Goal: Information Seeking & Learning: Learn about a topic

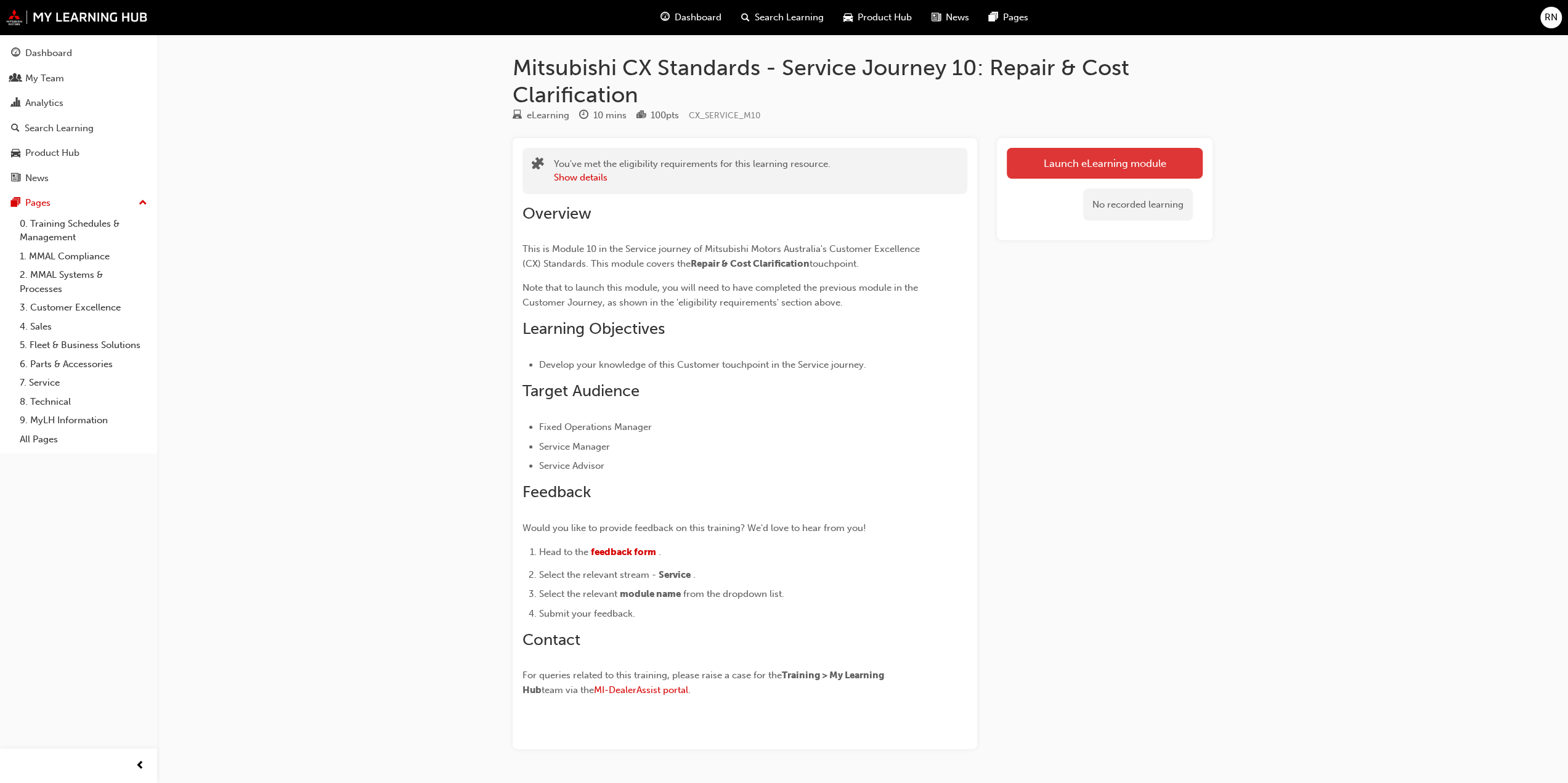
click at [1076, 167] on link "Launch eLearning module" at bounding box center [1104, 163] width 196 height 31
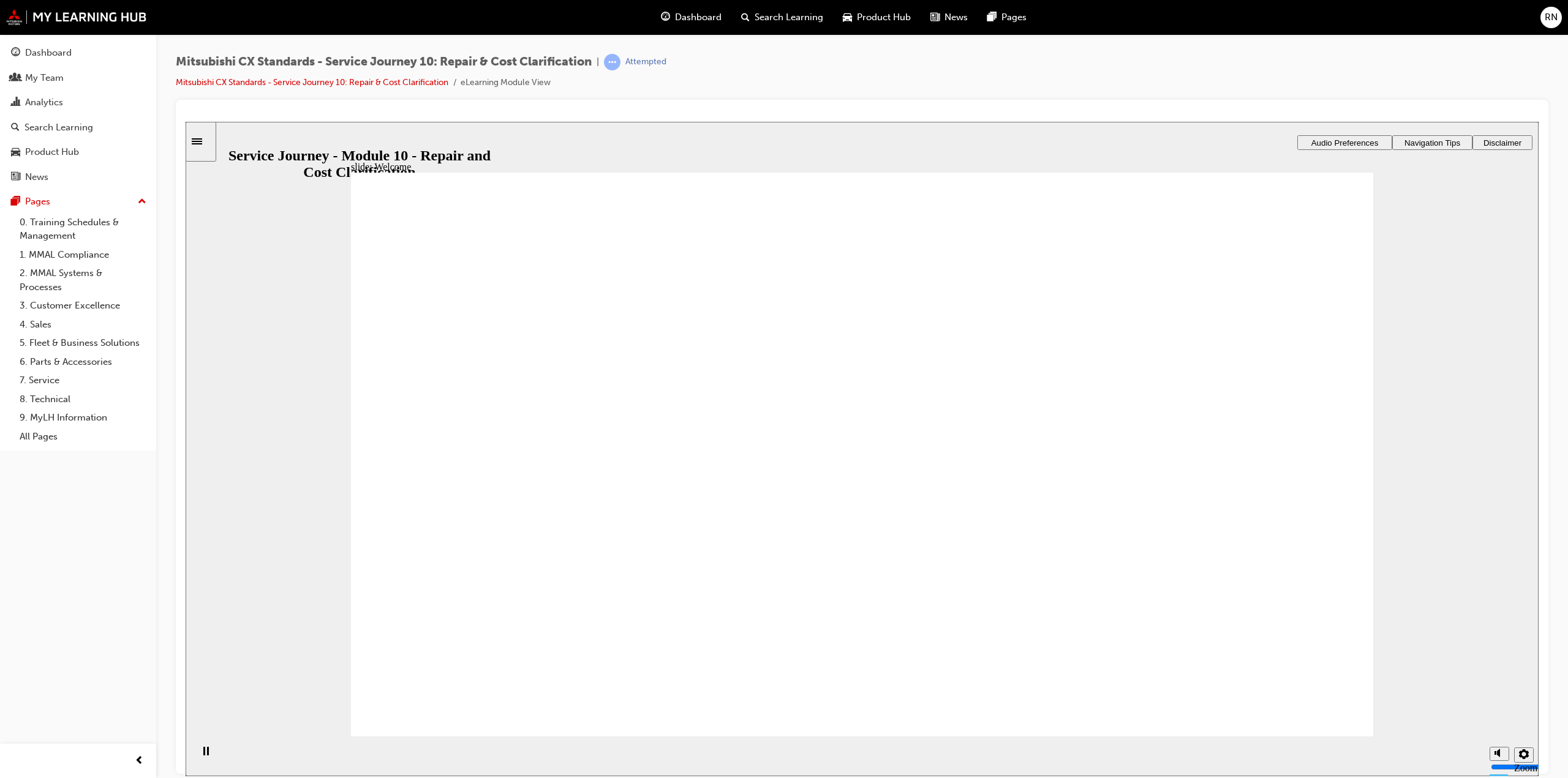
drag, startPoint x: 1245, startPoint y: 690, endPoint x: 1239, endPoint y: 695, distance: 7.8
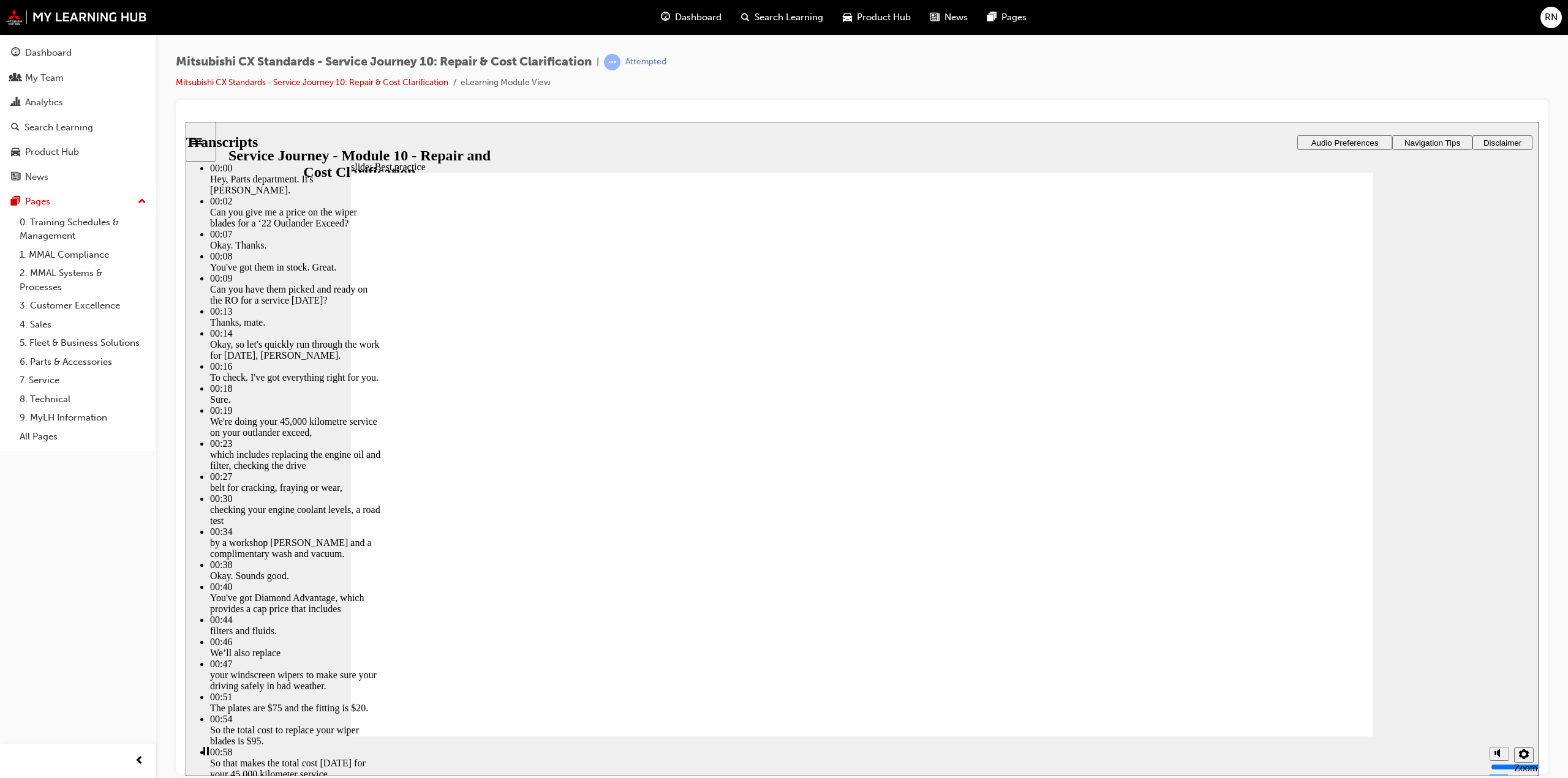
click at [202, 753] on icon "Play (Ctrl+Alt+P)" at bounding box center [206, 751] width 8 height 10
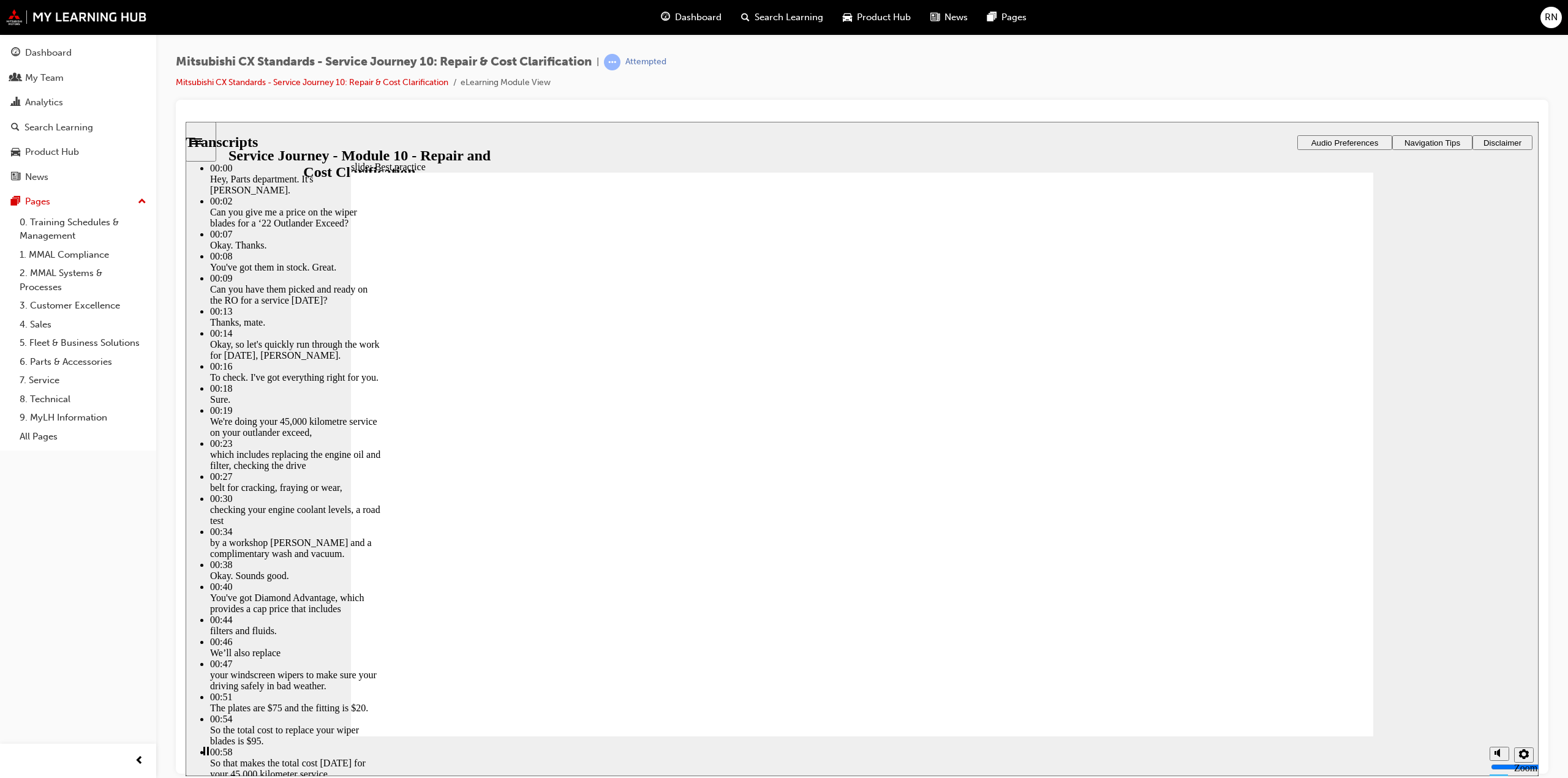
drag, startPoint x: 832, startPoint y: 710, endPoint x: 852, endPoint y: 709, distance: 20.0
type input "105"
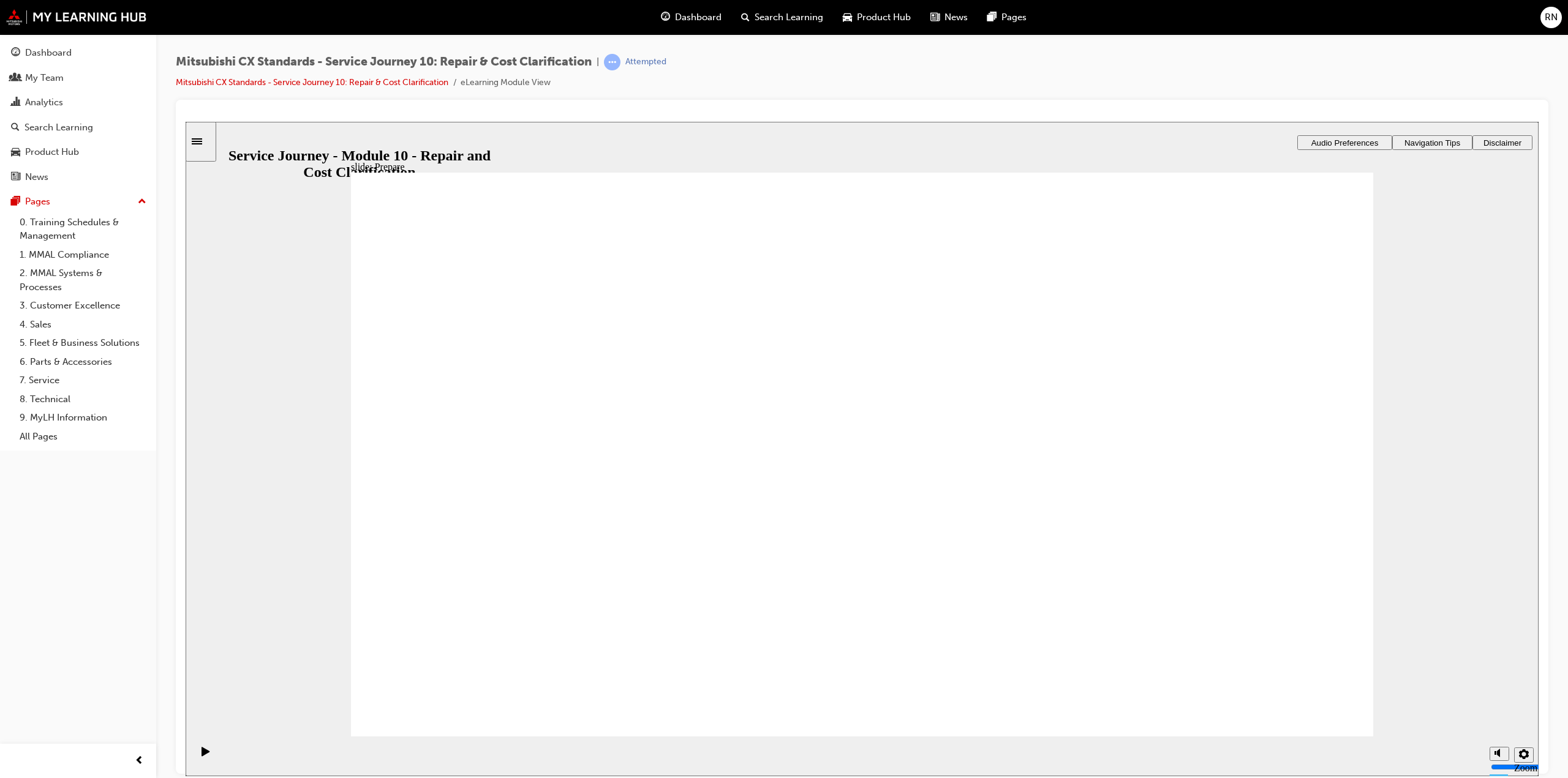
drag, startPoint x: 526, startPoint y: 482, endPoint x: 806, endPoint y: 398, distance: 292.3
drag, startPoint x: 523, startPoint y: 487, endPoint x: 824, endPoint y: 458, distance: 302.4
drag, startPoint x: 553, startPoint y: 492, endPoint x: 896, endPoint y: 518, distance: 344.0
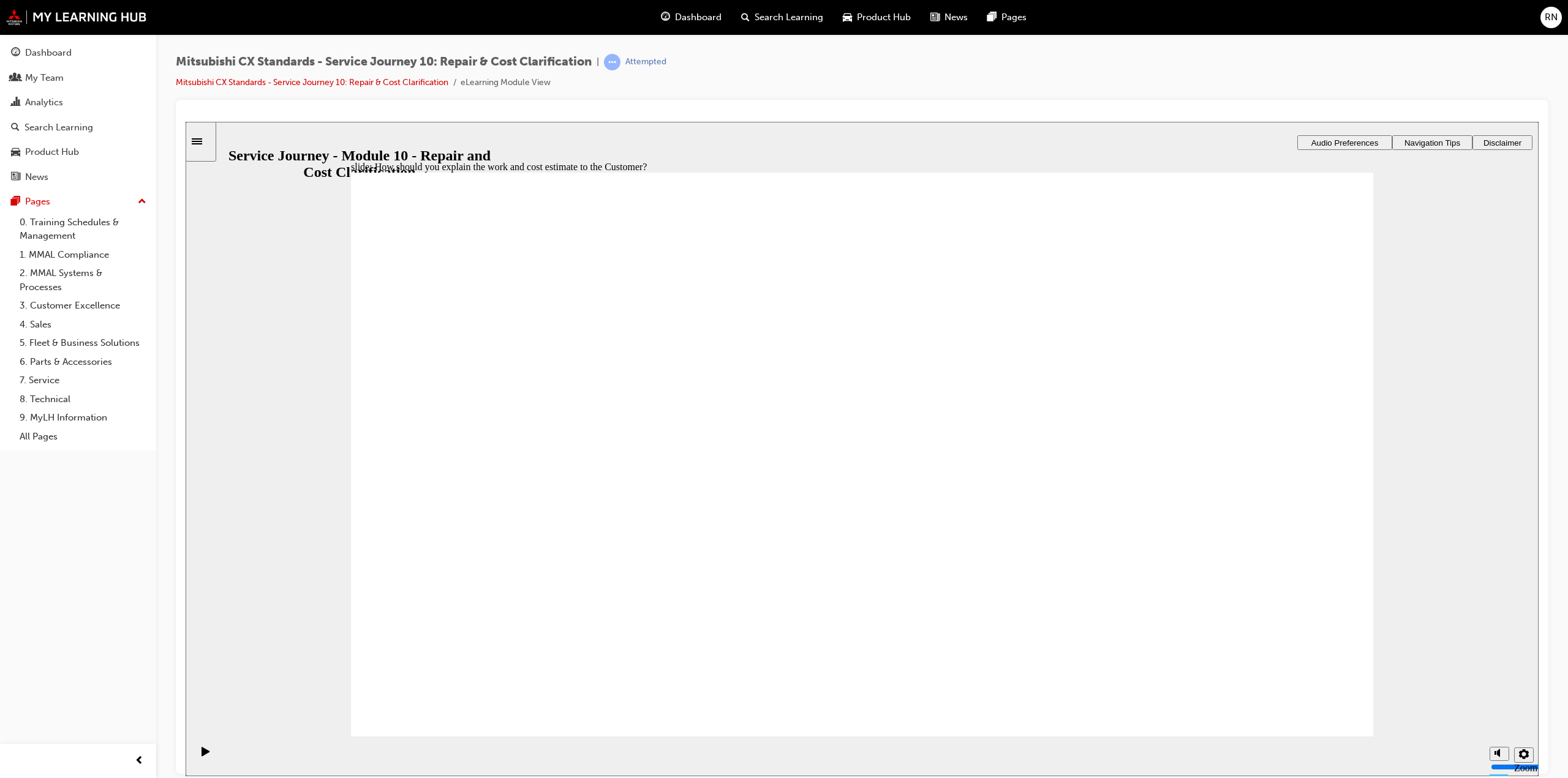
checkbox input "true"
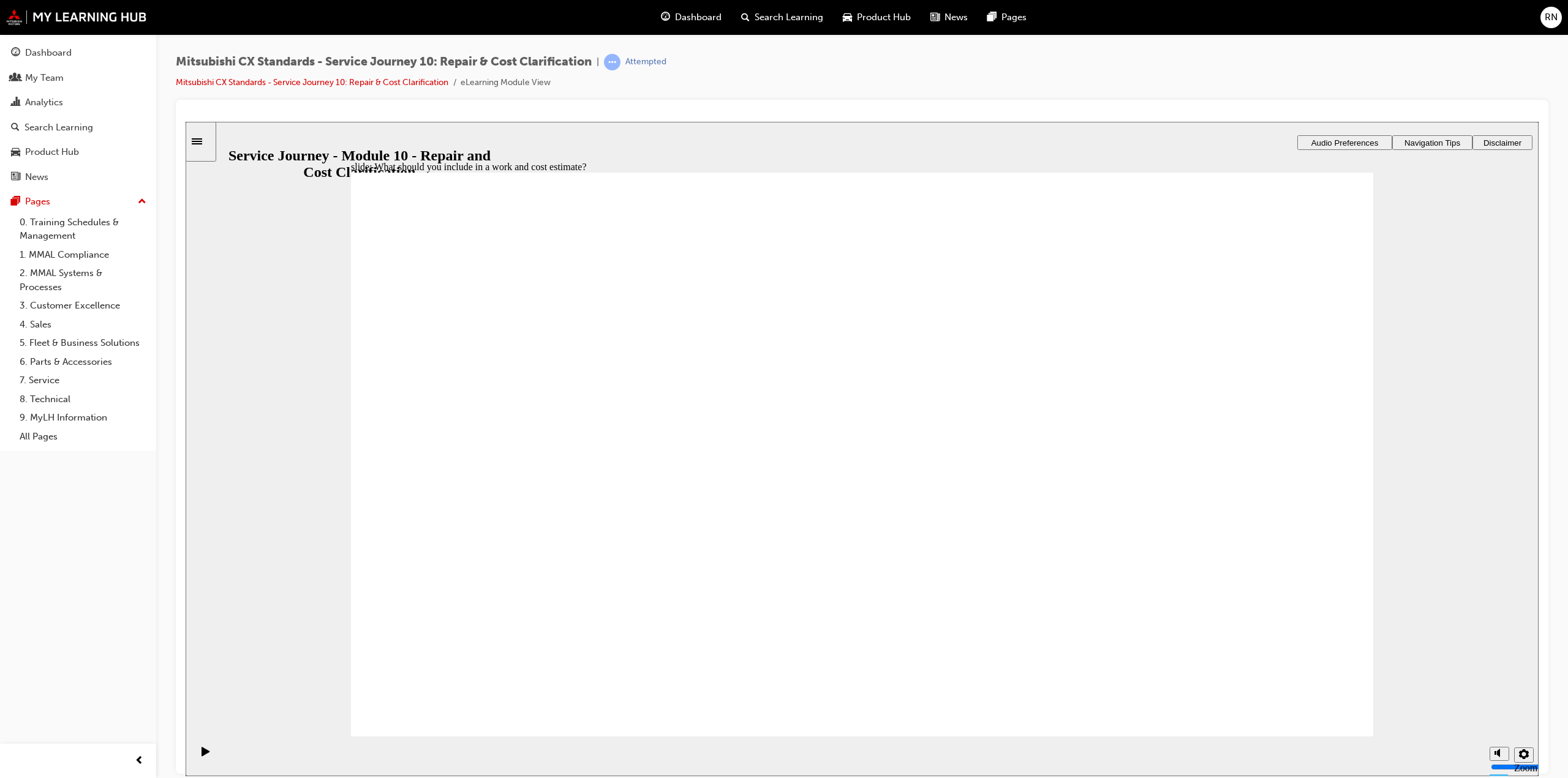
checkbox input "true"
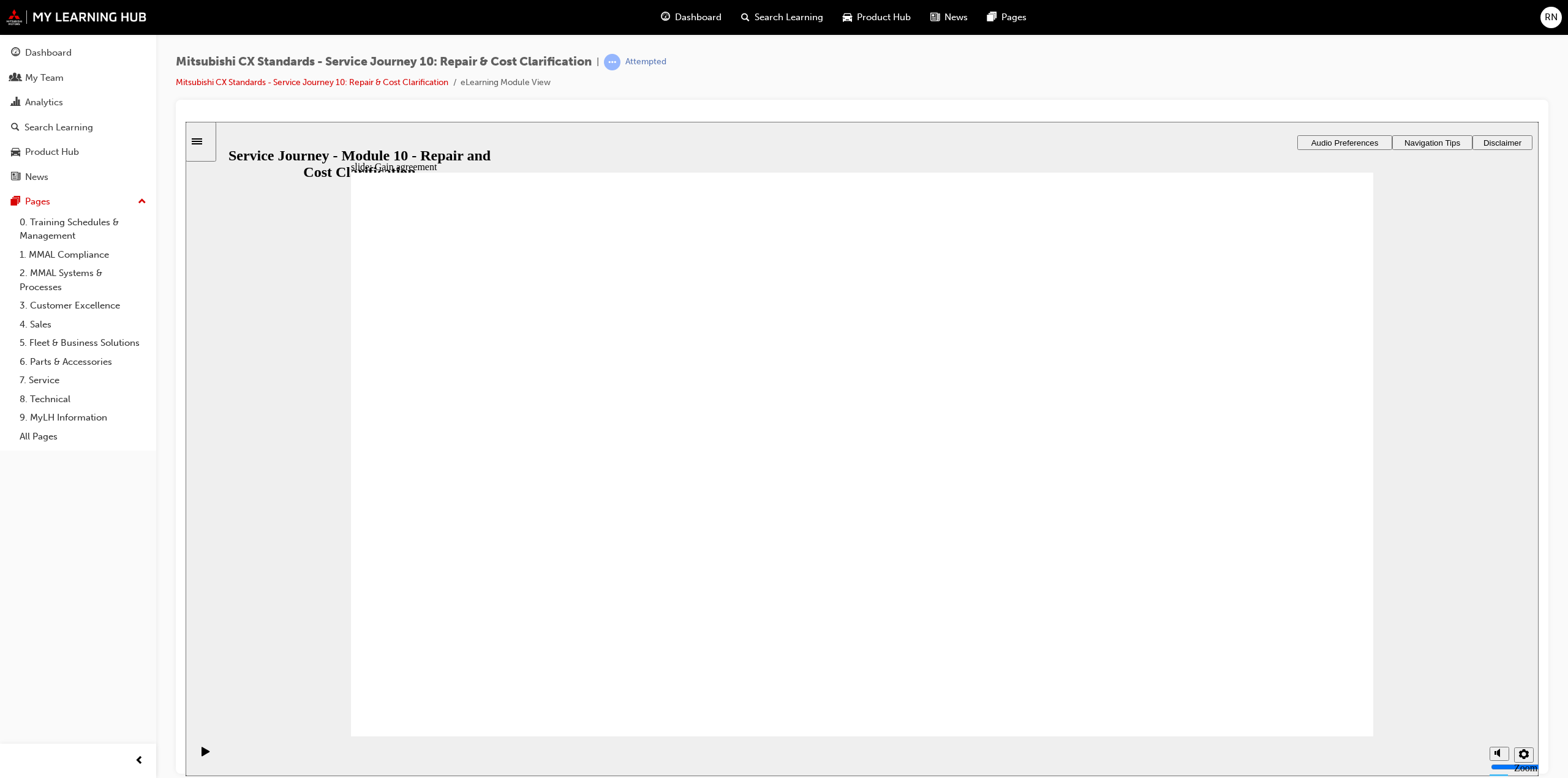
drag, startPoint x: 485, startPoint y: 457, endPoint x: 1142, endPoint y: 339, distance: 667.5
drag, startPoint x: 610, startPoint y: 494, endPoint x: 1168, endPoint y: 444, distance: 560.2
drag, startPoint x: 628, startPoint y: 458, endPoint x: 1263, endPoint y: 486, distance: 635.6
drag, startPoint x: 599, startPoint y: 444, endPoint x: 843, endPoint y: 362, distance: 257.4
drag, startPoint x: 510, startPoint y: 455, endPoint x: 1171, endPoint y: 550, distance: 667.8
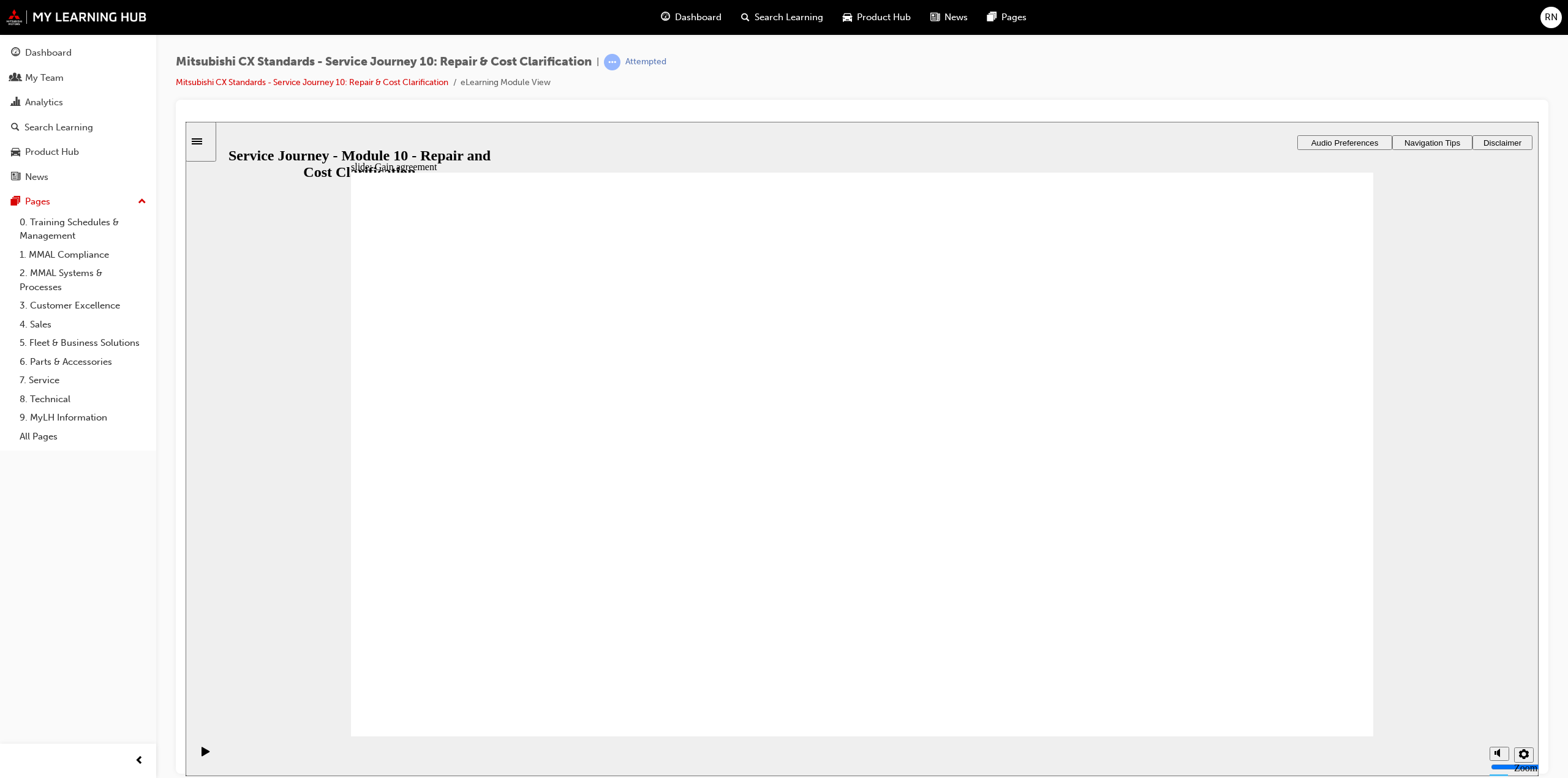
checkbox input "true"
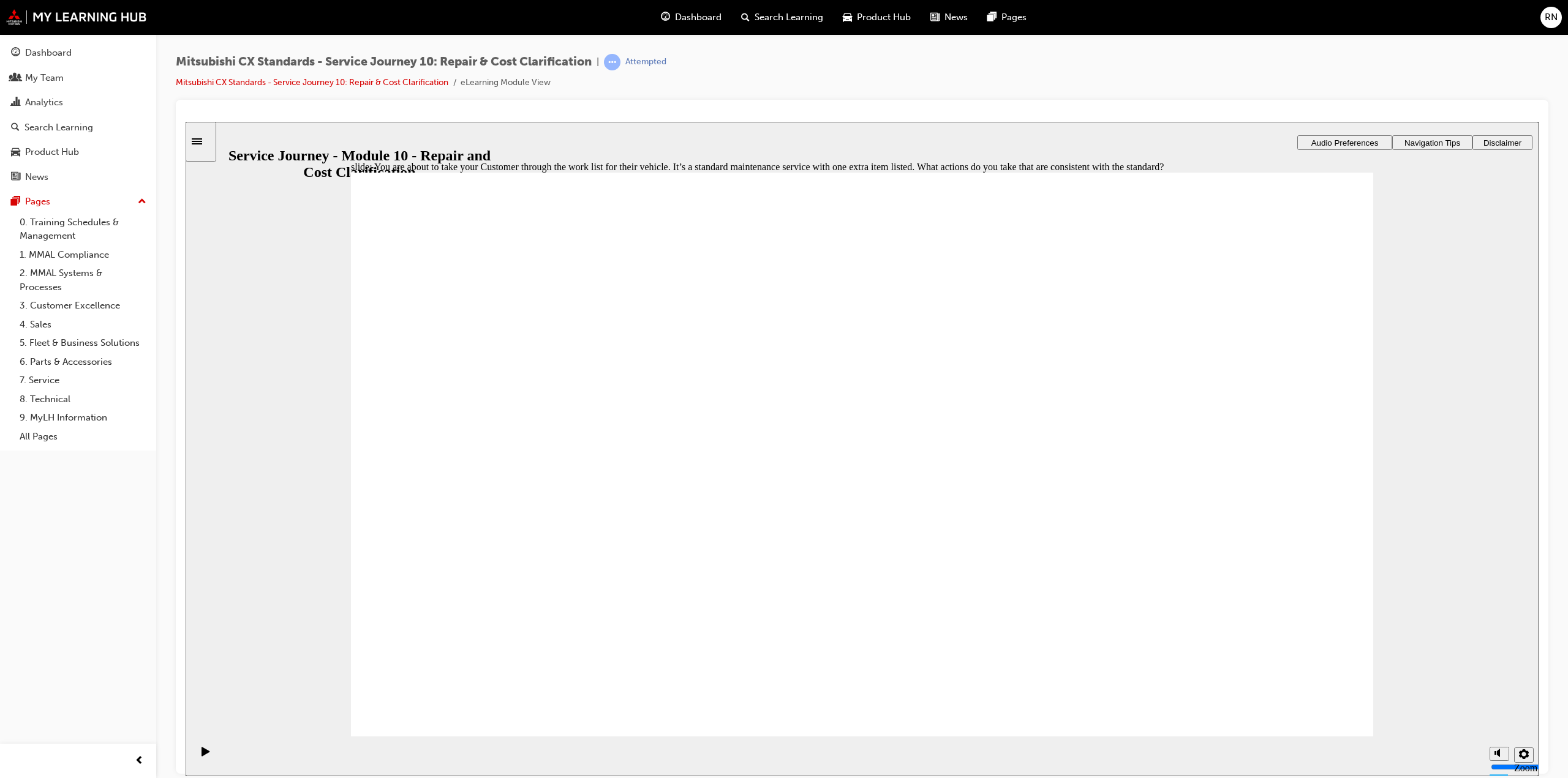
checkbox input "true"
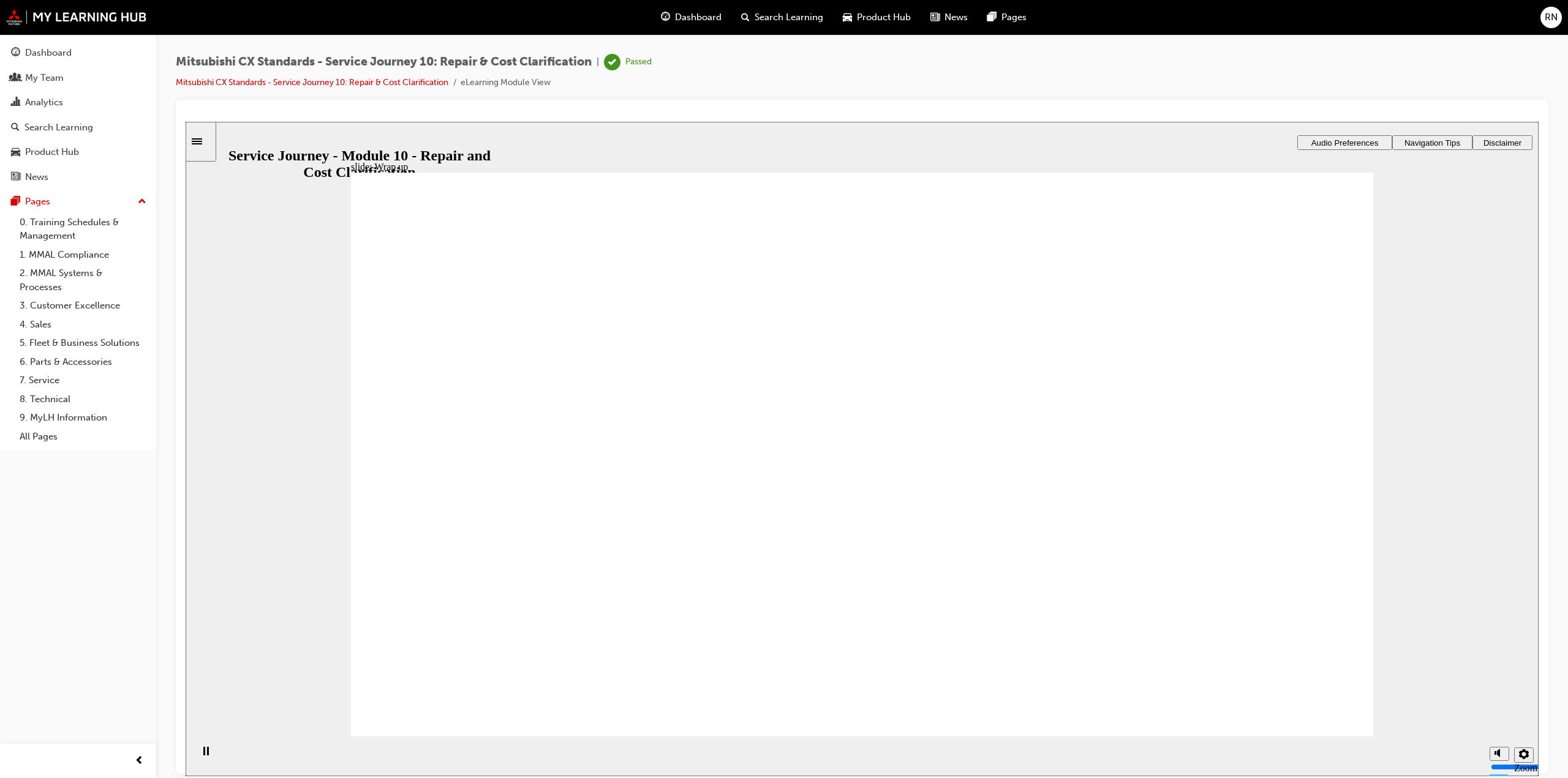
drag, startPoint x: 1324, startPoint y: 698, endPoint x: 1324, endPoint y: 690, distance: 8.0
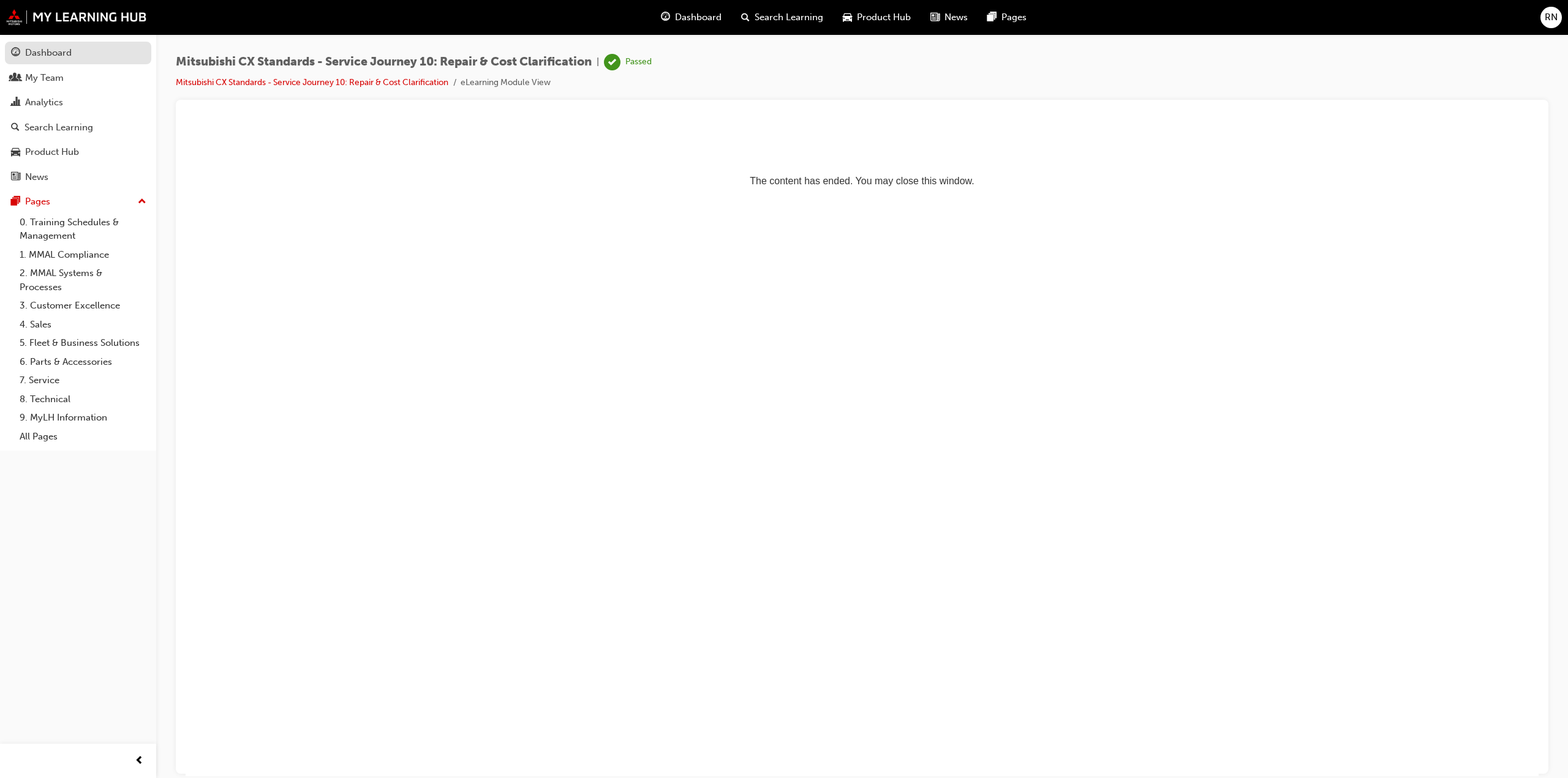
click at [93, 53] on div "Dashboard" at bounding box center [78, 52] width 134 height 16
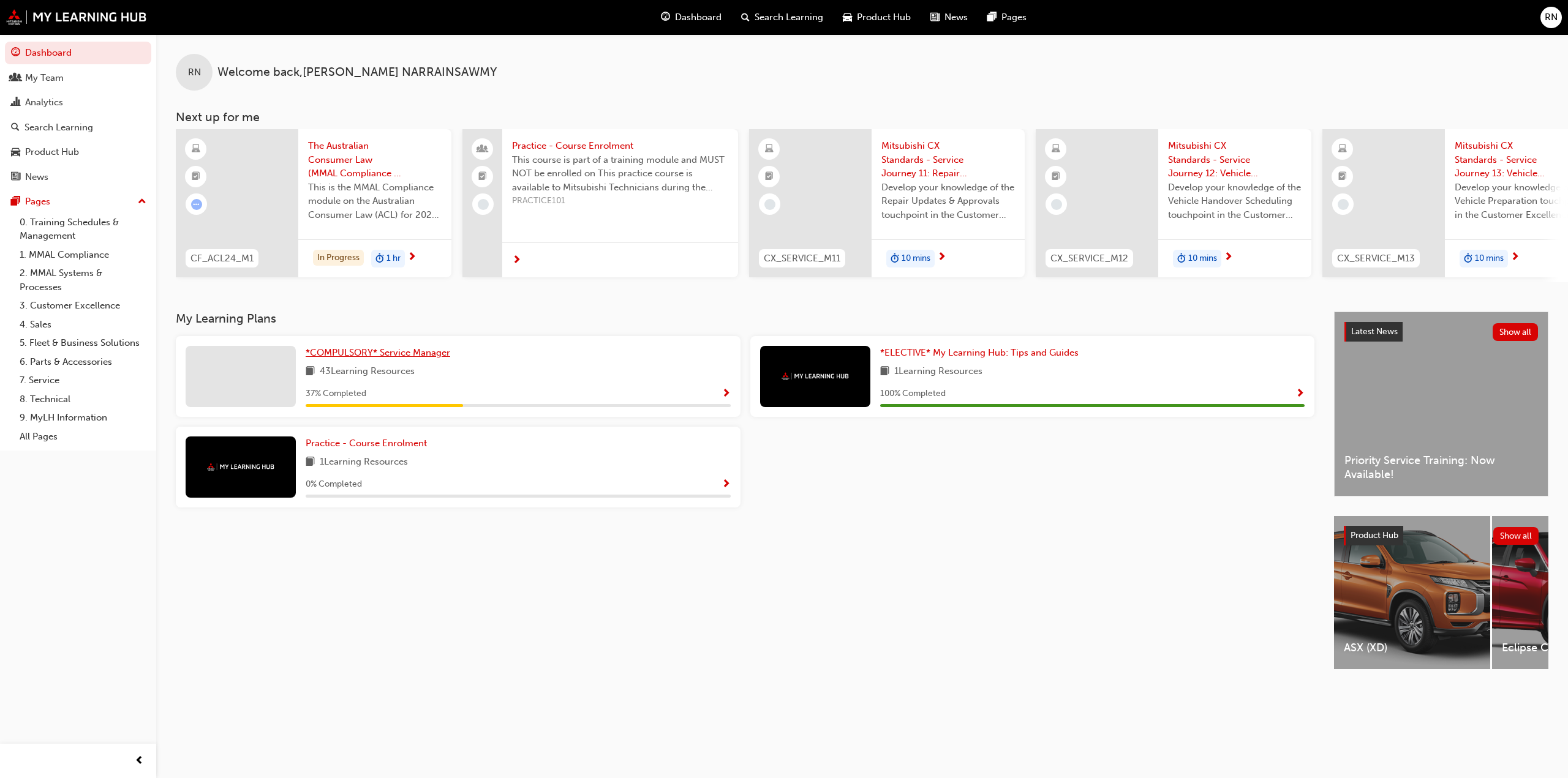
click at [379, 358] on span "*COMPULSORY* Service Manager" at bounding box center [378, 352] width 144 height 11
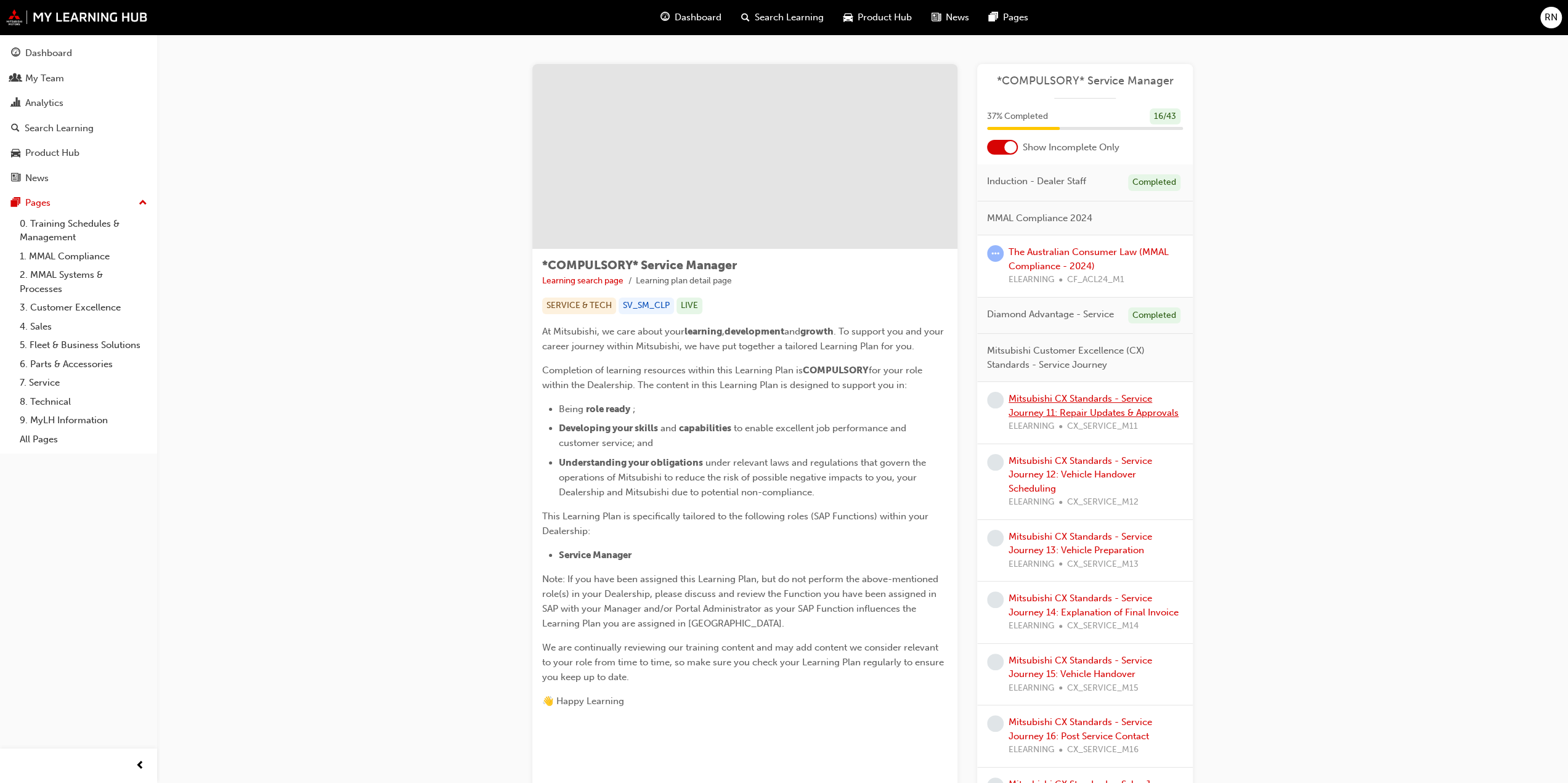
click at [1066, 400] on link "Mitsubishi CX Standards - Service Journey 11: Repair Updates & Approvals" at bounding box center [1093, 405] width 170 height 26
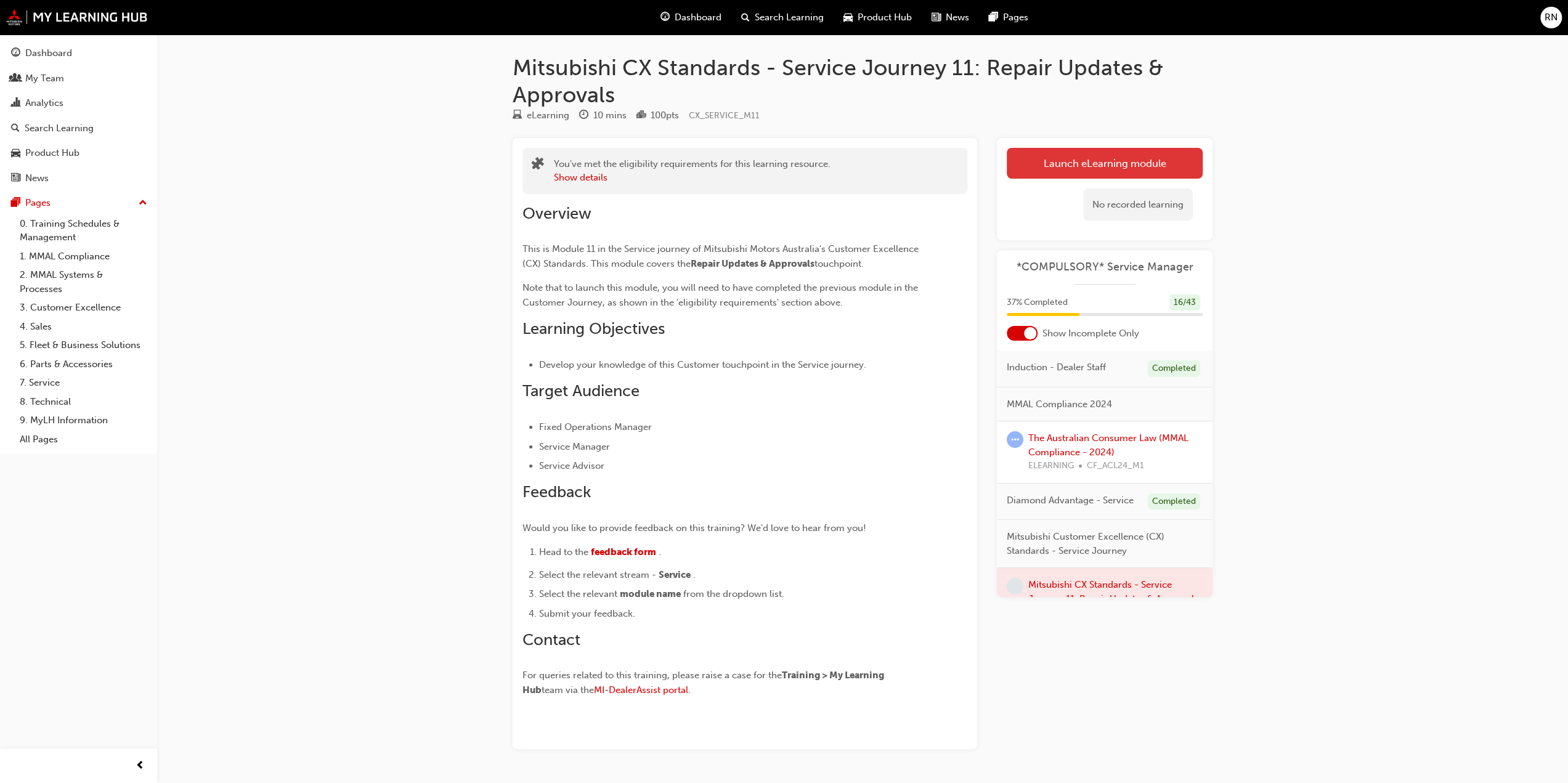
click at [1091, 158] on link "Launch eLearning module" at bounding box center [1104, 163] width 196 height 31
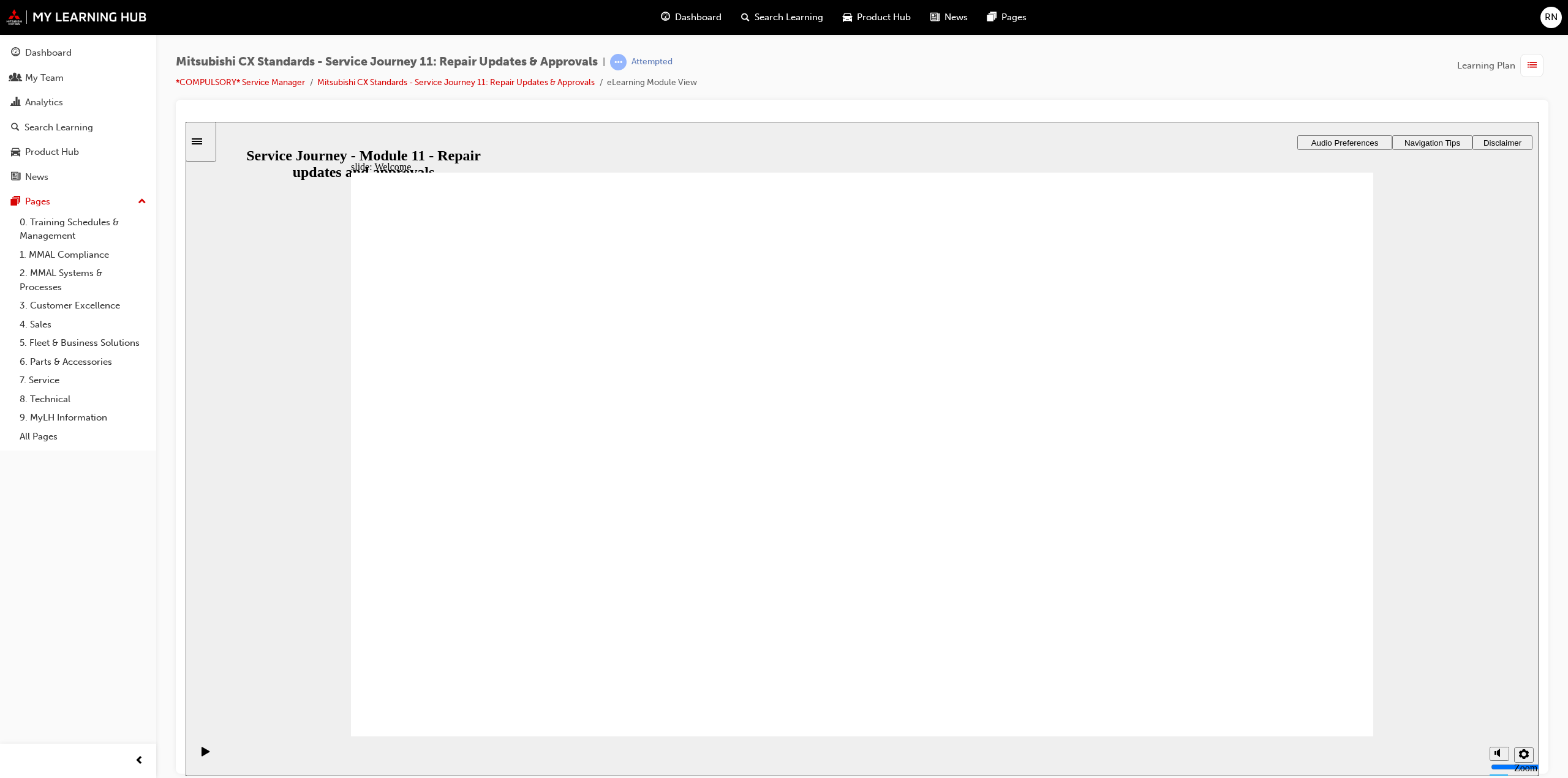
drag, startPoint x: 1256, startPoint y: 702, endPoint x: 1251, endPoint y: 695, distance: 8.6
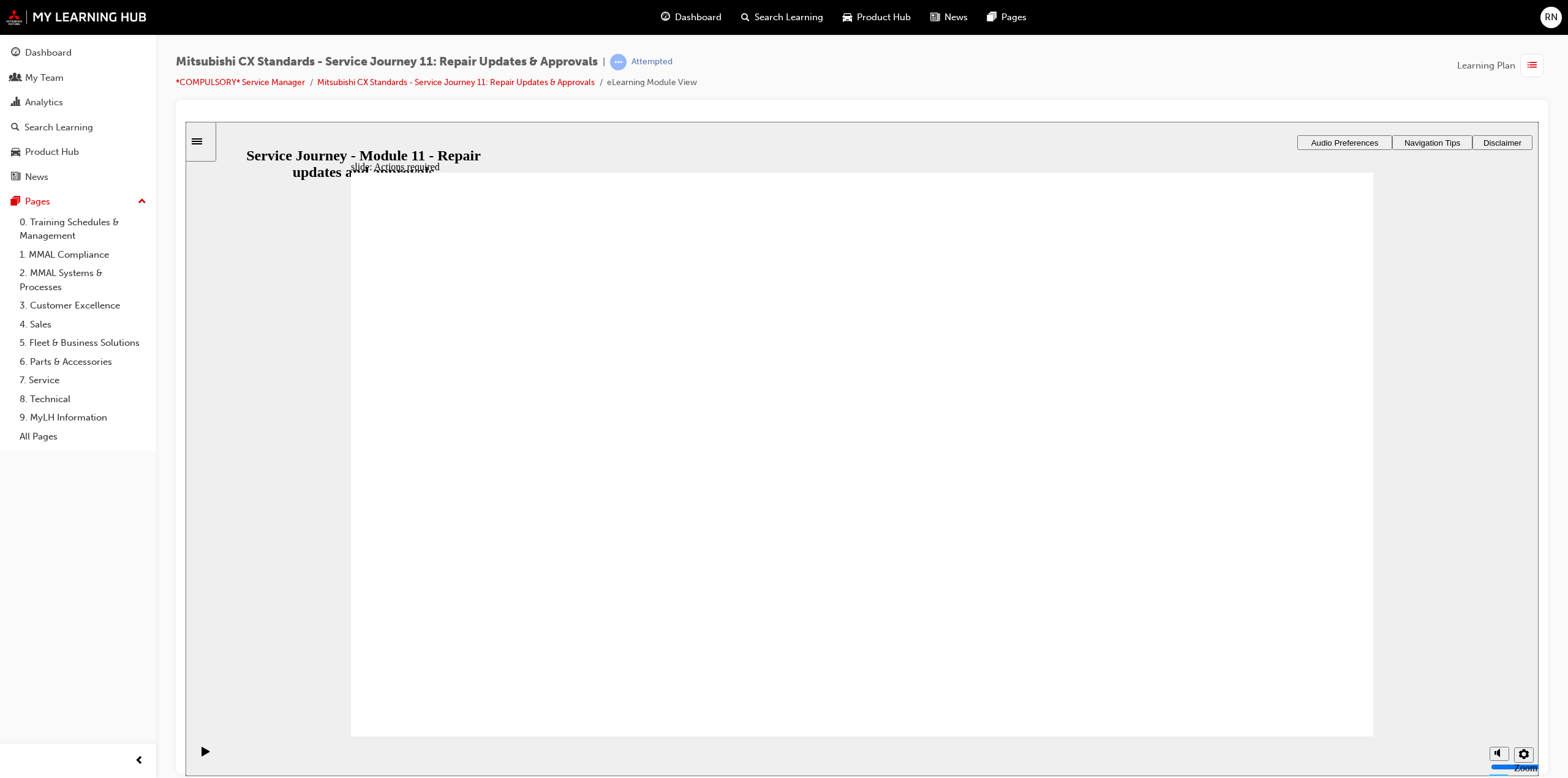
drag, startPoint x: 882, startPoint y: 480, endPoint x: 855, endPoint y: 476, distance: 27.3
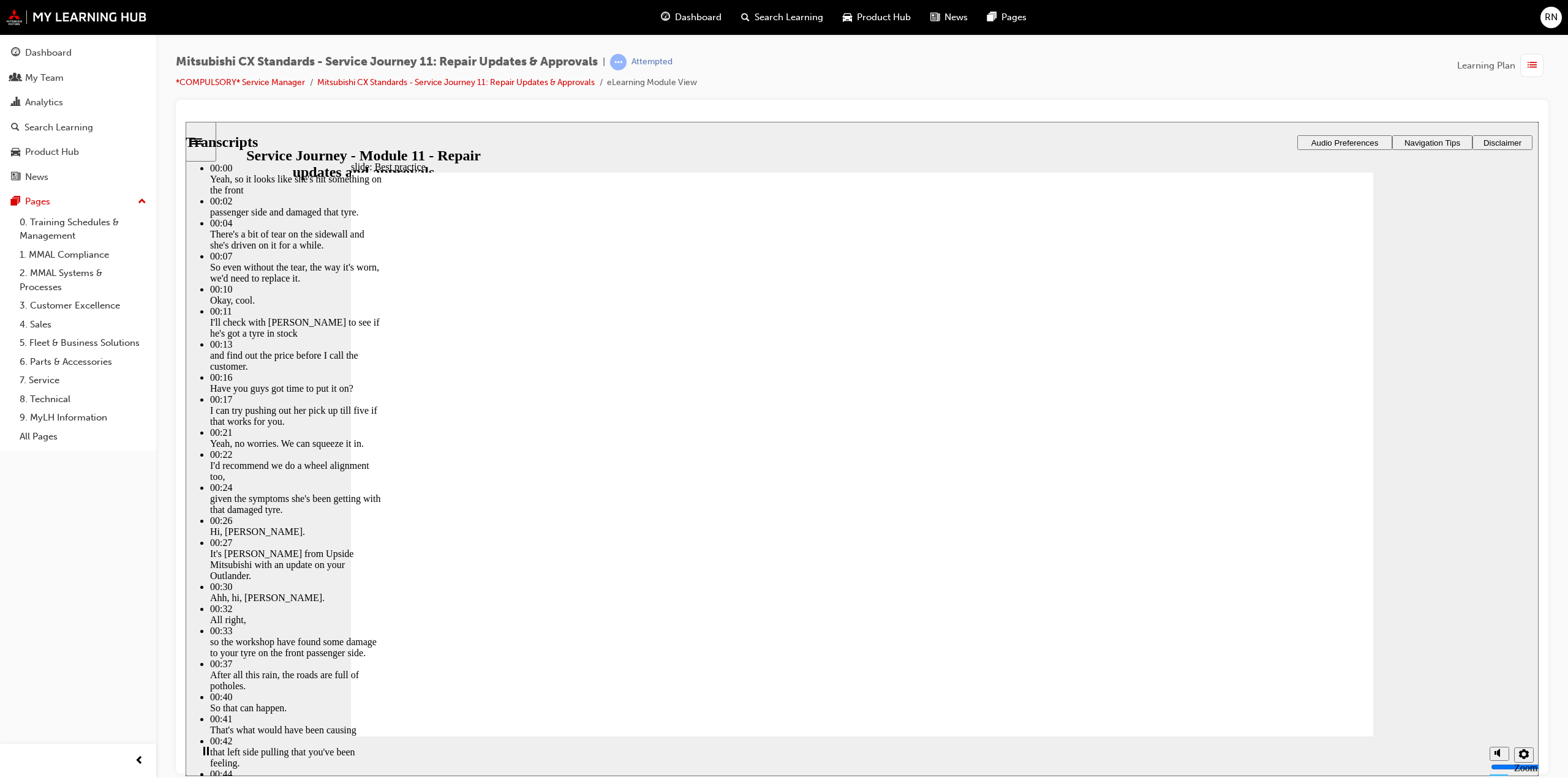
type input "125"
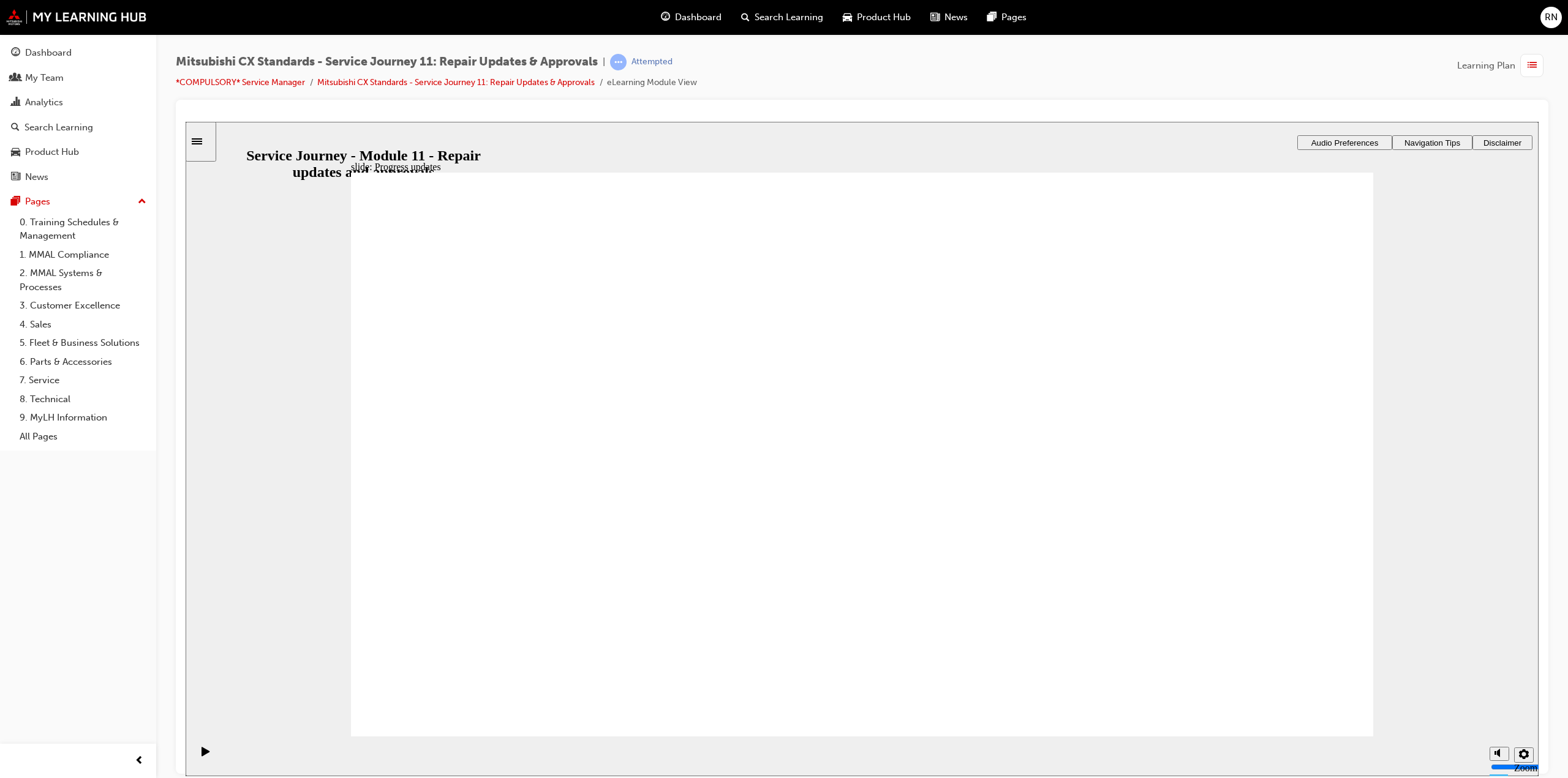
drag, startPoint x: 461, startPoint y: 503, endPoint x: 793, endPoint y: 362, distance: 360.7
drag, startPoint x: 598, startPoint y: 492, endPoint x: 906, endPoint y: 405, distance: 320.1
drag, startPoint x: 616, startPoint y: 498, endPoint x: 833, endPoint y: 482, distance: 217.6
drag, startPoint x: 584, startPoint y: 508, endPoint x: 1232, endPoint y: 374, distance: 661.7
drag, startPoint x: 576, startPoint y: 506, endPoint x: 1230, endPoint y: 422, distance: 659.4
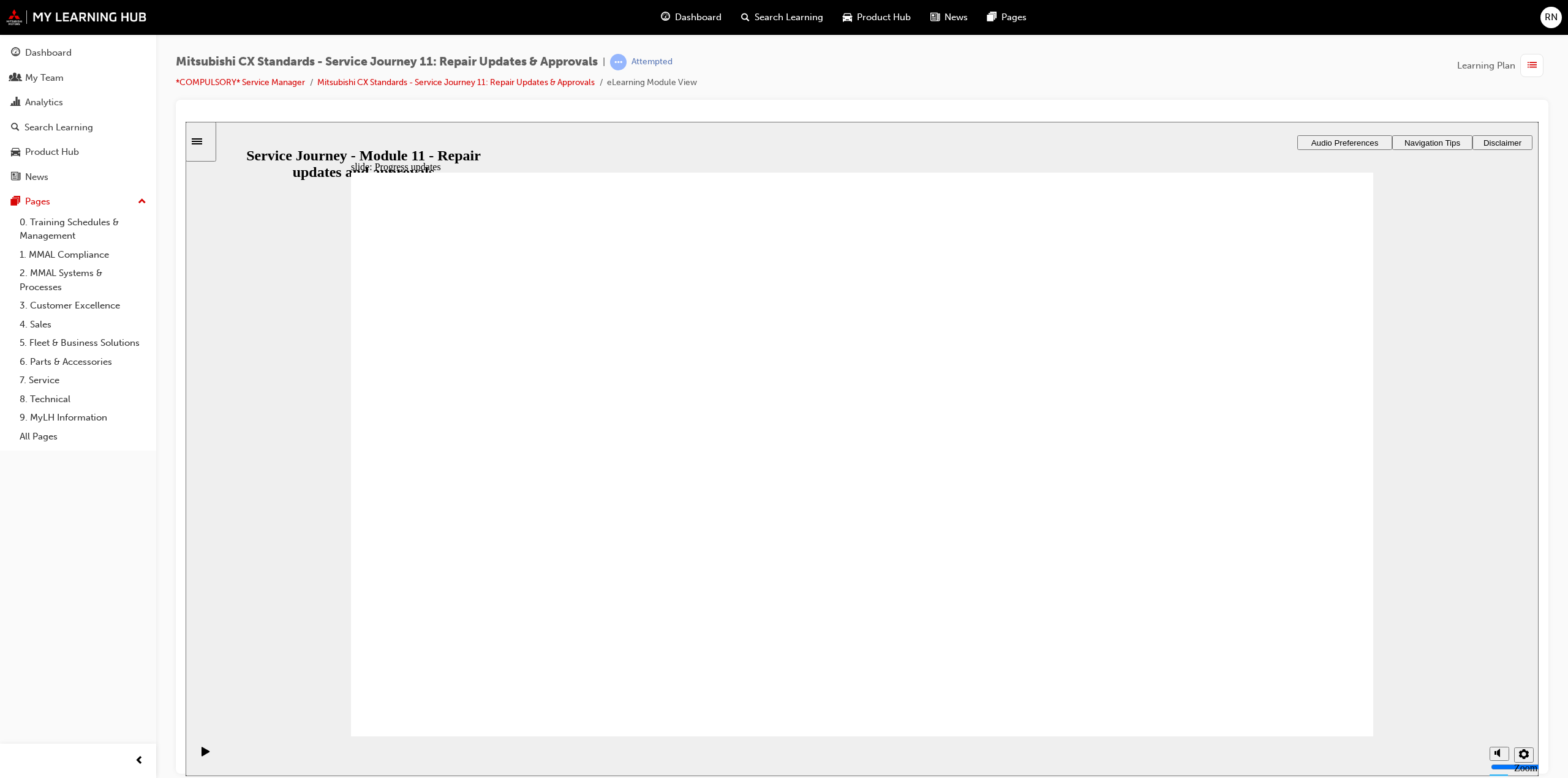
drag, startPoint x: 601, startPoint y: 501, endPoint x: 923, endPoint y: 525, distance: 322.9
drag, startPoint x: 1325, startPoint y: 689, endPoint x: 1310, endPoint y: 690, distance: 15.0
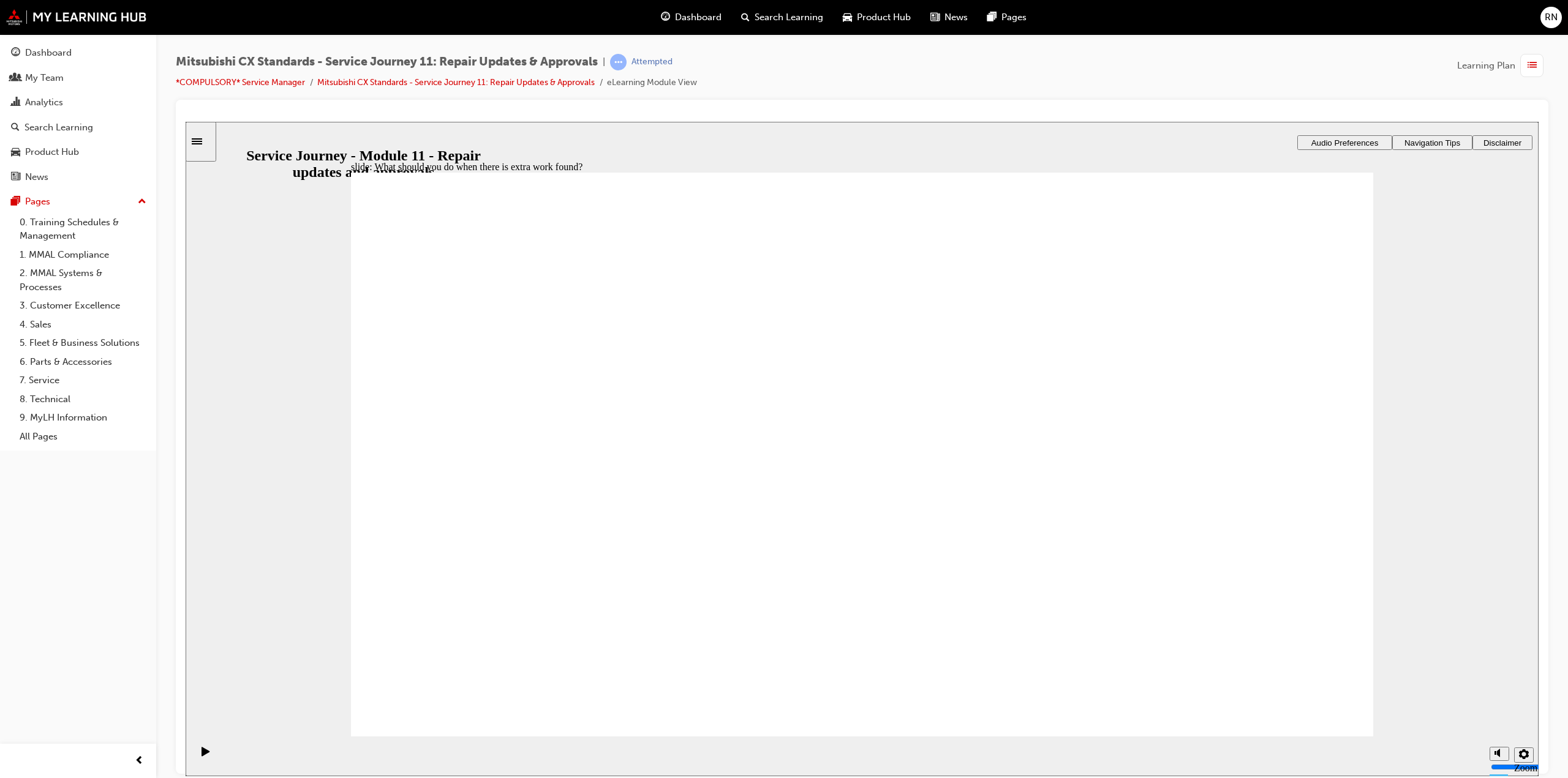
checkbox input "true"
drag, startPoint x: 417, startPoint y: 431, endPoint x: 452, endPoint y: 458, distance: 44.2
checkbox input "true"
drag, startPoint x: 727, startPoint y: 535, endPoint x: 799, endPoint y: 551, distance: 73.8
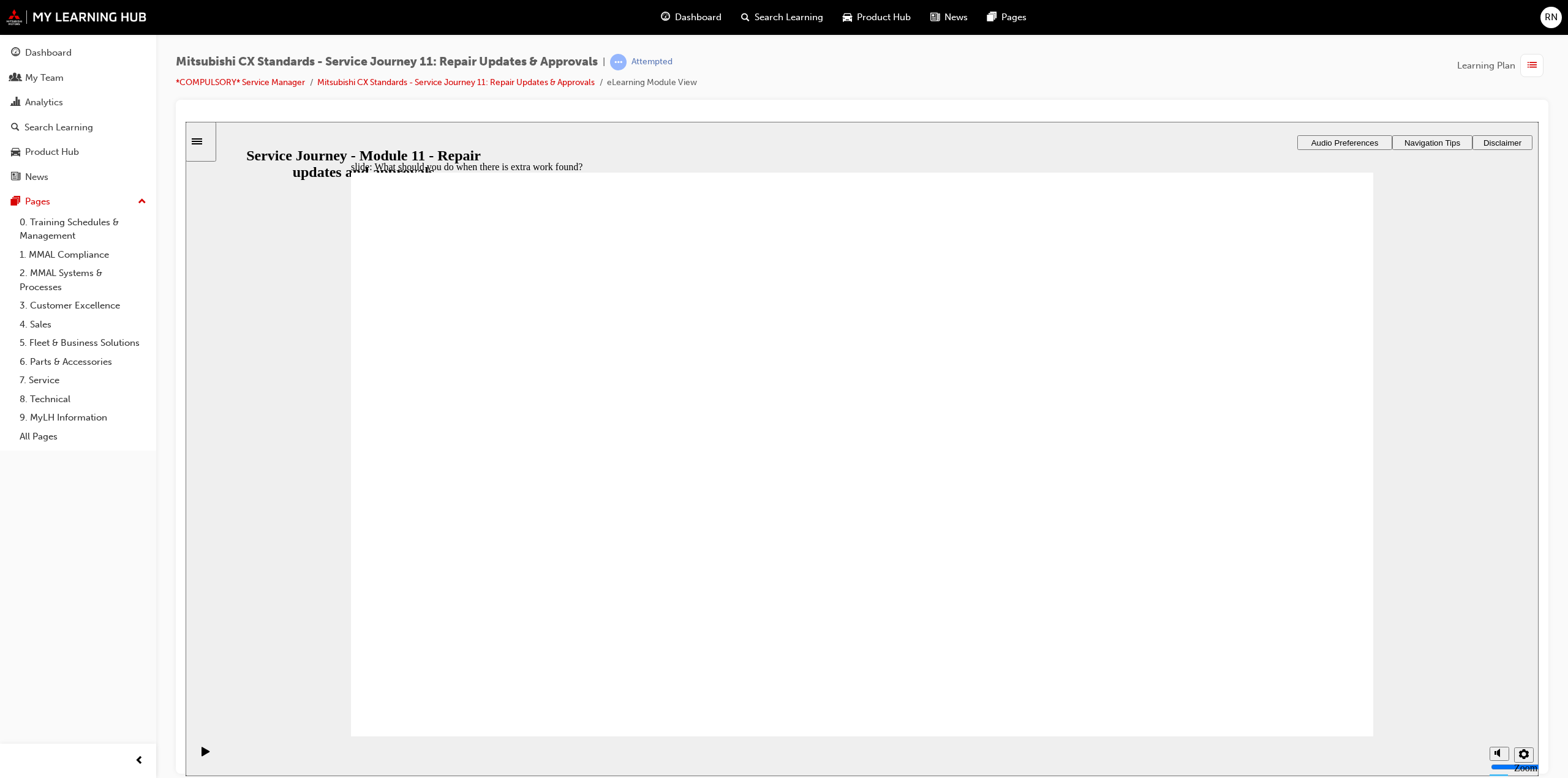
drag, startPoint x: 405, startPoint y: 383, endPoint x: 421, endPoint y: 406, distance: 28.0
checkbox input "true"
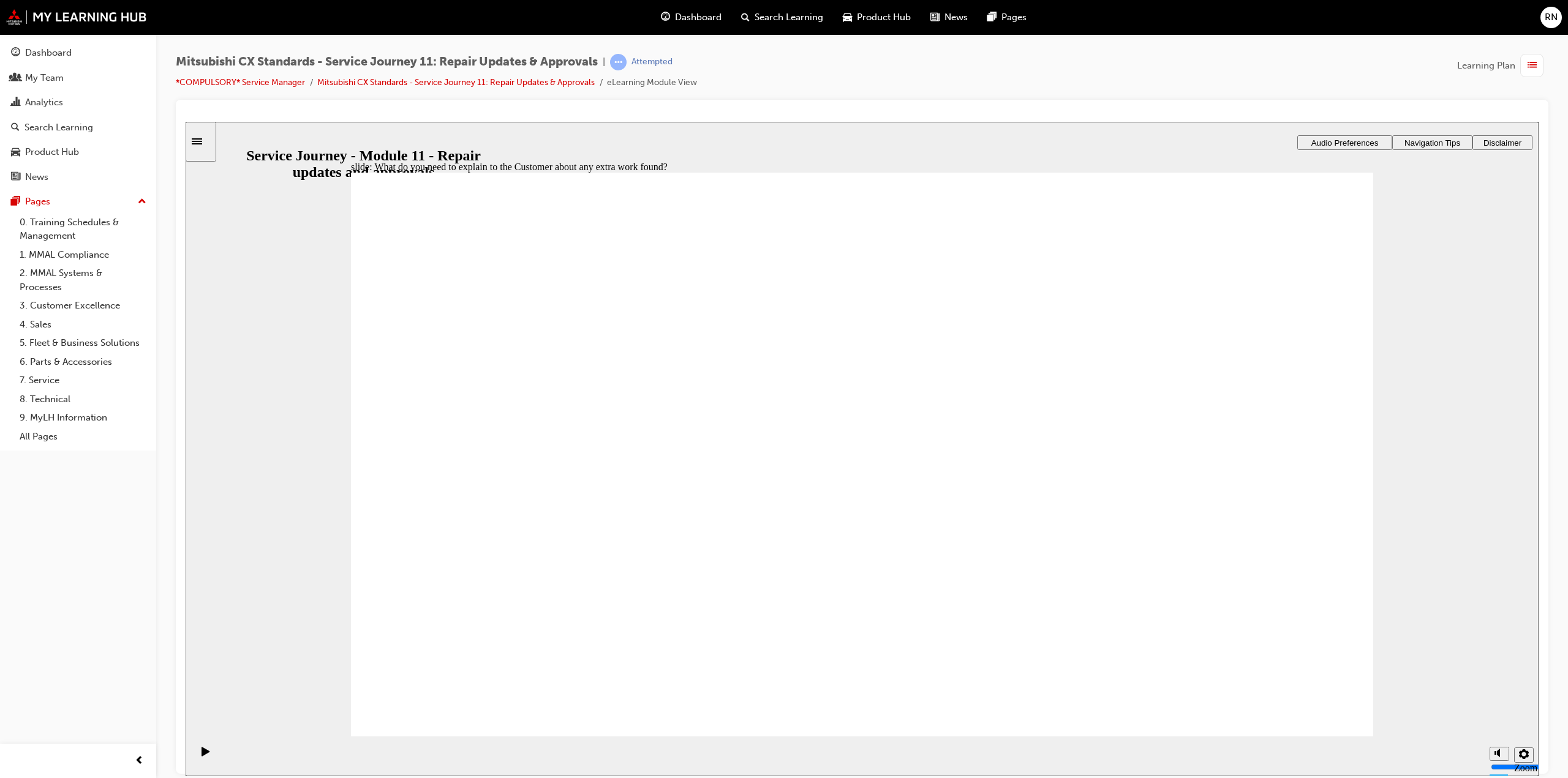
checkbox input "true"
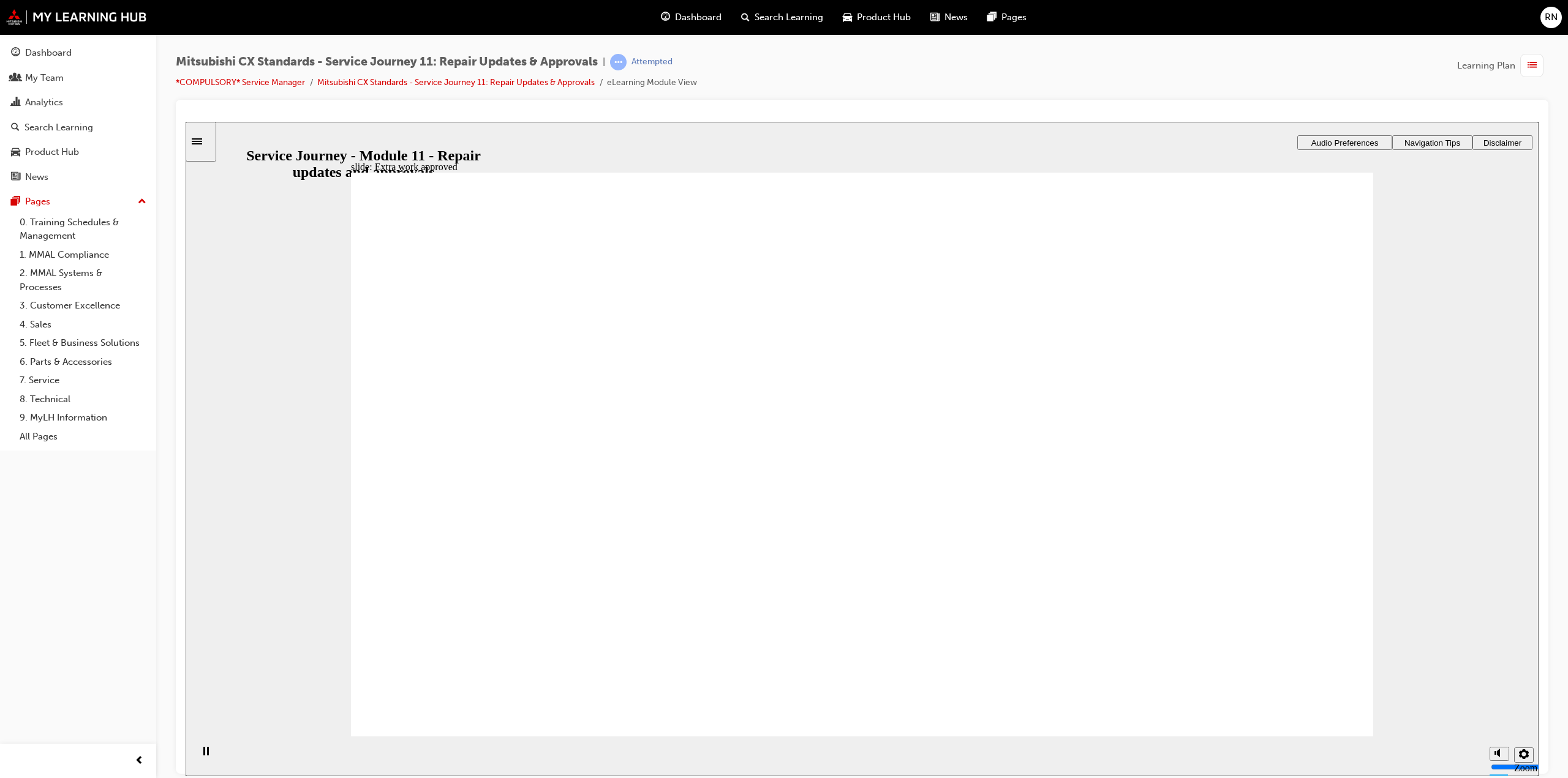
drag, startPoint x: 672, startPoint y: 516, endPoint x: 1226, endPoint y: 426, distance: 561.3
drag, startPoint x: 595, startPoint y: 516, endPoint x: 883, endPoint y: 420, distance: 303.6
drag, startPoint x: 577, startPoint y: 507, endPoint x: 799, endPoint y: 457, distance: 227.6
drag, startPoint x: 656, startPoint y: 519, endPoint x: 1224, endPoint y: 524, distance: 568.0
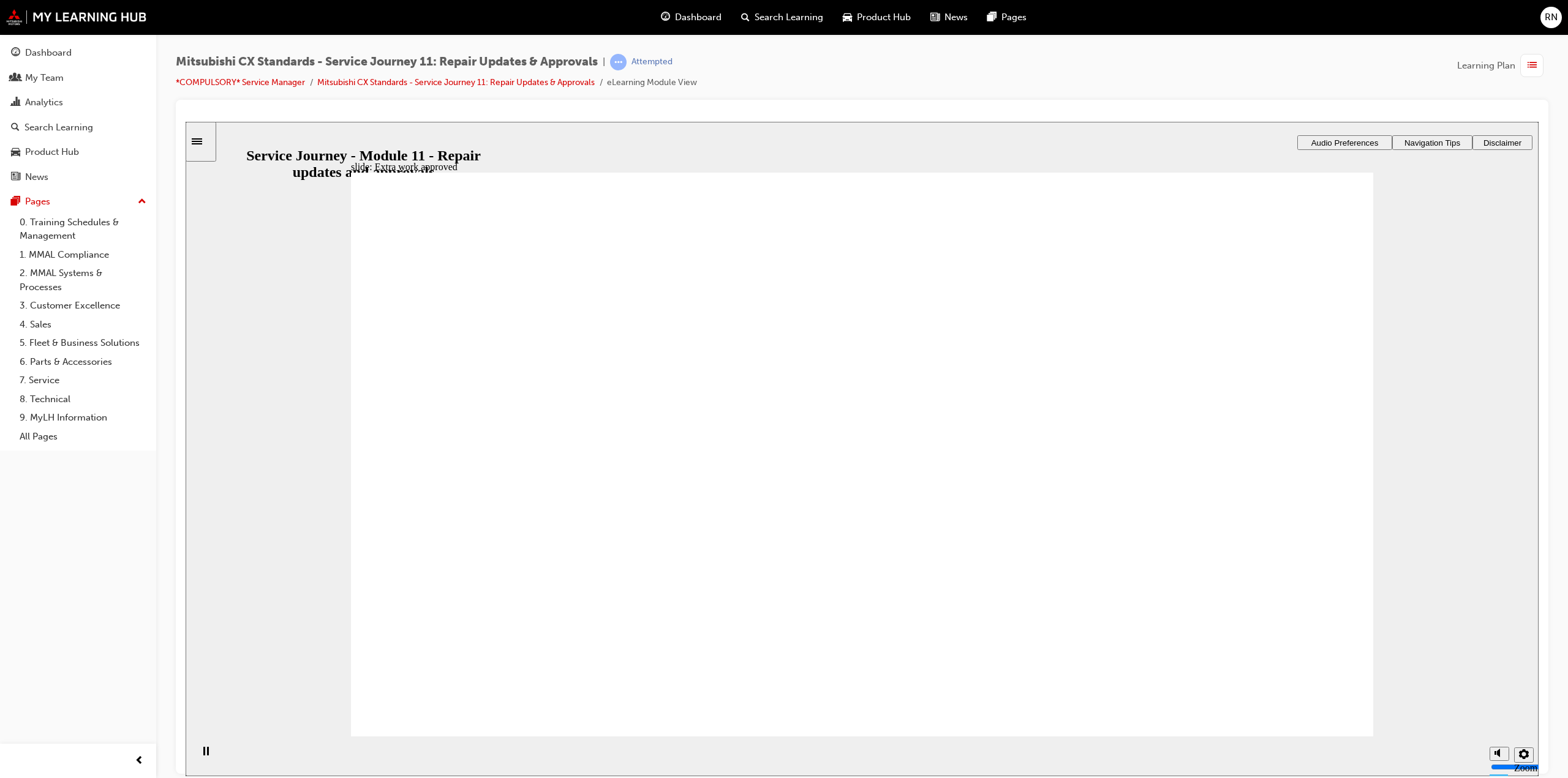
checkbox input "true"
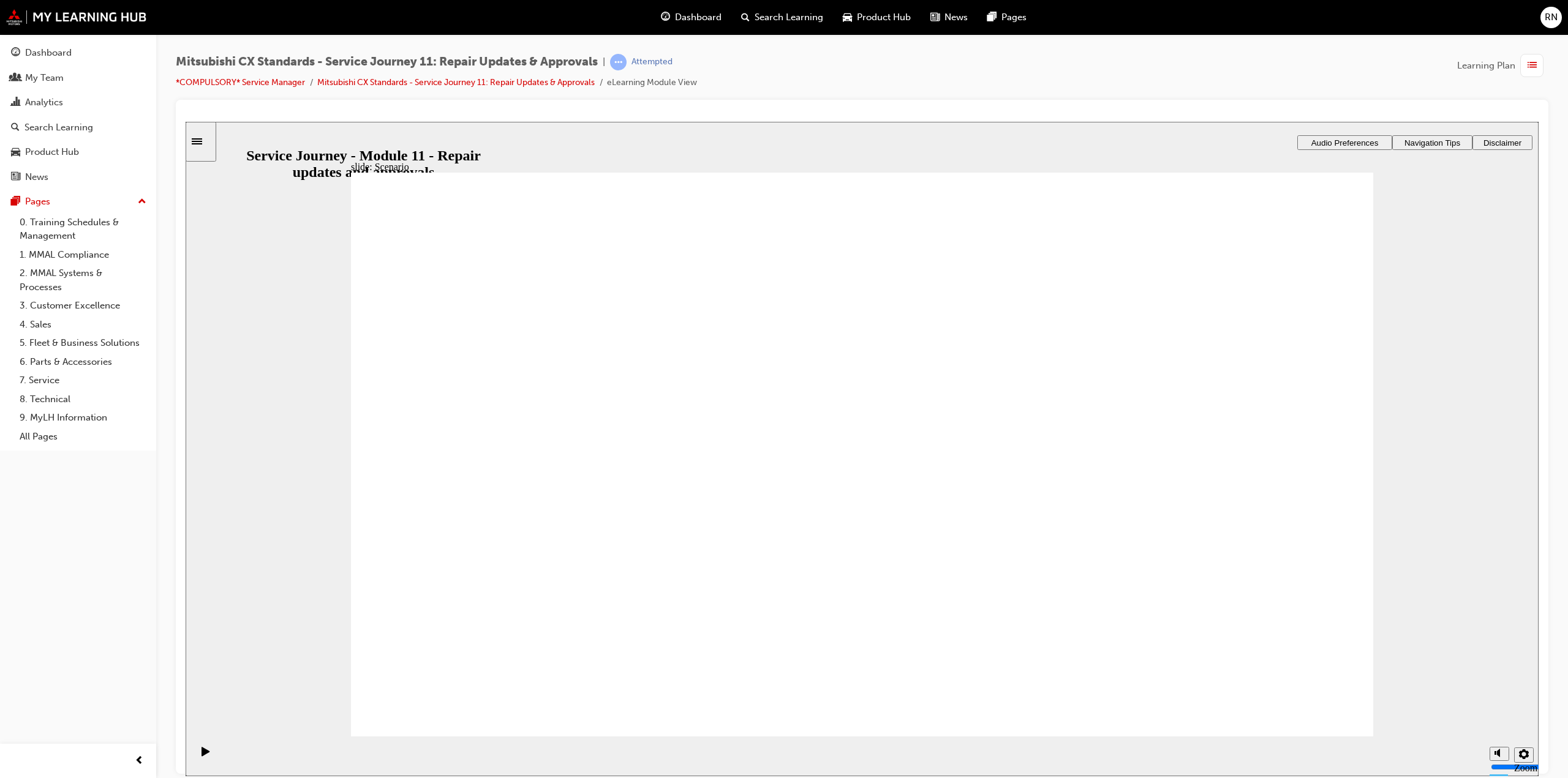
checkbox input "true"
drag, startPoint x: 805, startPoint y: 610, endPoint x: 807, endPoint y: 603, distance: 7.3
checkbox input "true"
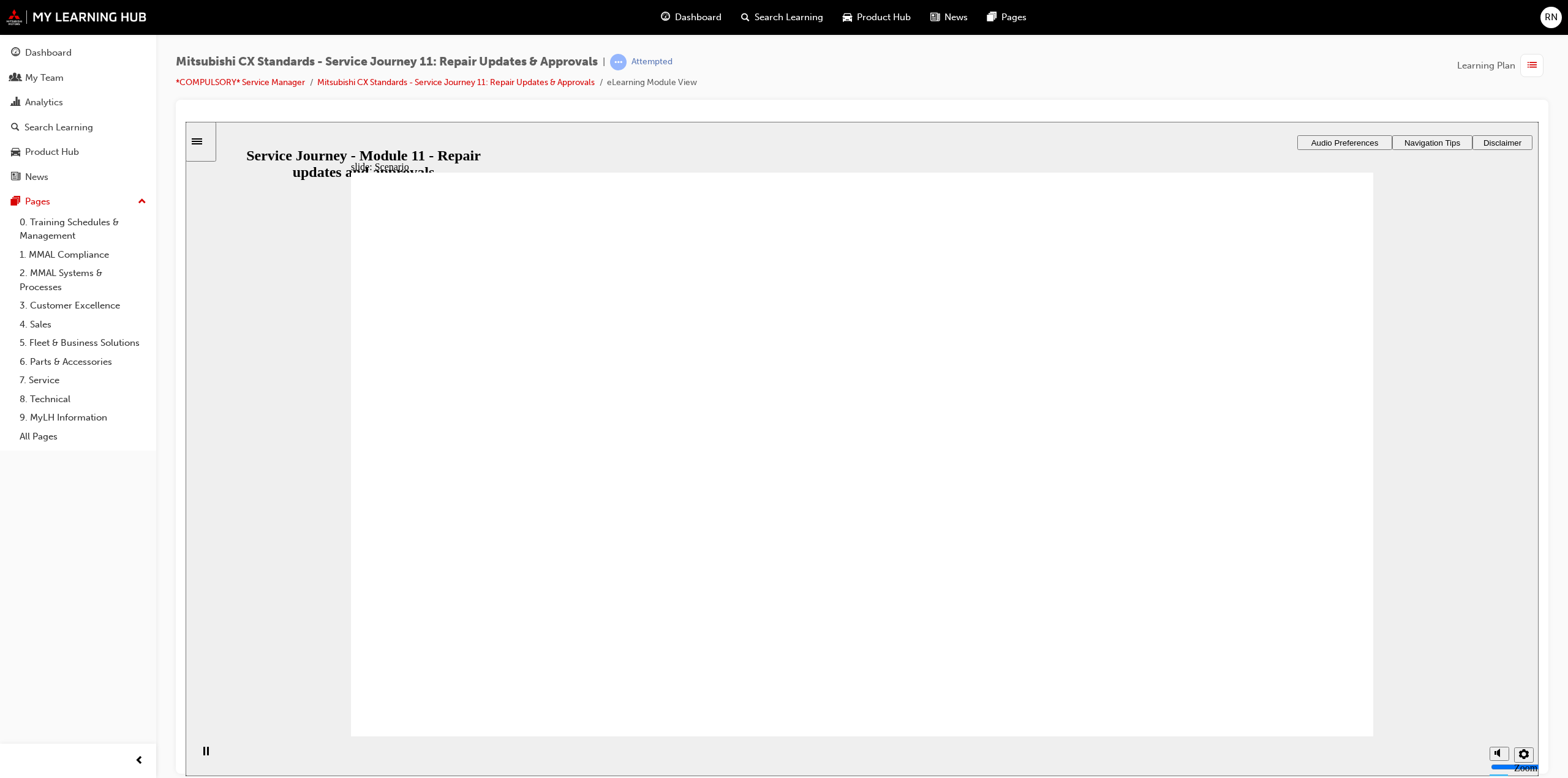
drag, startPoint x: 1315, startPoint y: 694, endPoint x: 1308, endPoint y: 673, distance: 22.1
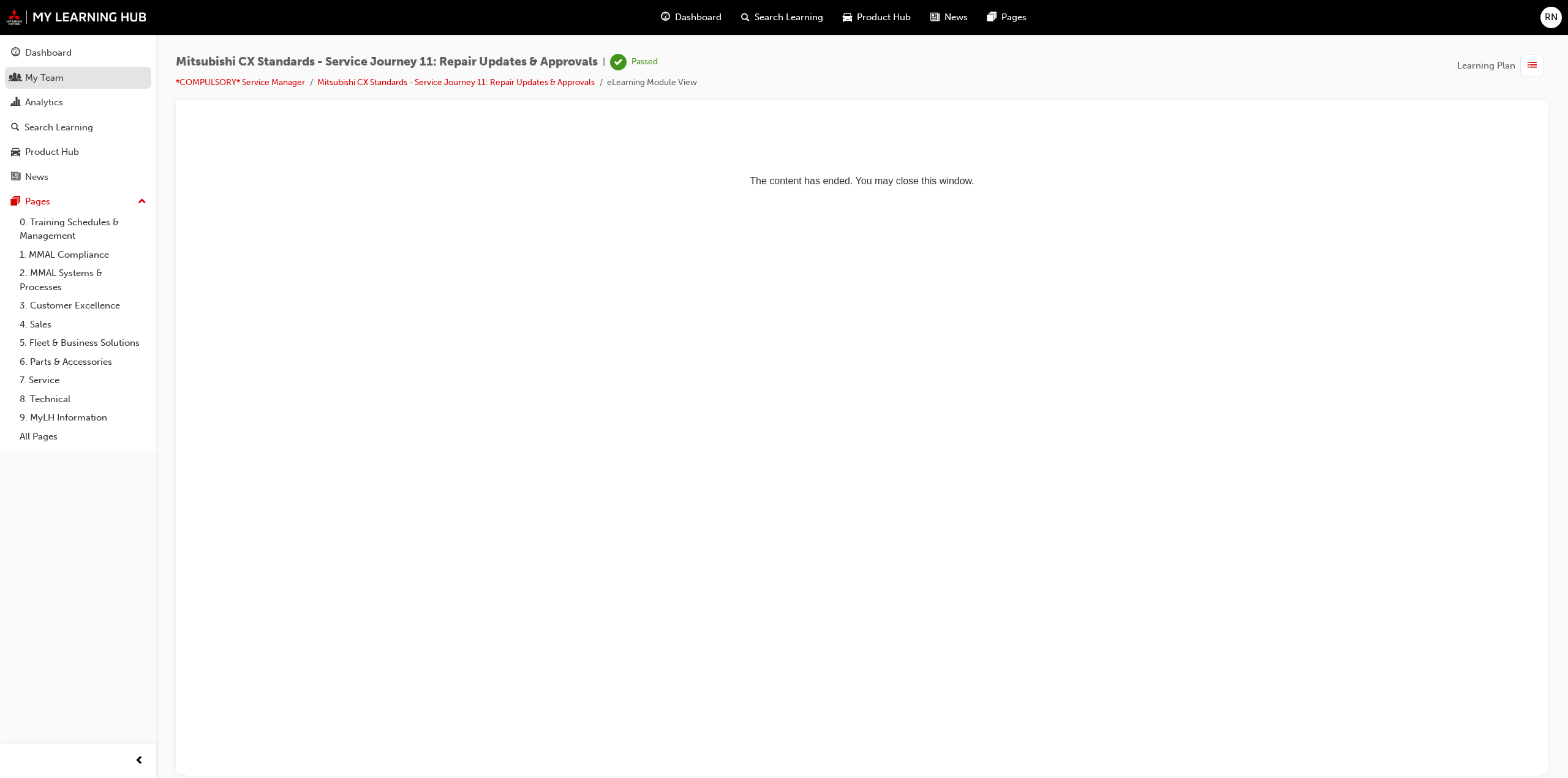
click at [34, 71] on div "My Team" at bounding box center [44, 78] width 39 height 14
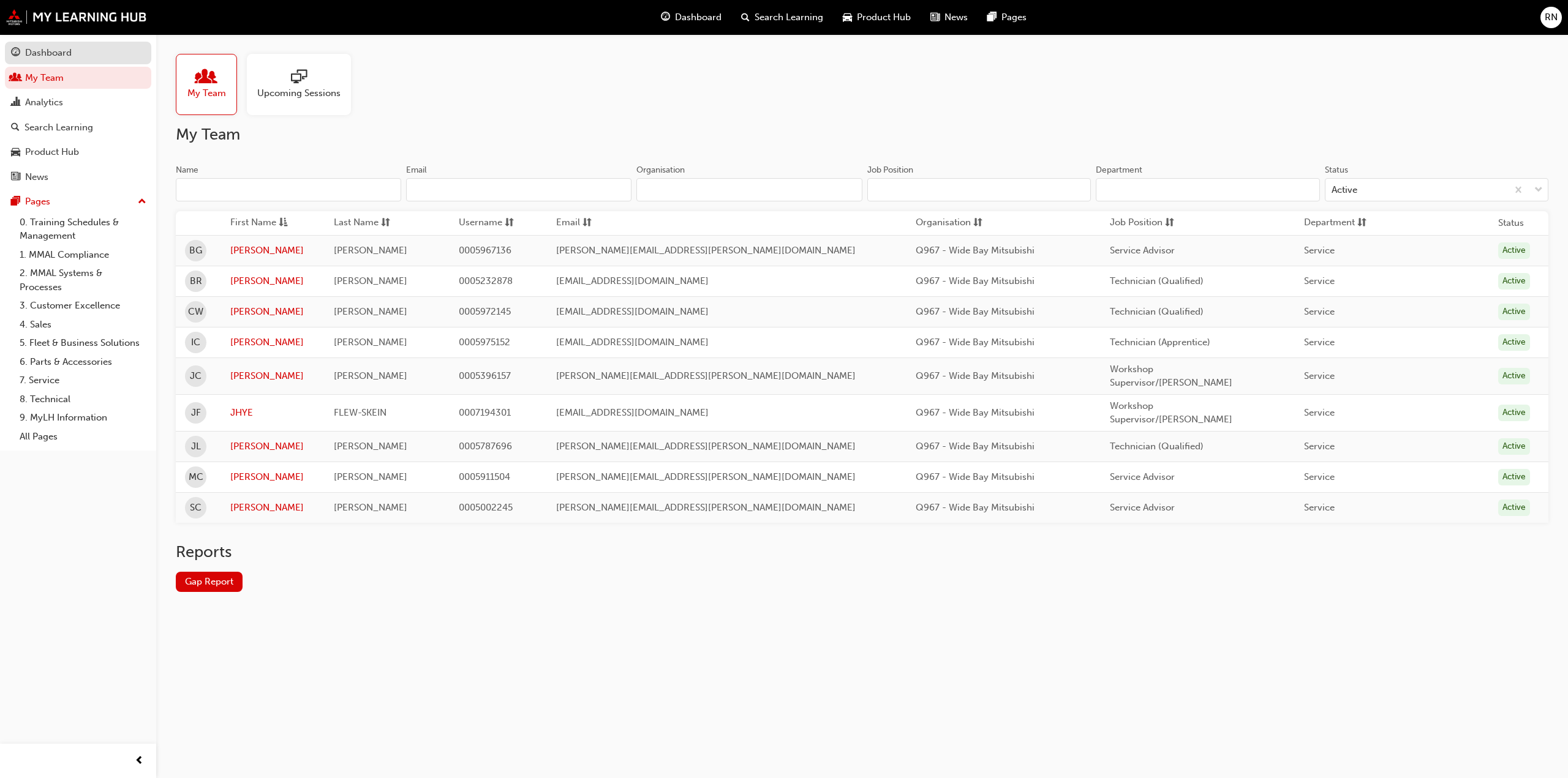
click at [57, 61] on link "Dashboard" at bounding box center [78, 53] width 146 height 23
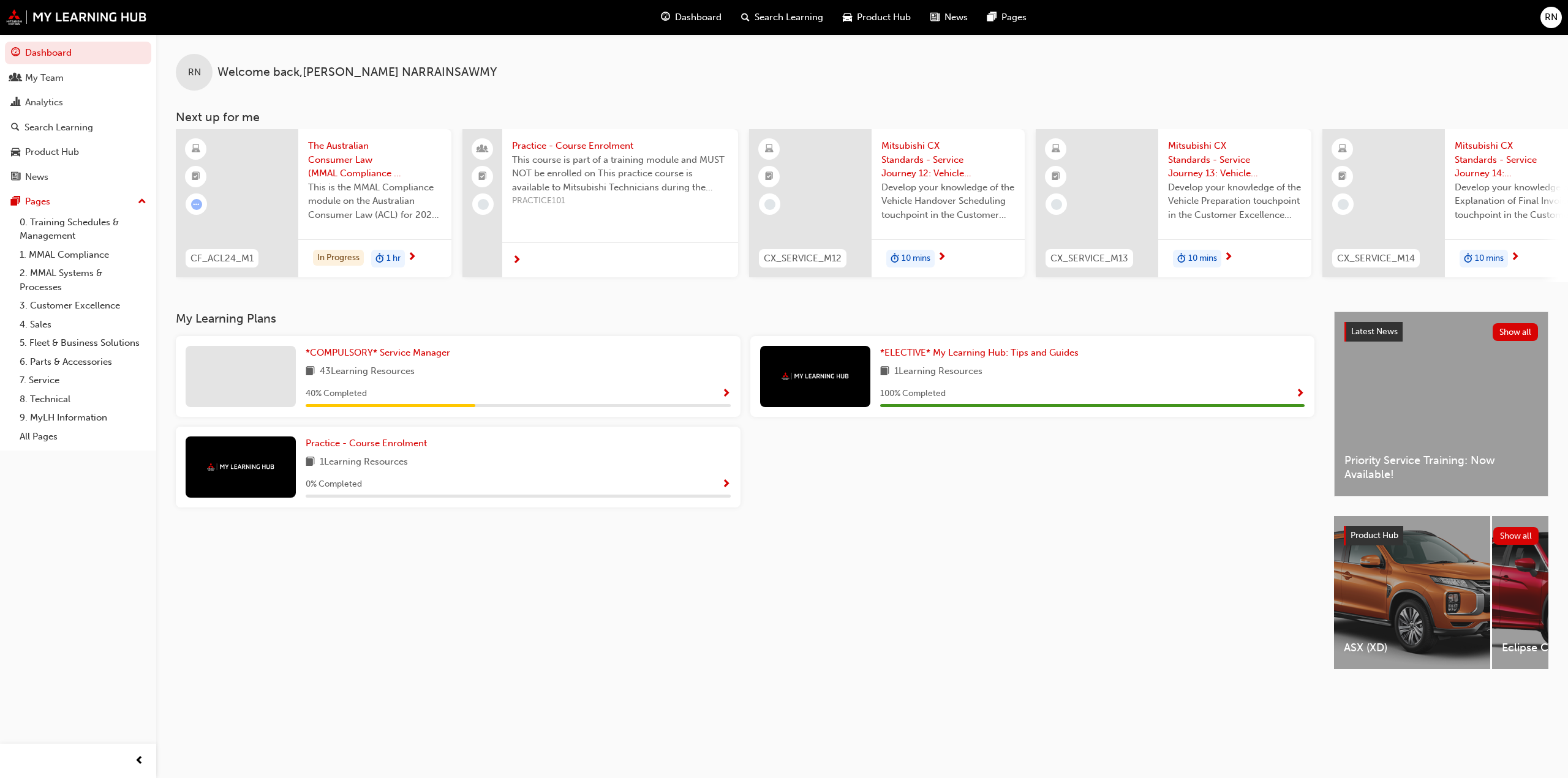
click at [729, 397] on span "Show Progress" at bounding box center [726, 394] width 9 height 11
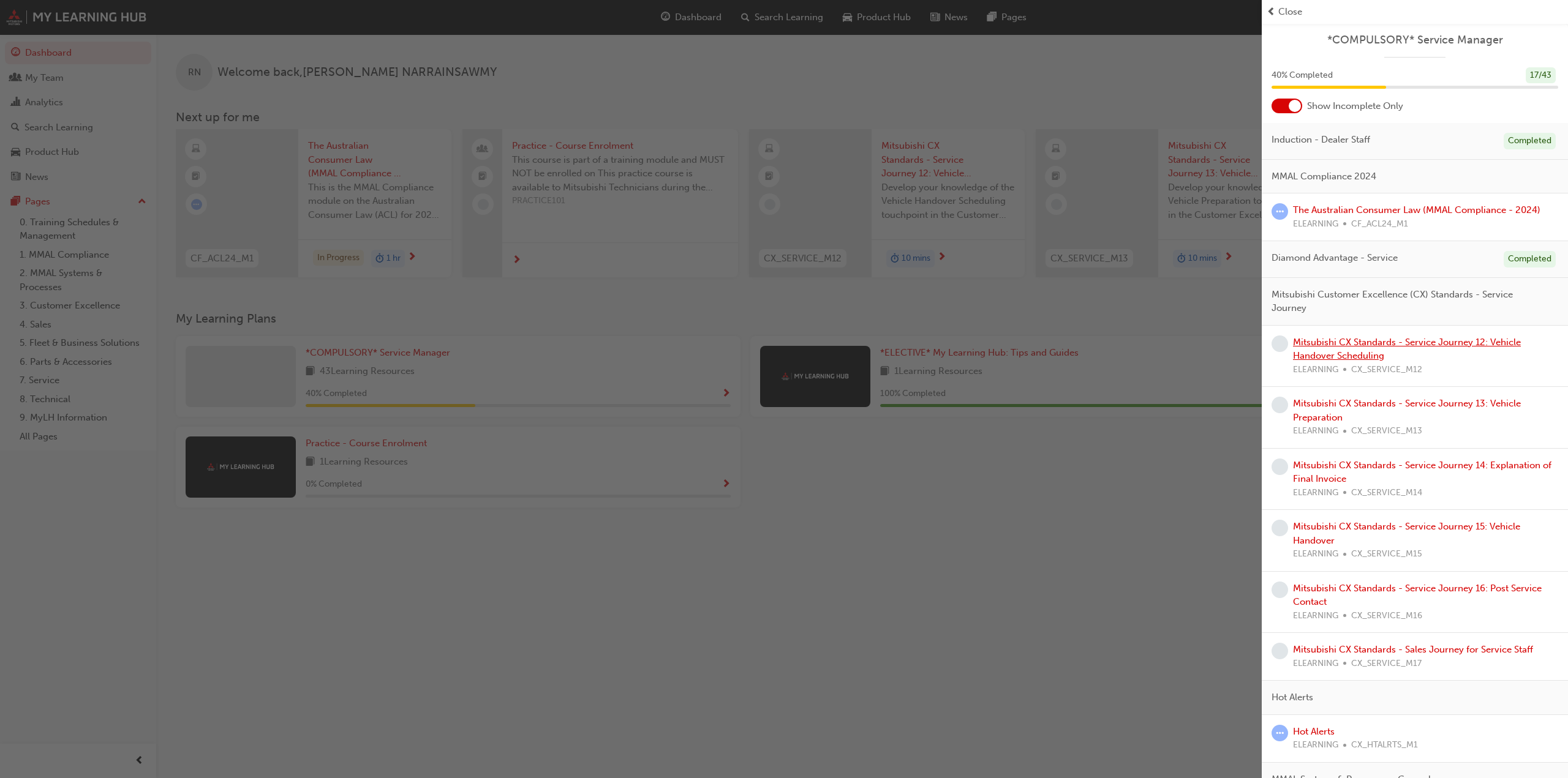
click at [1392, 344] on link "Mitsubishi CX Standards - Service Journey 12: Vehicle Handover Scheduling" at bounding box center [1406, 349] width 228 height 25
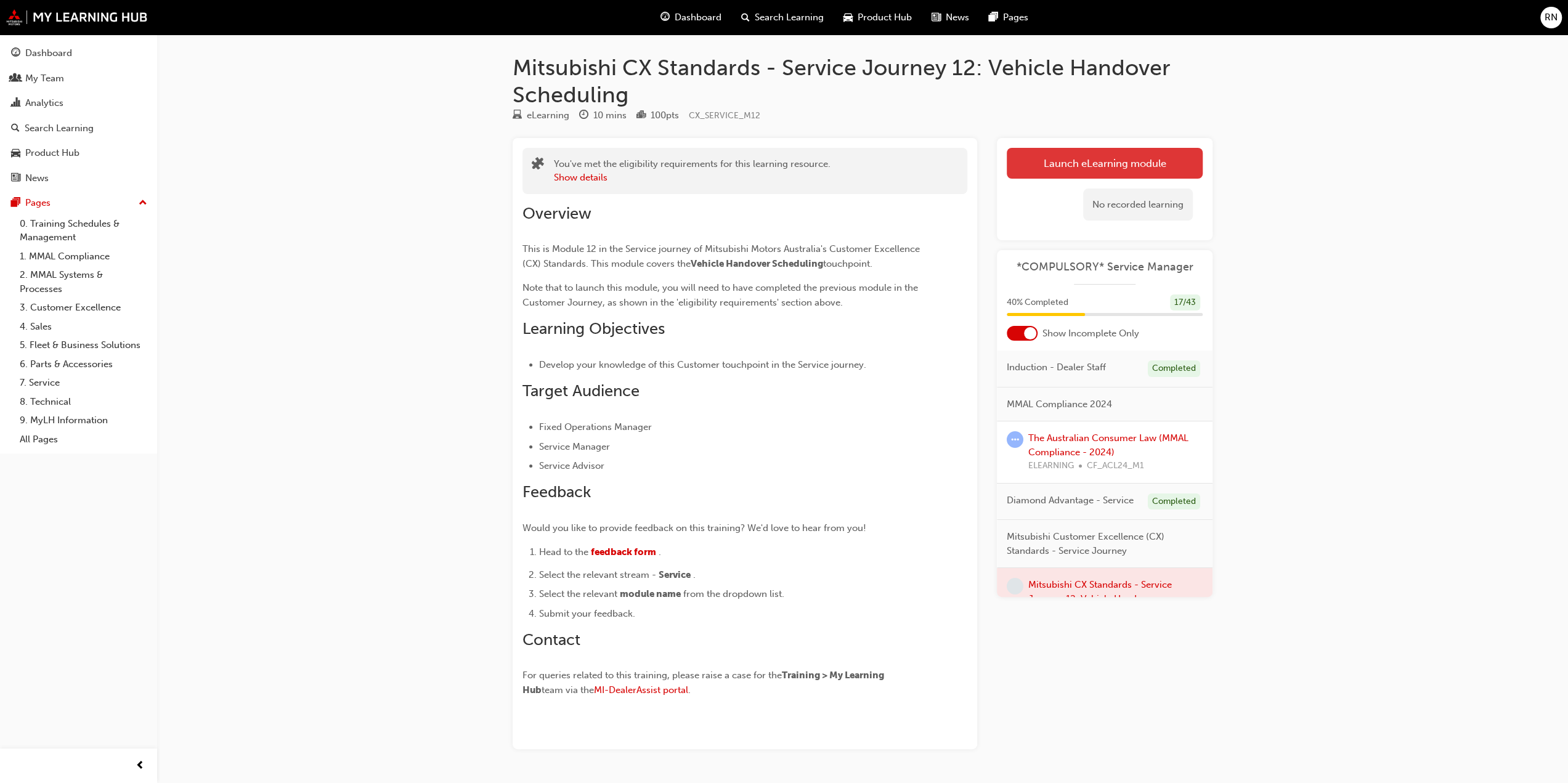
click at [1115, 152] on link "Launch eLearning module" at bounding box center [1104, 163] width 196 height 31
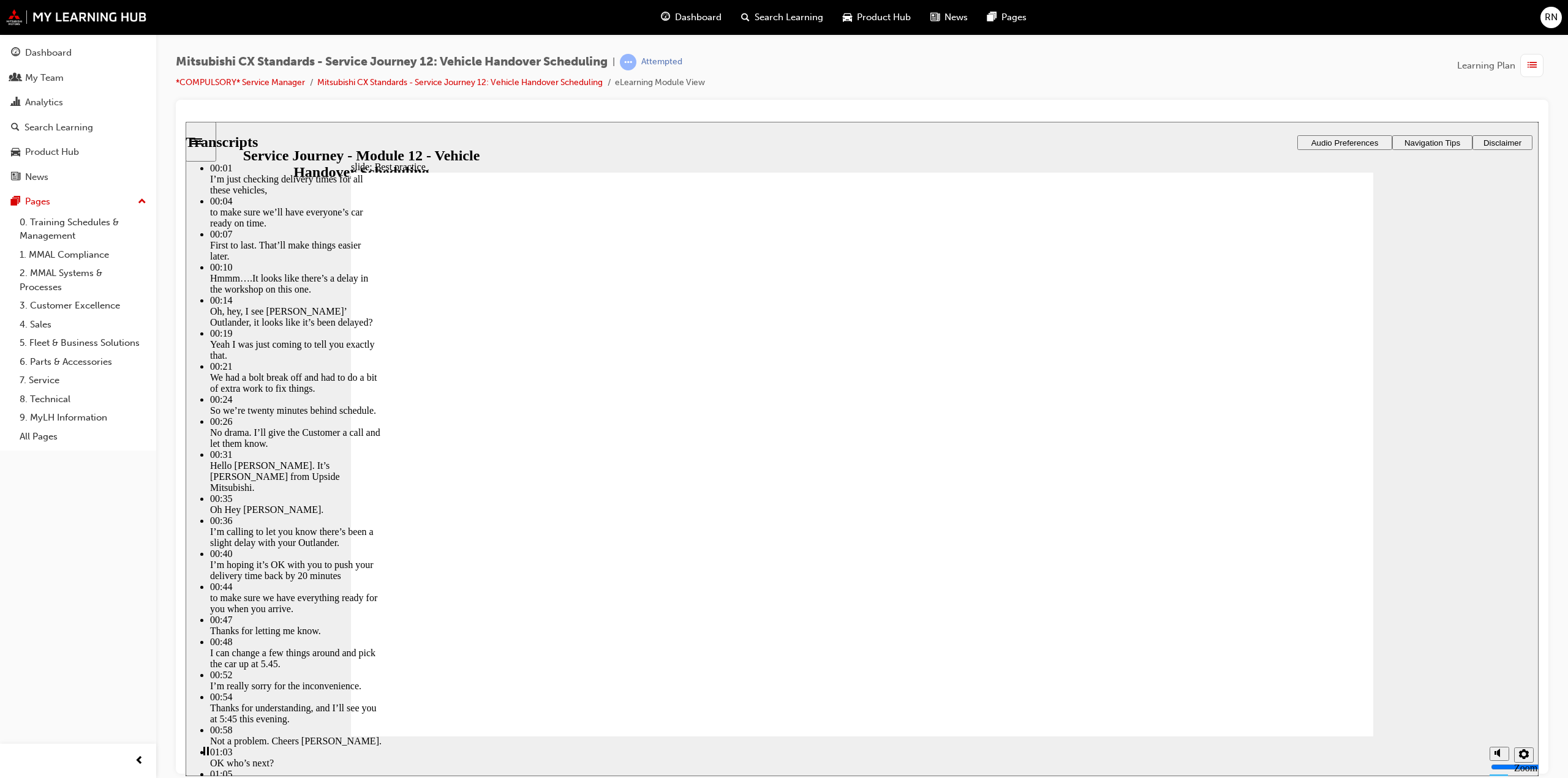
type input "116"
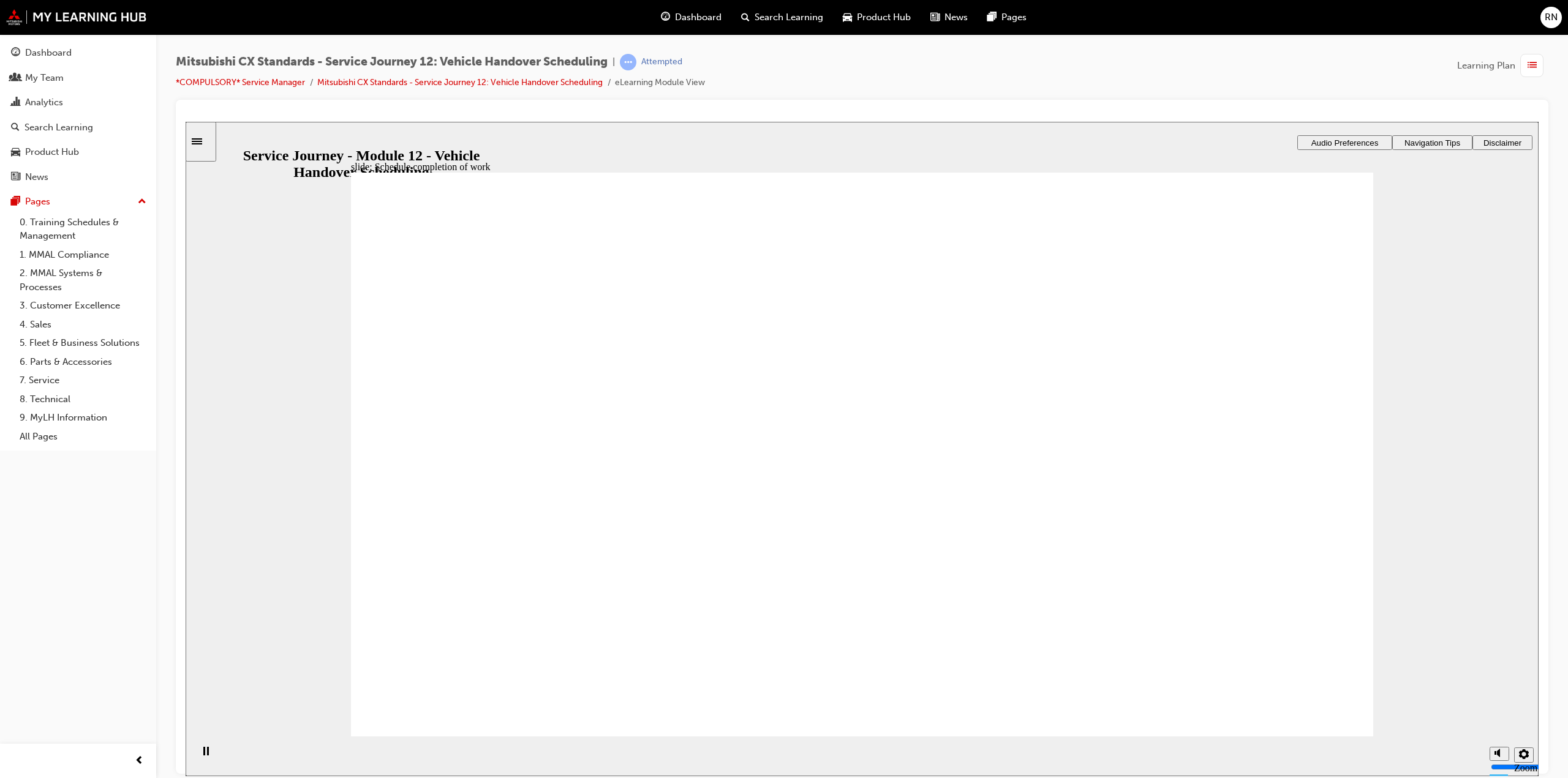
drag, startPoint x: 554, startPoint y: 477, endPoint x: 827, endPoint y: 417, distance: 279.5
drag, startPoint x: 593, startPoint y: 463, endPoint x: 960, endPoint y: 498, distance: 368.7
drag, startPoint x: 599, startPoint y: 466, endPoint x: 921, endPoint y: 556, distance: 334.3
drag, startPoint x: 521, startPoint y: 471, endPoint x: 1165, endPoint y: 443, distance: 644.6
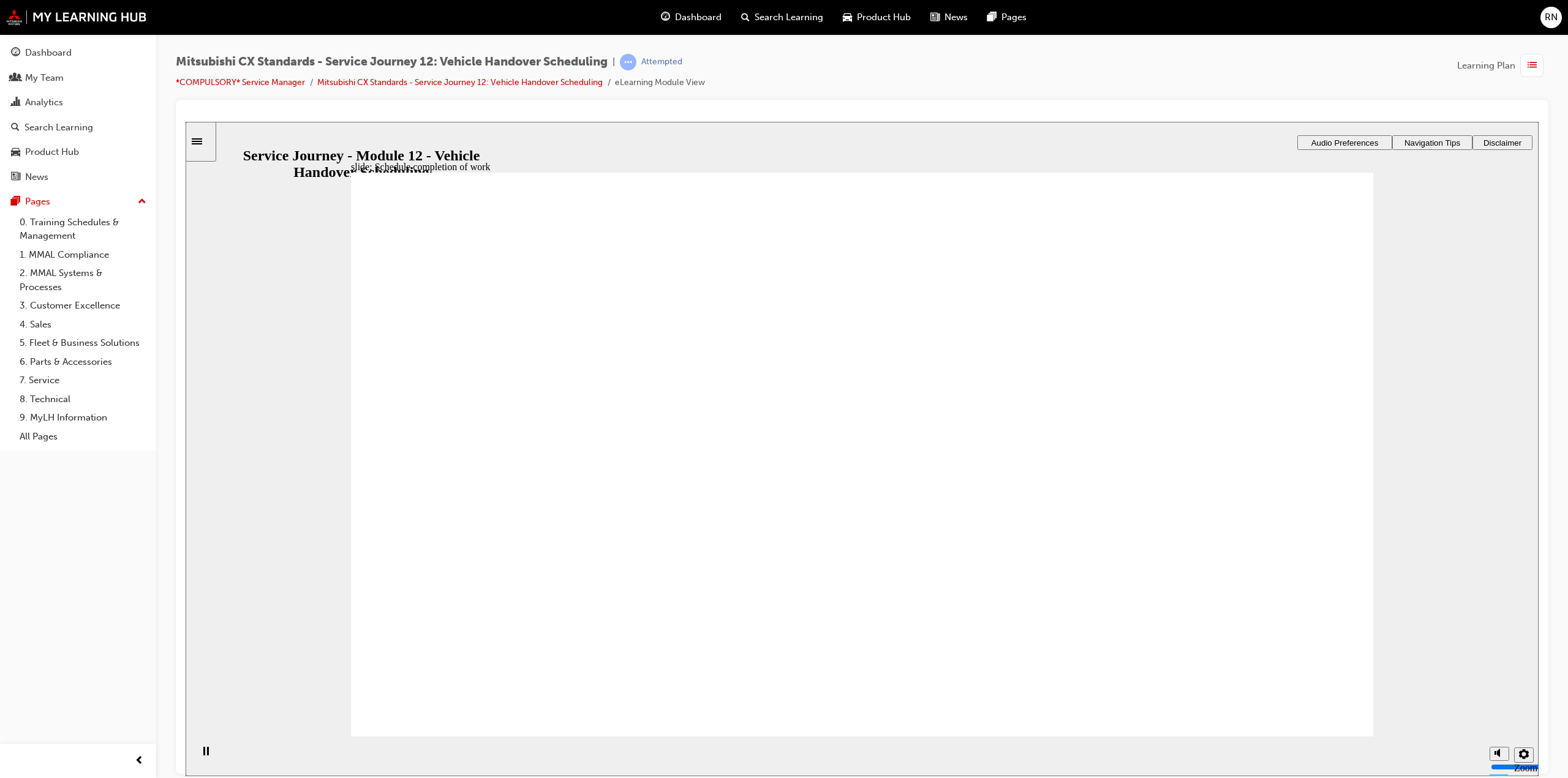
drag, startPoint x: 514, startPoint y: 460, endPoint x: 802, endPoint y: 463, distance: 288.0
drag, startPoint x: 531, startPoint y: 494, endPoint x: 805, endPoint y: 527, distance: 276.0
drag, startPoint x: 574, startPoint y: 499, endPoint x: 1172, endPoint y: 448, distance: 600.2
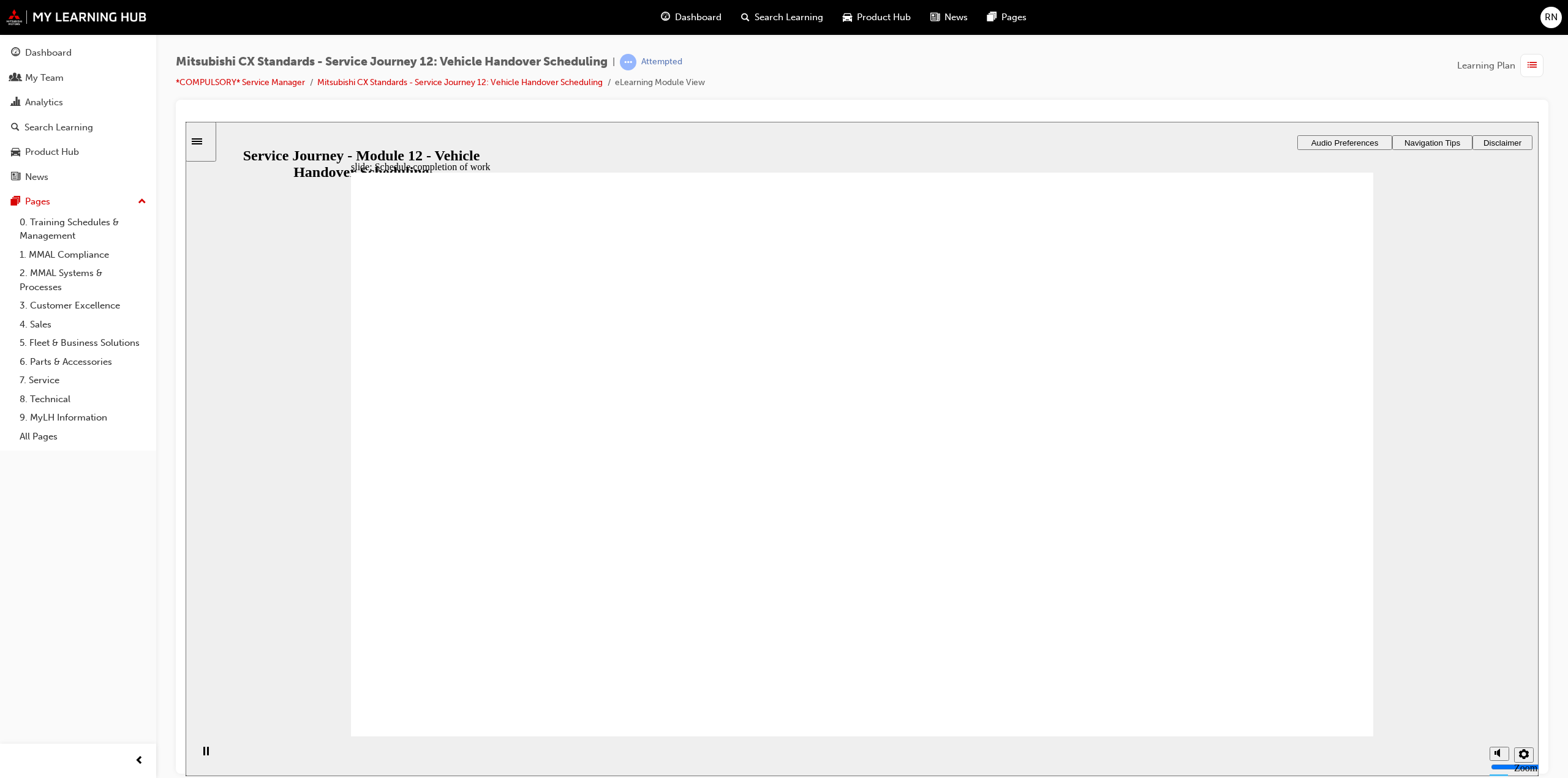
checkbox input "true"
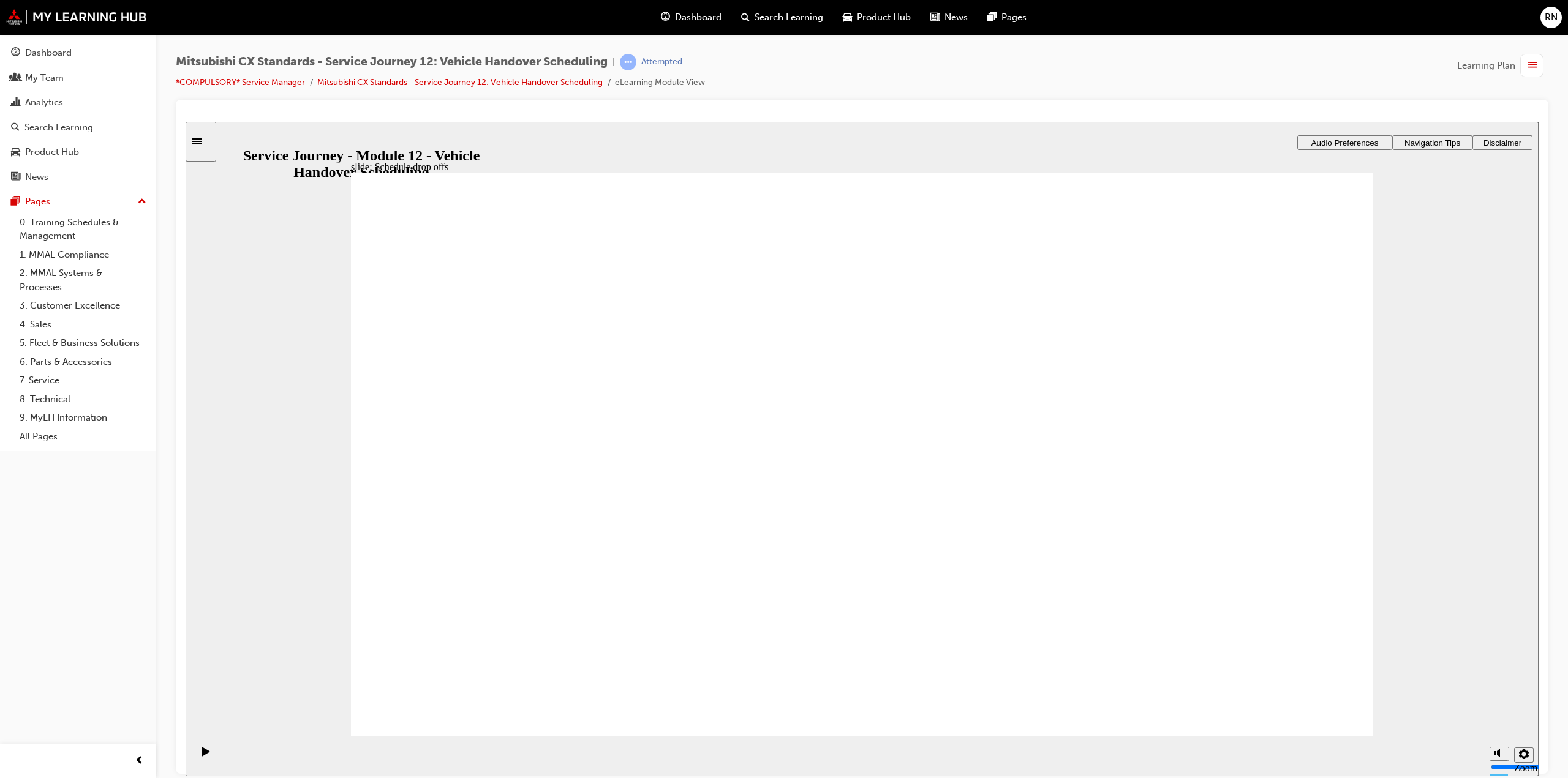
checkbox input "true"
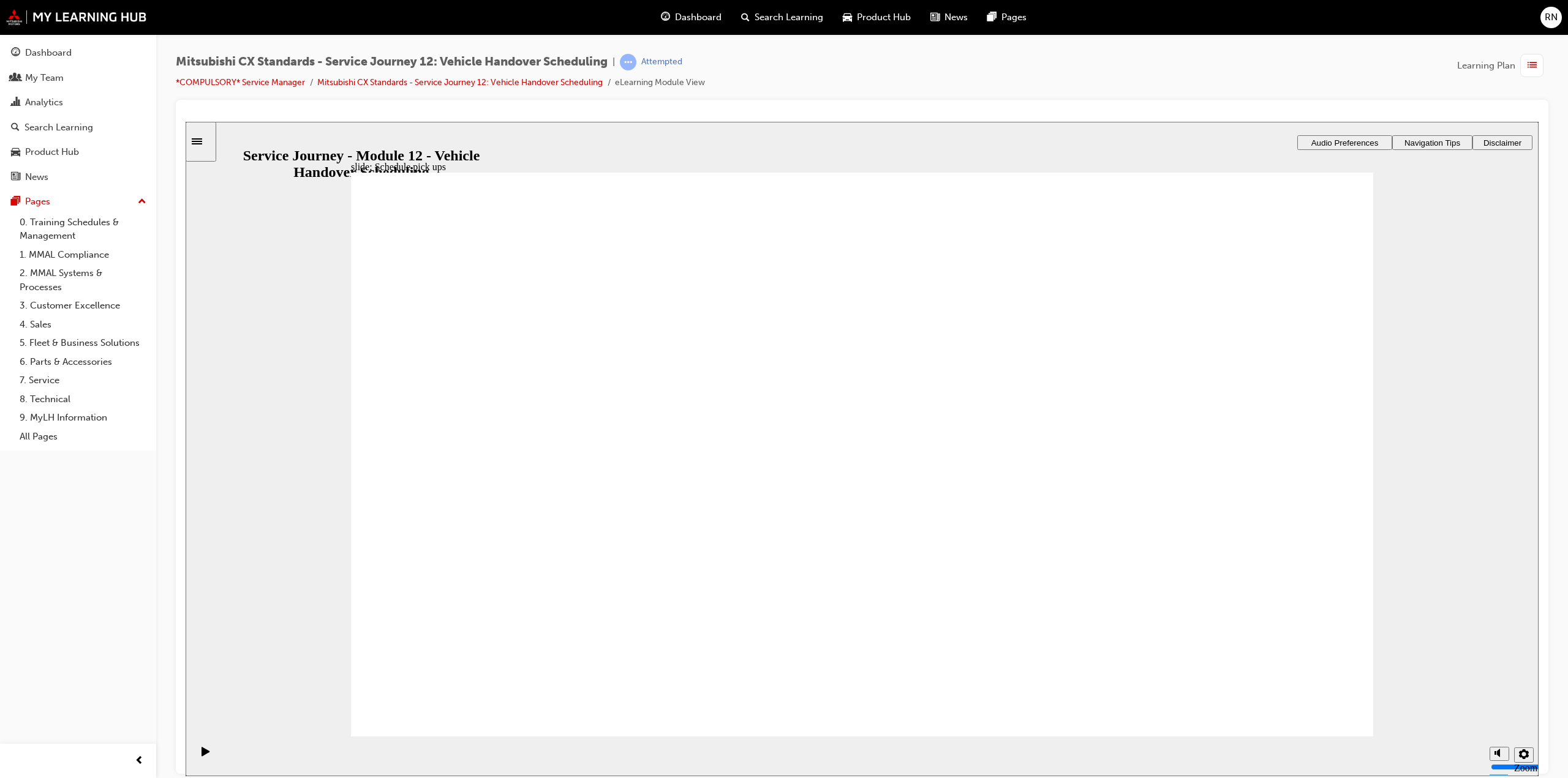
checkbox input "true"
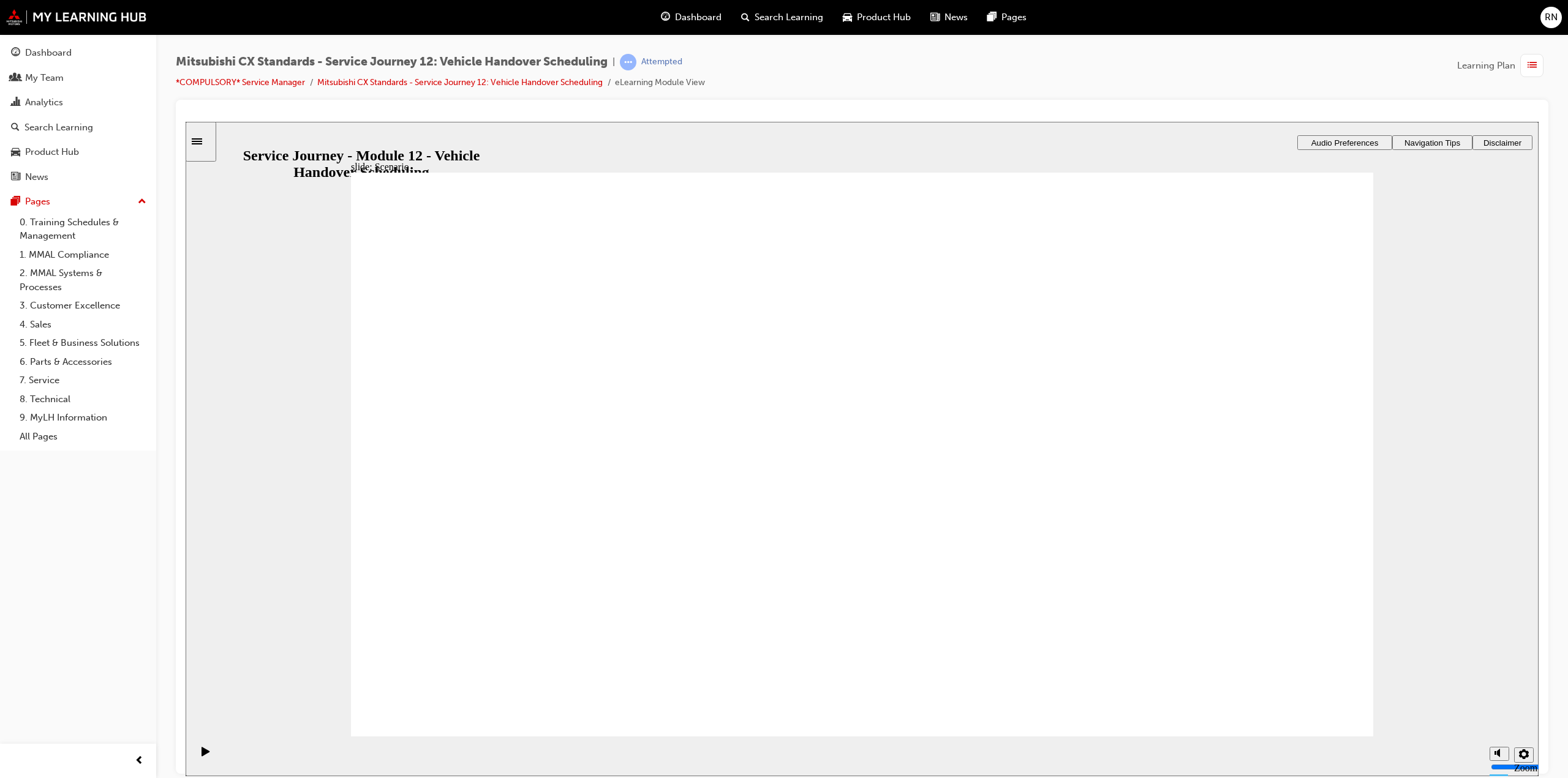
drag, startPoint x: 826, startPoint y: 481, endPoint x: 1347, endPoint y: 613, distance: 537.5
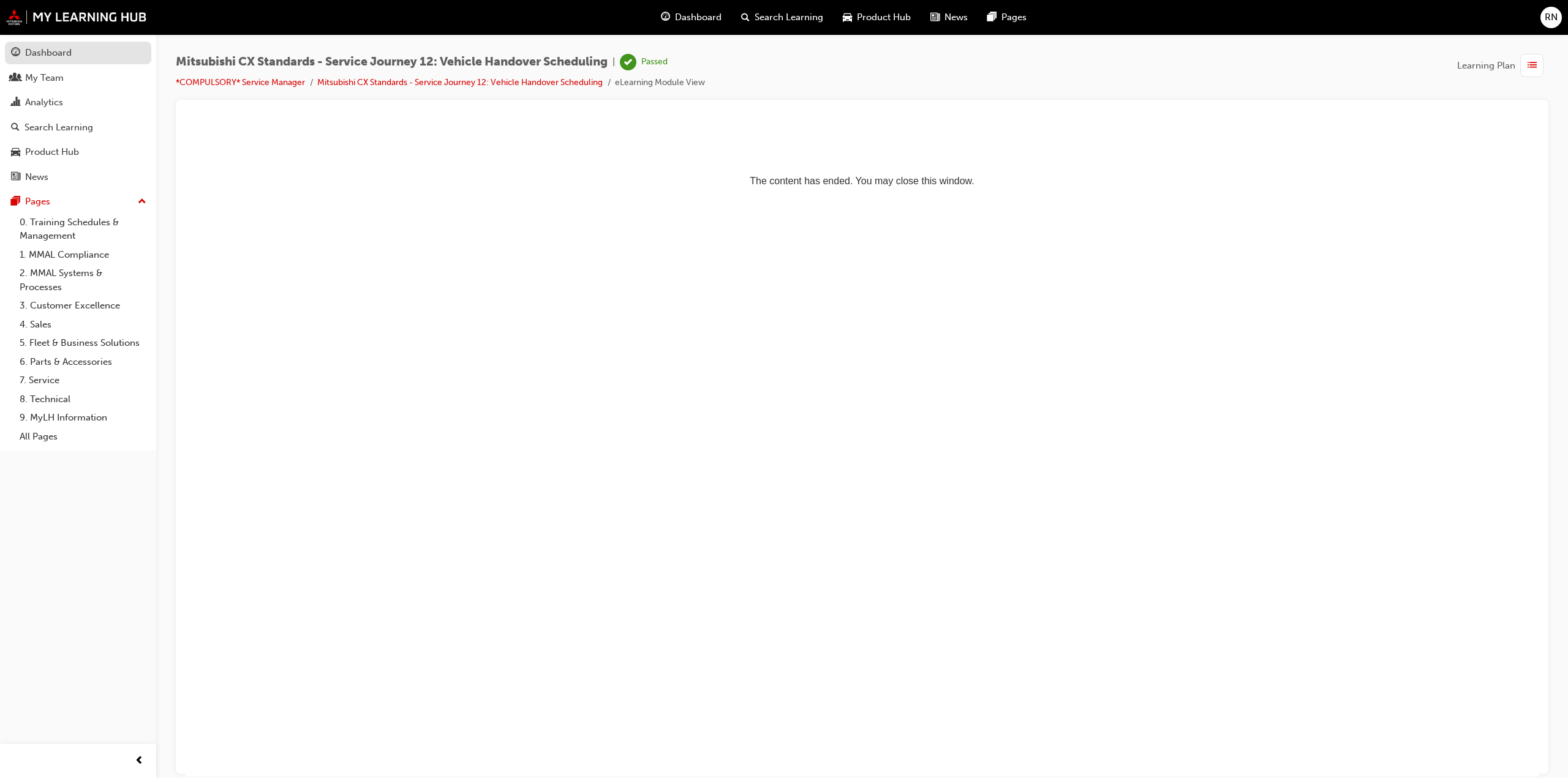
drag, startPoint x: 77, startPoint y: 55, endPoint x: 84, endPoint y: 63, distance: 10.6
click at [76, 55] on div "Dashboard" at bounding box center [78, 52] width 134 height 16
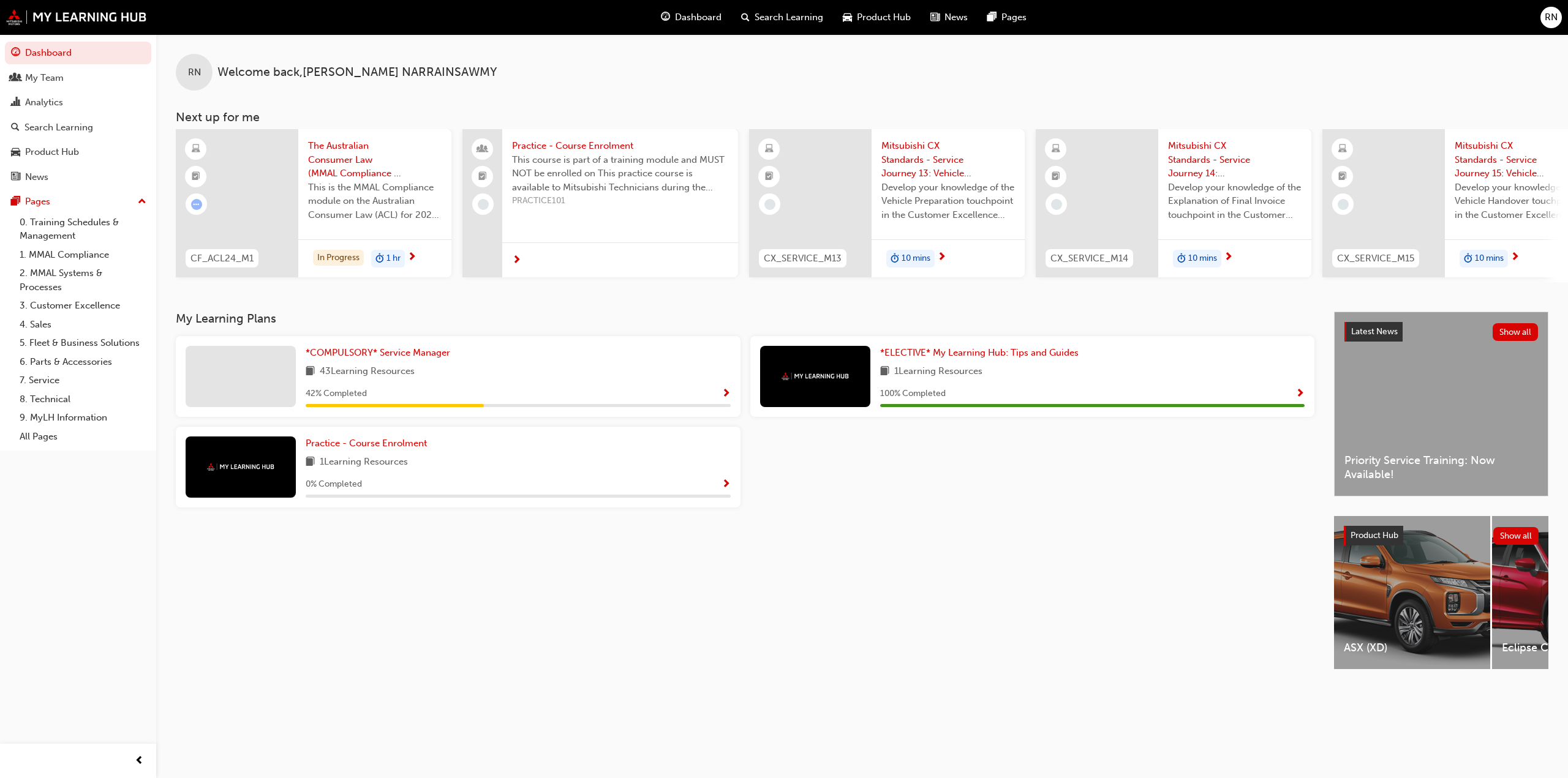
click at [722, 399] on span "Show Progress" at bounding box center [726, 394] width 9 height 11
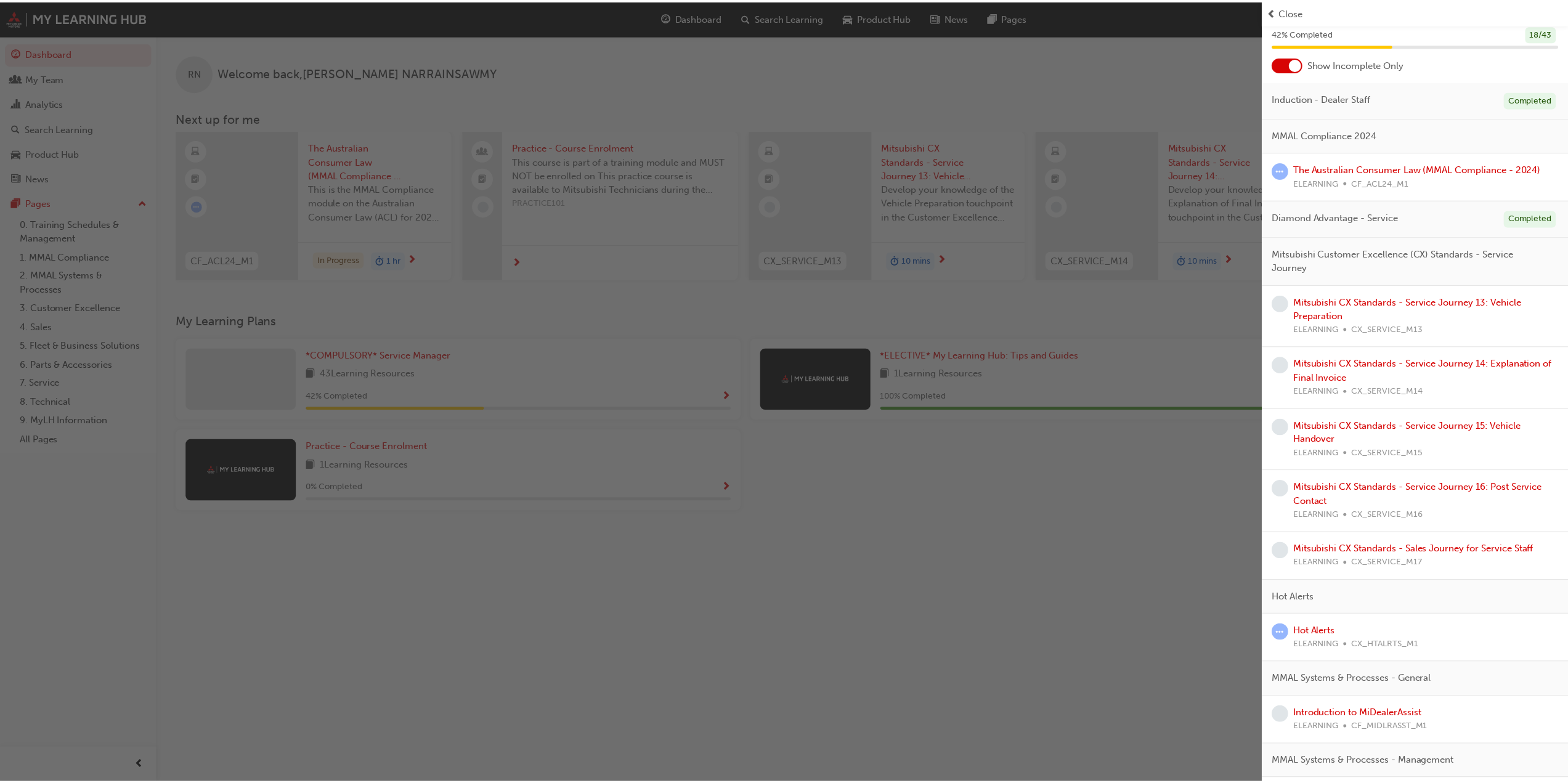
scroll to position [62, 0]
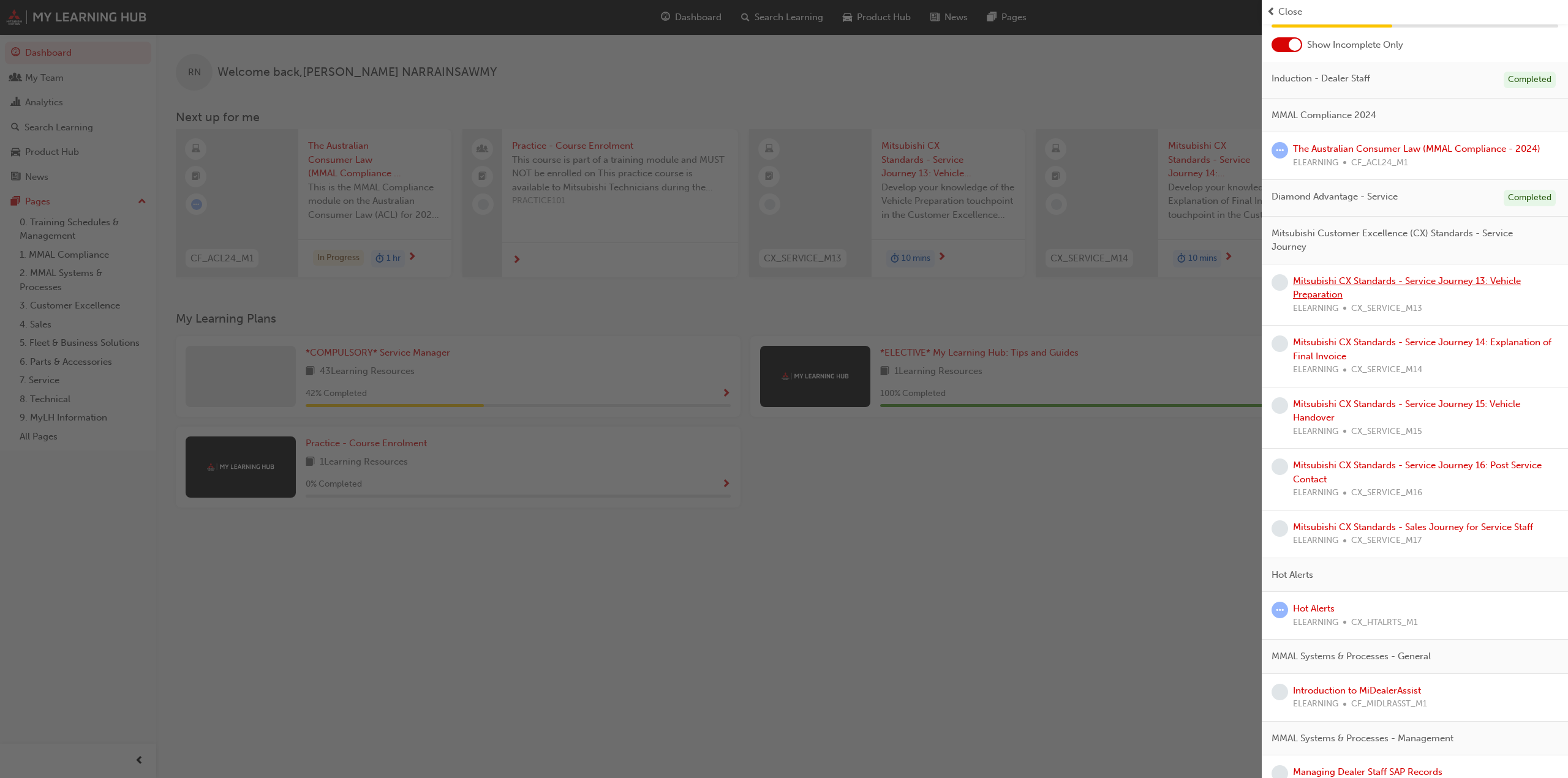
click at [1408, 282] on link "Mitsubishi CX Standards - Service Journey 13: Vehicle Preparation" at bounding box center [1406, 288] width 228 height 25
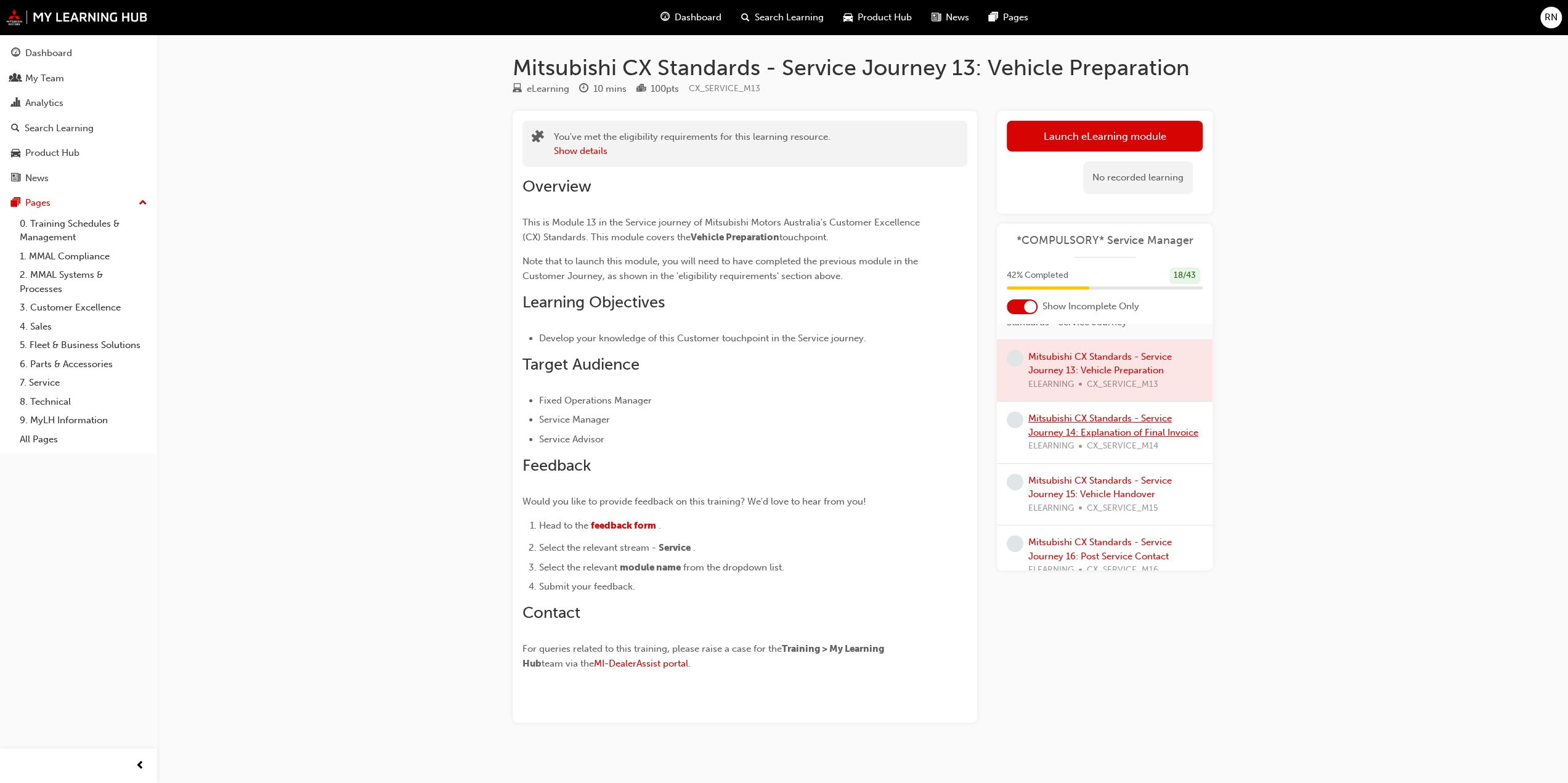
scroll to position [185, 0]
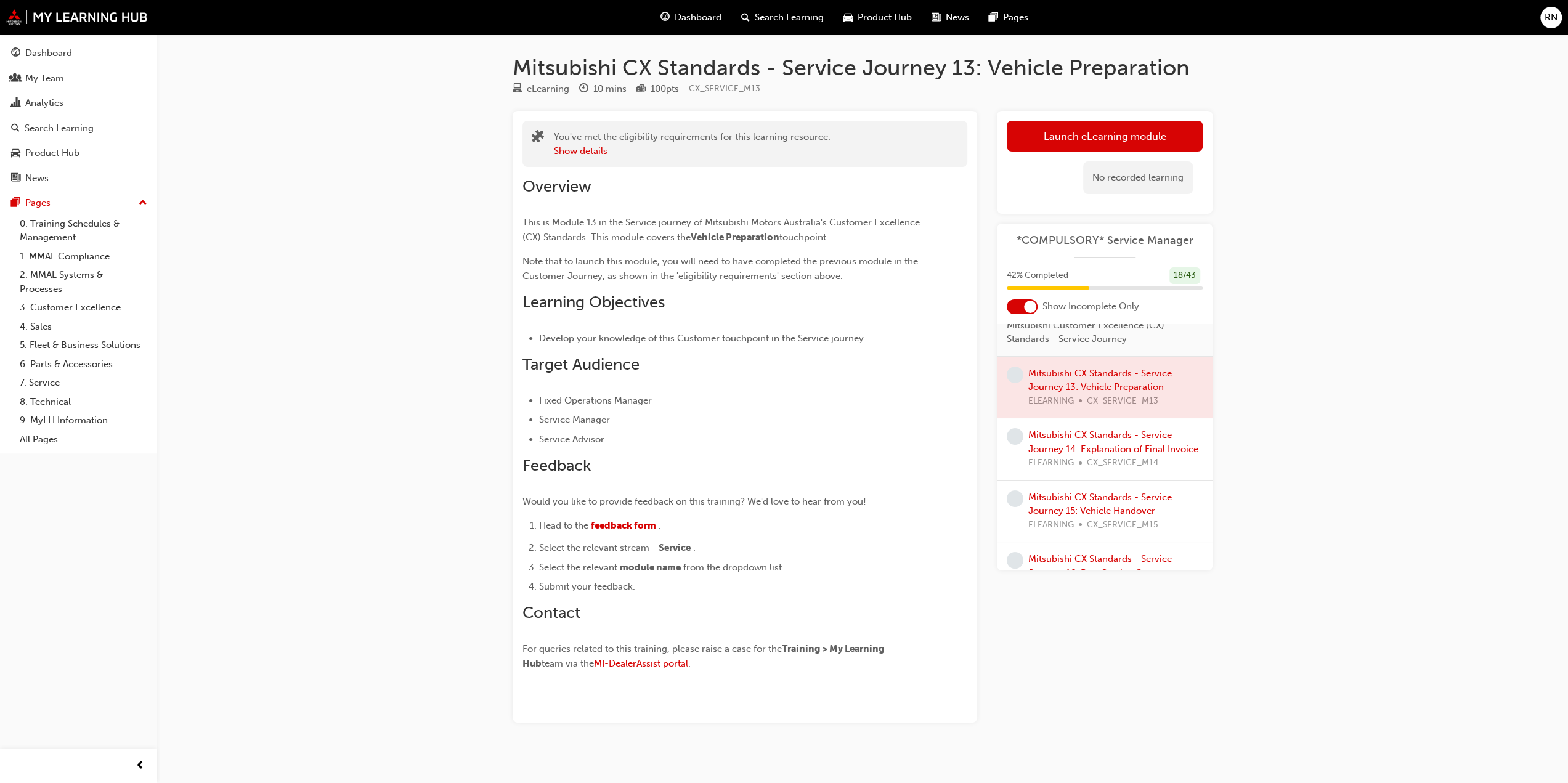
click at [1084, 387] on div at bounding box center [1104, 387] width 215 height 62
click at [1092, 393] on div at bounding box center [1104, 387] width 215 height 62
click at [1083, 384] on div at bounding box center [1104, 387] width 215 height 62
click at [1049, 408] on div at bounding box center [1104, 387] width 215 height 62
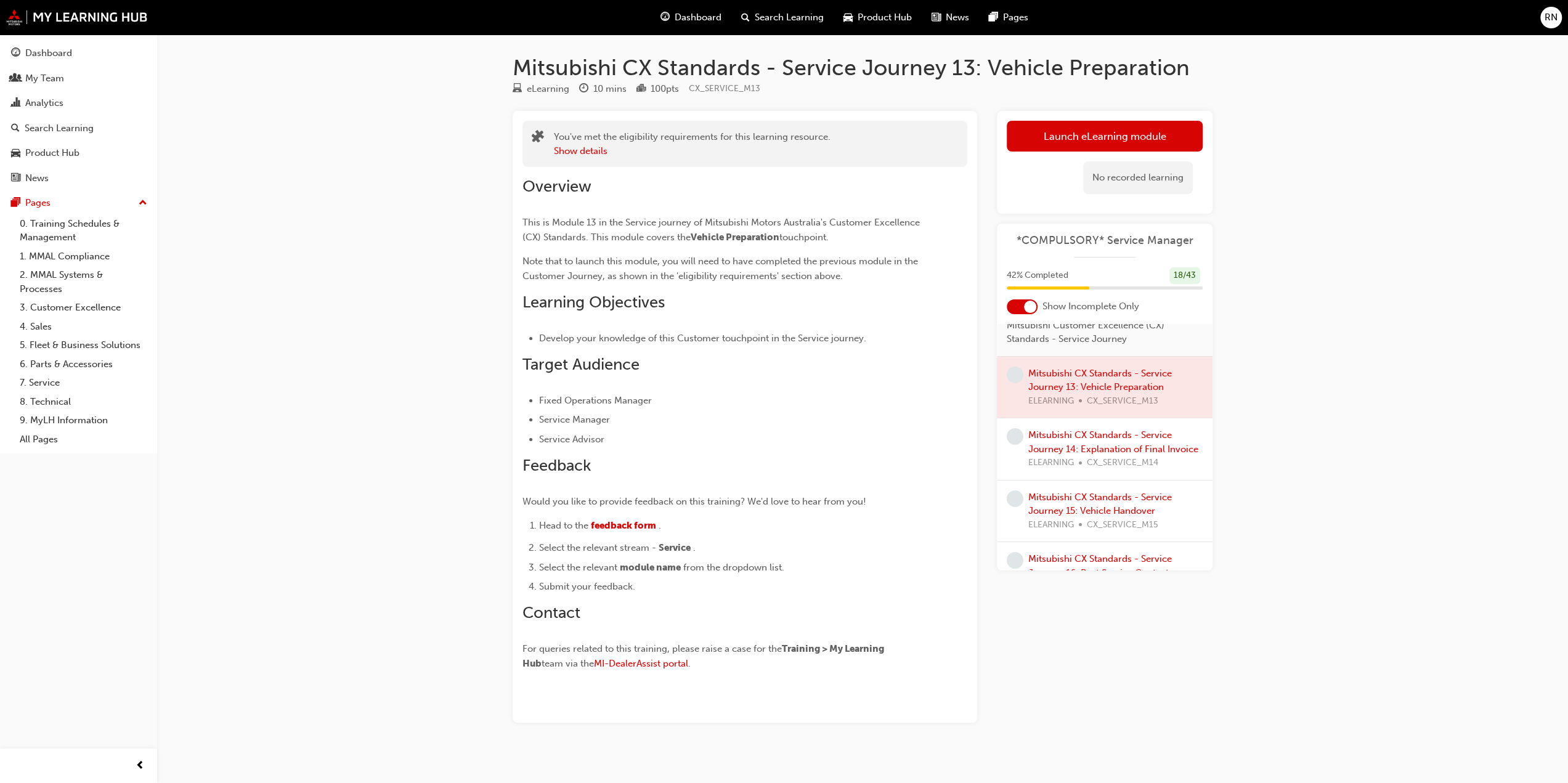
drag, startPoint x: 1056, startPoint y: 385, endPoint x: 1060, endPoint y: 329, distance: 56.1
click at [1057, 383] on div at bounding box center [1104, 387] width 215 height 62
click at [1050, 134] on link "Launch eLearning module" at bounding box center [1104, 135] width 196 height 31
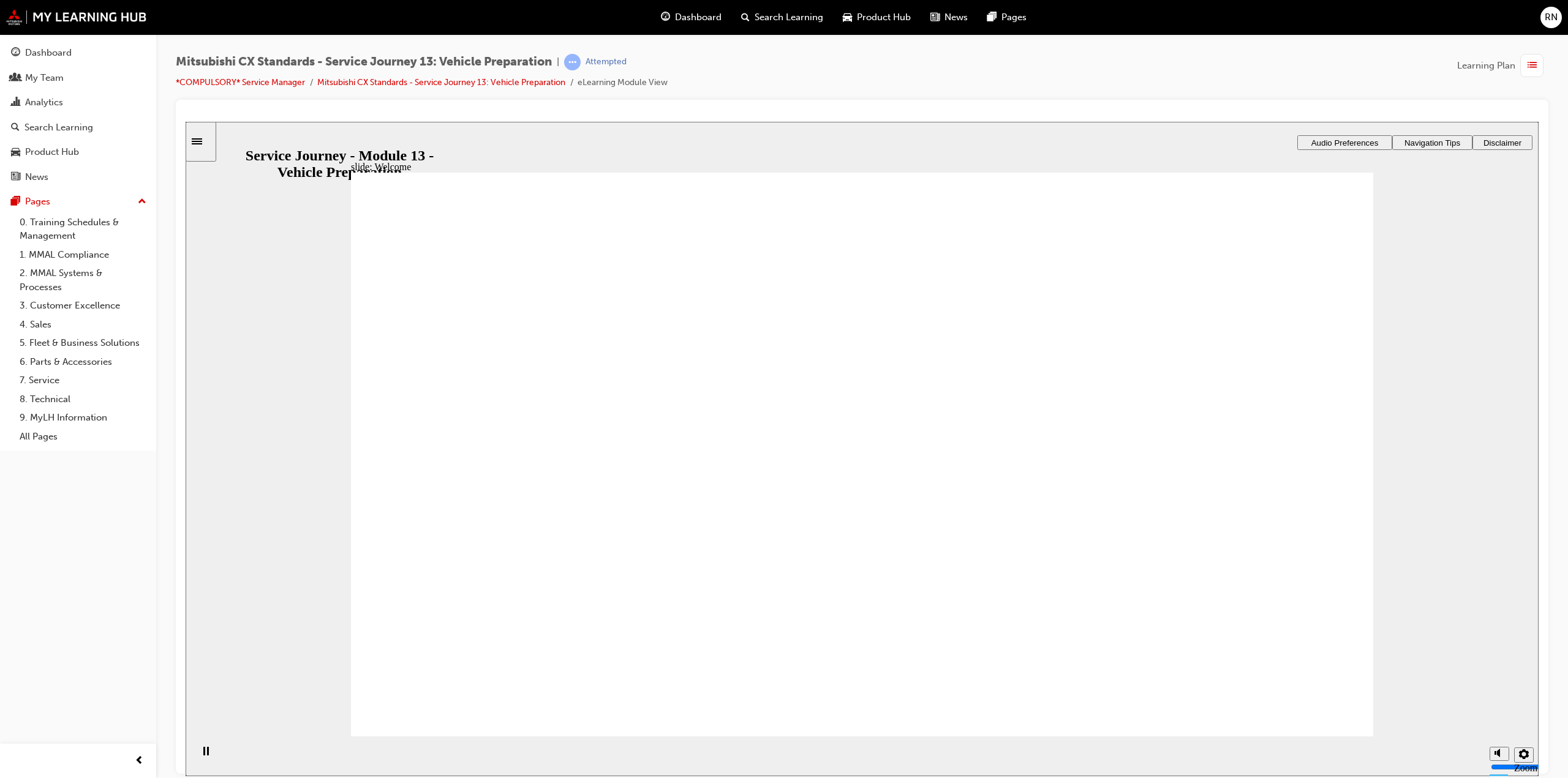
drag, startPoint x: 1261, startPoint y: 709, endPoint x: 1266, endPoint y: 704, distance: 7.1
drag, startPoint x: 1333, startPoint y: 697, endPoint x: 1315, endPoint y: 690, distance: 19.3
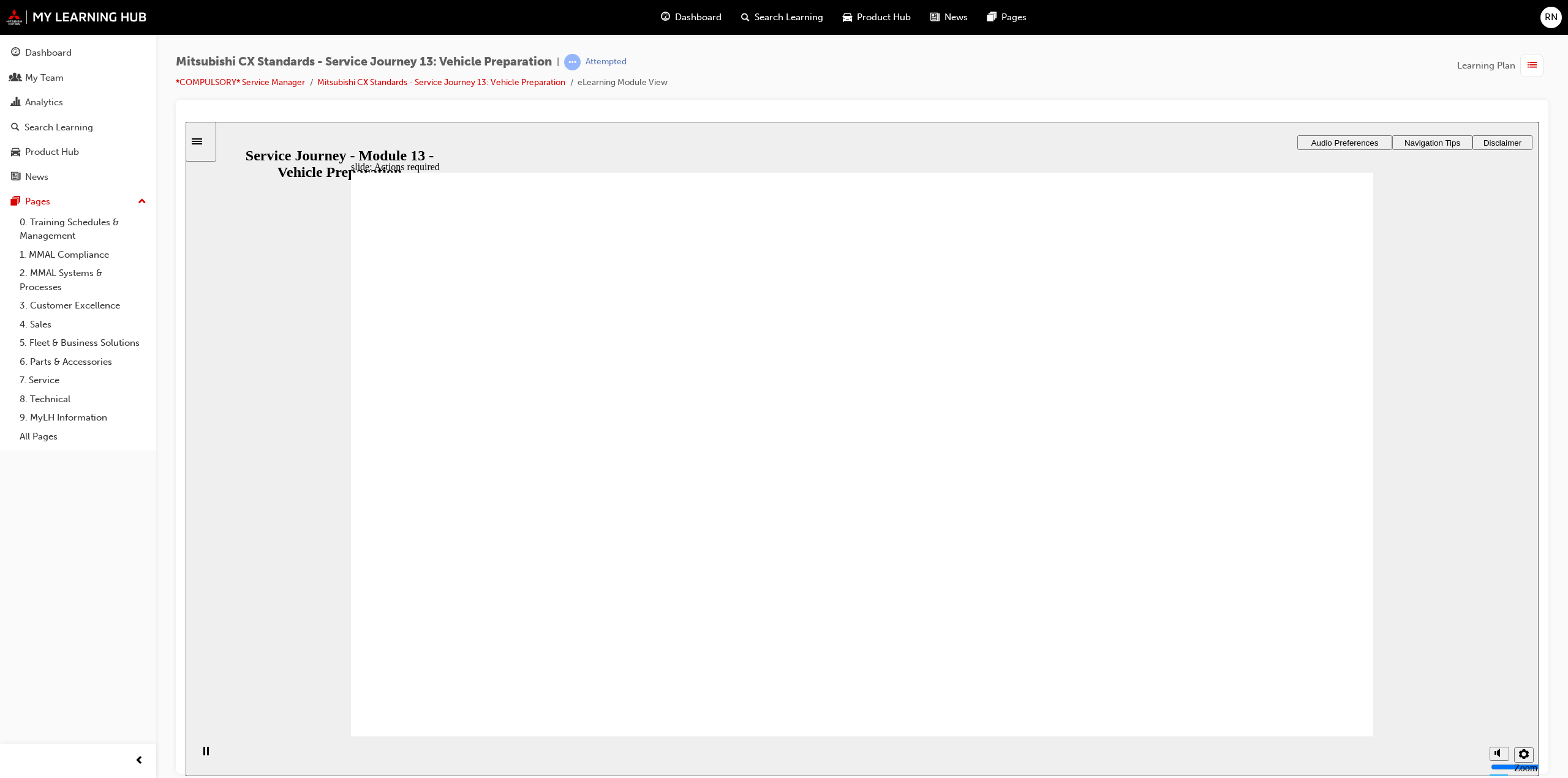
drag, startPoint x: 873, startPoint y: 566, endPoint x: 862, endPoint y: 539, distance: 29.2
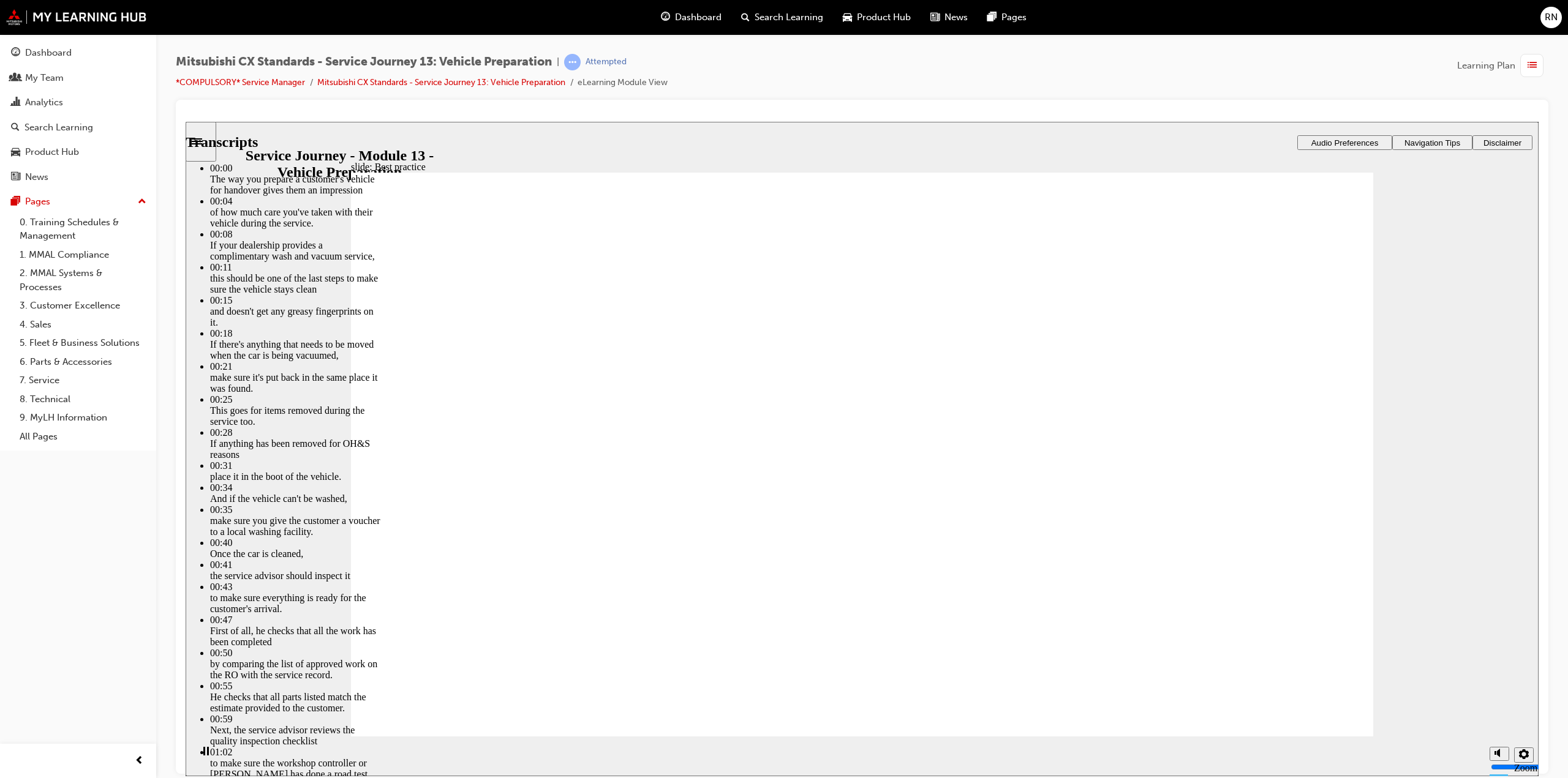
drag, startPoint x: 1018, startPoint y: 709, endPoint x: 1024, endPoint y: 712, distance: 6.7
drag, startPoint x: 1106, startPoint y: 714, endPoint x: 1119, endPoint y: 714, distance: 13.0
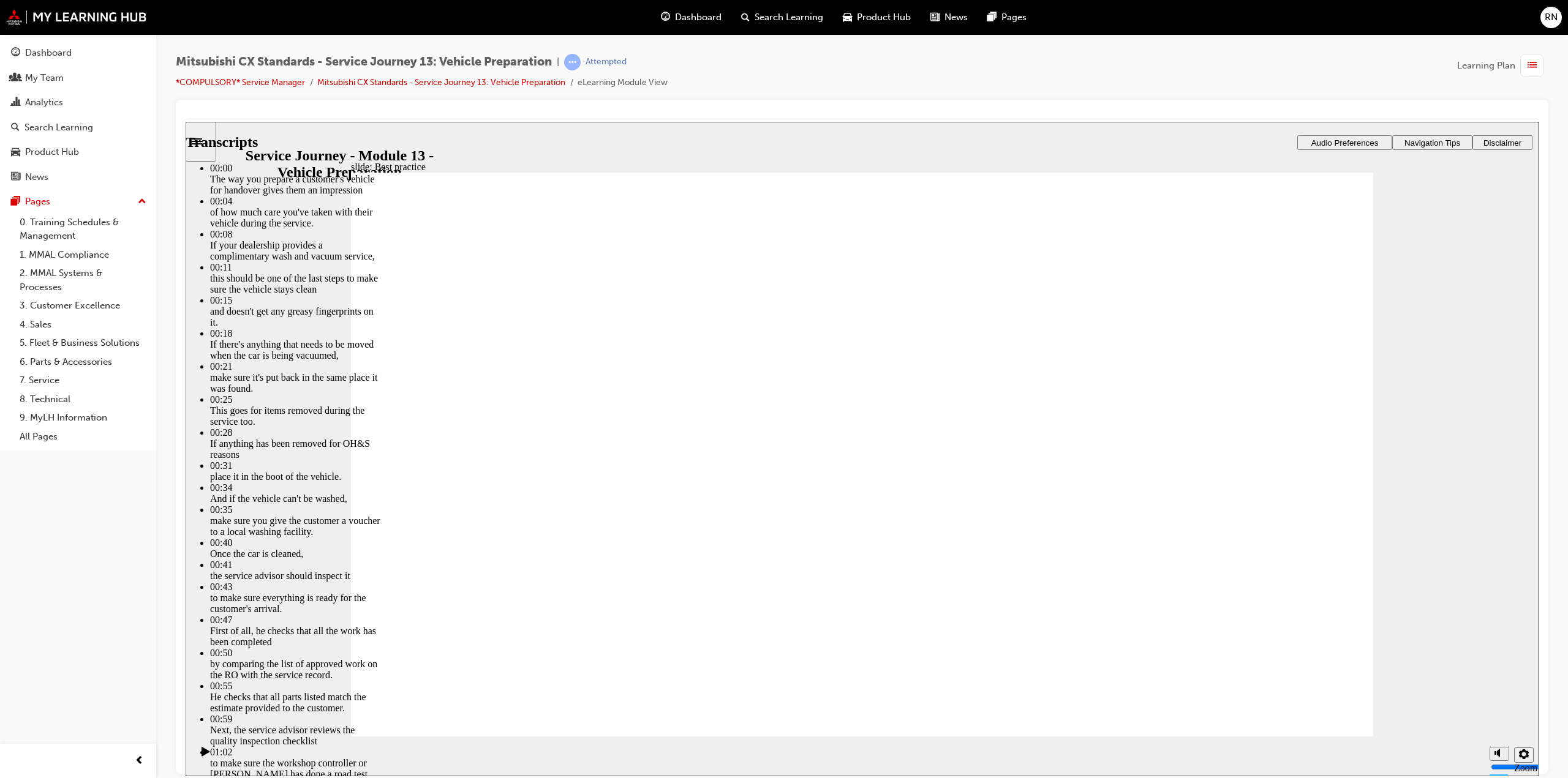
drag, startPoint x: 850, startPoint y: 455, endPoint x: 858, endPoint y: 455, distance: 8.0
drag, startPoint x: 882, startPoint y: 464, endPoint x: 1048, endPoint y: 475, distance: 166.4
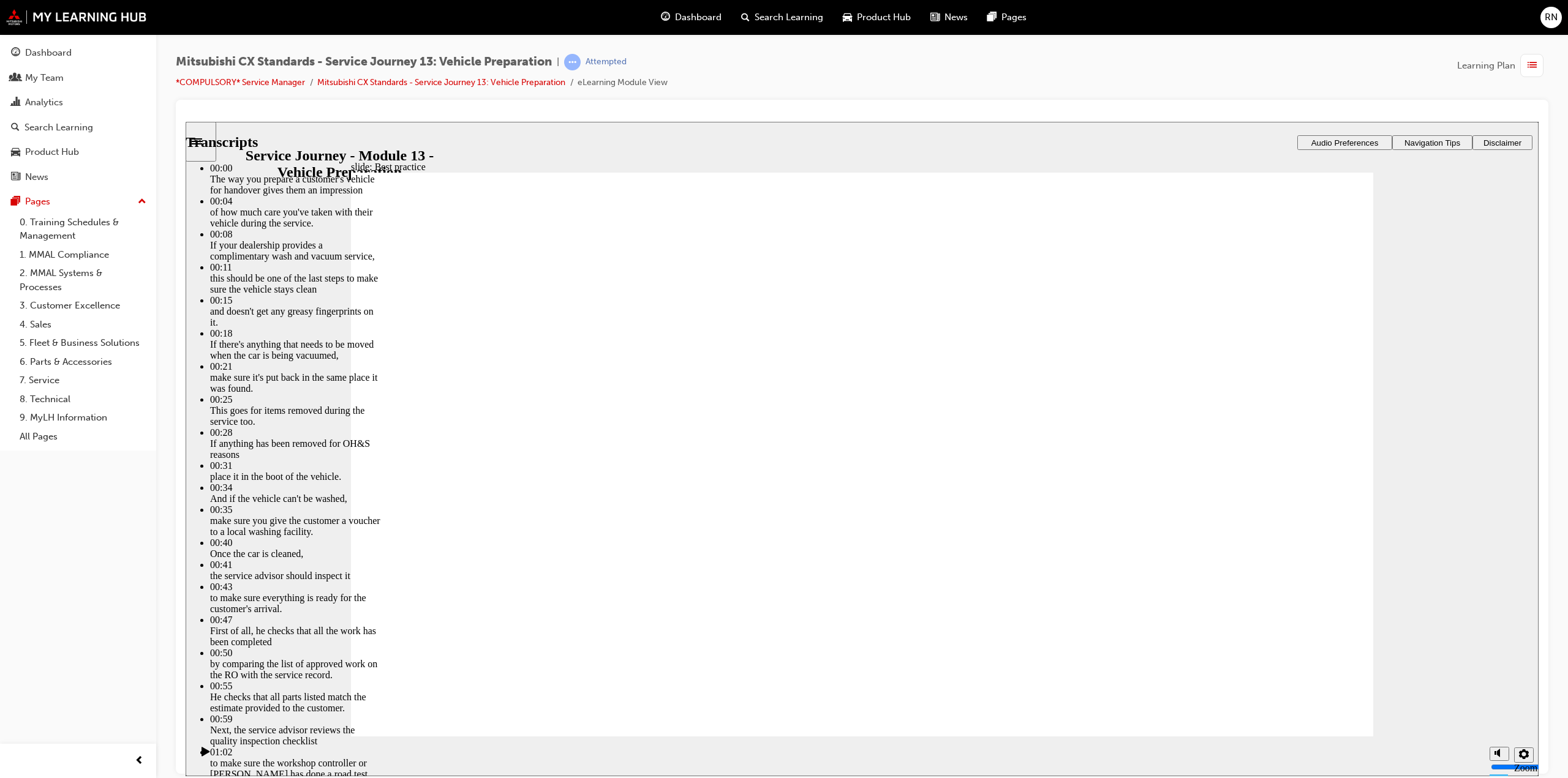
click at [208, 756] on div "Play (Ctrl+Alt+P)" at bounding box center [205, 756] width 21 height 20
drag, startPoint x: 944, startPoint y: 700, endPoint x: 1010, endPoint y: 704, distance: 66.1
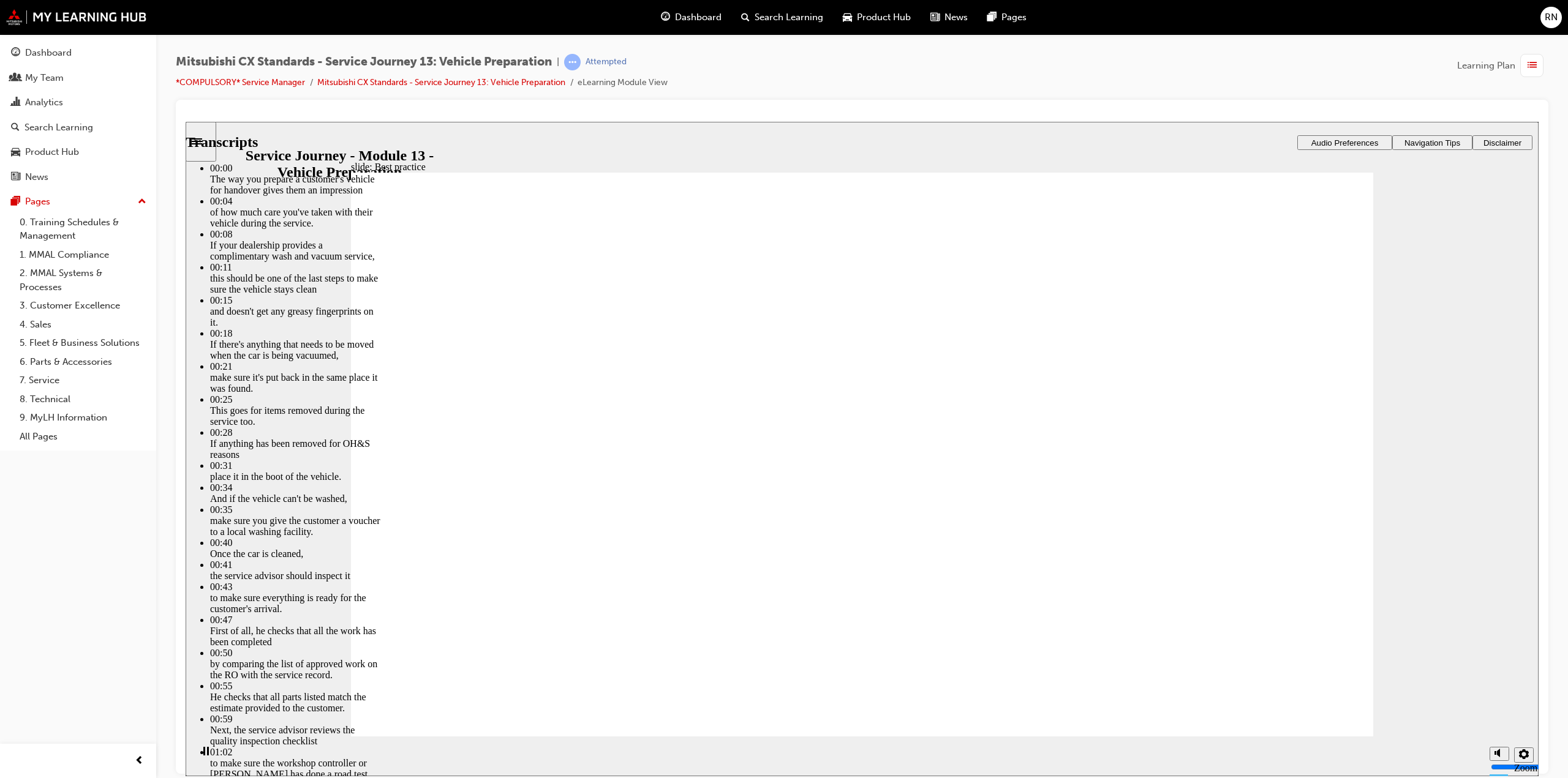
type input "136"
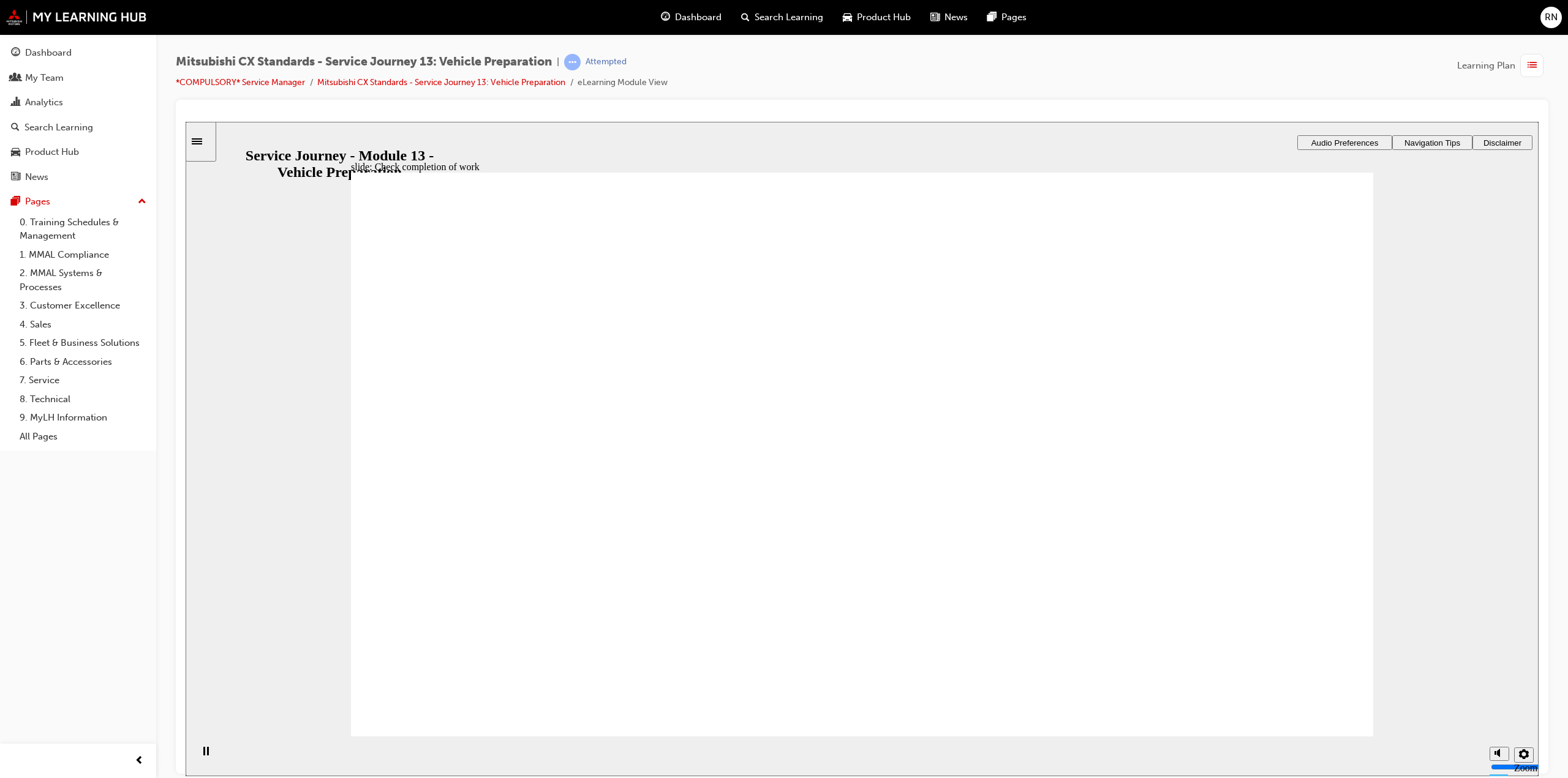
drag, startPoint x: 554, startPoint y: 529, endPoint x: 867, endPoint y: 407, distance: 335.9
drag, startPoint x: 637, startPoint y: 516, endPoint x: 908, endPoint y: 467, distance: 275.4
drag, startPoint x: 623, startPoint y: 518, endPoint x: 898, endPoint y: 530, distance: 275.3
drag, startPoint x: 609, startPoint y: 525, endPoint x: 890, endPoint y: 605, distance: 292.2
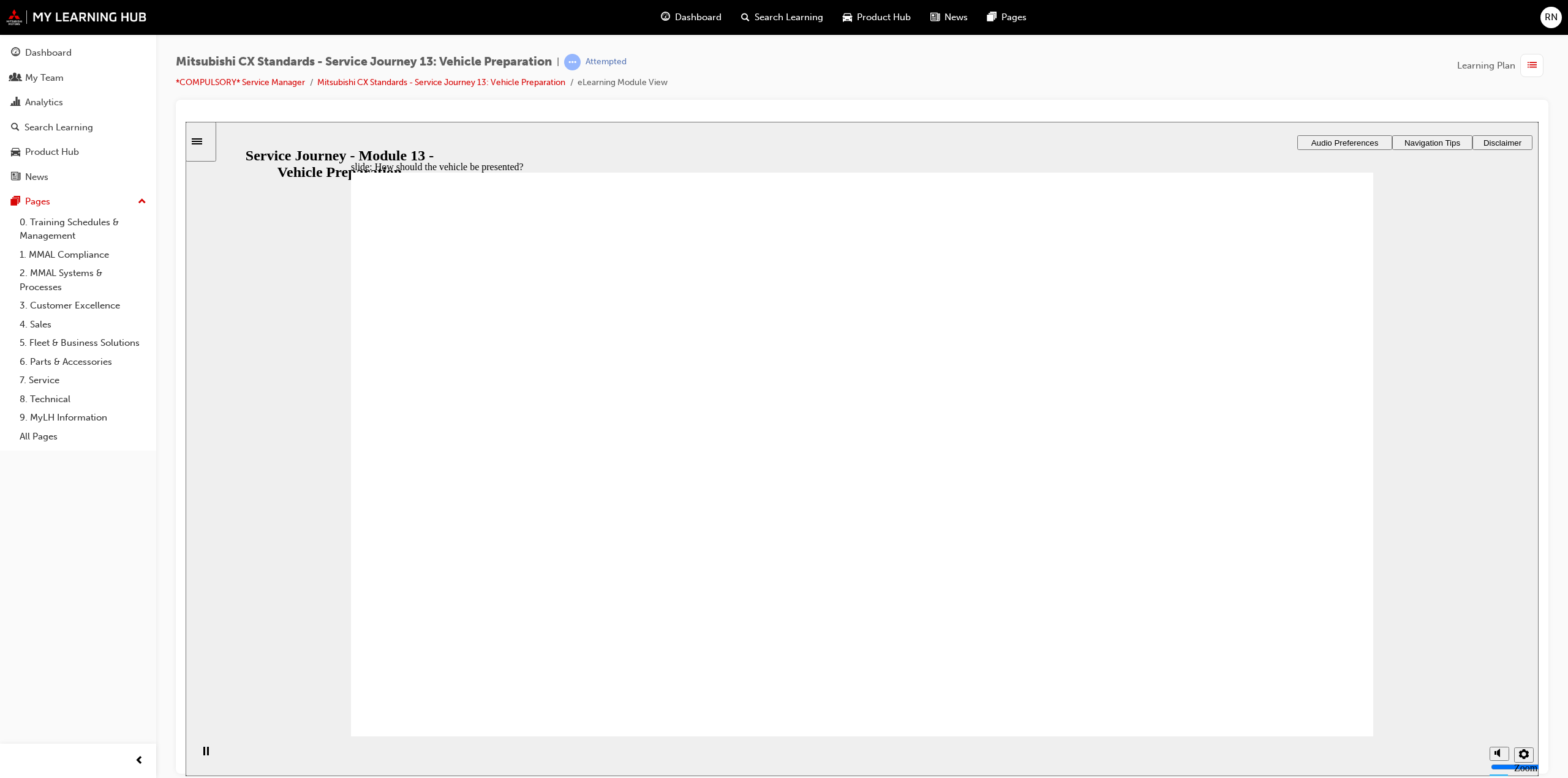
checkbox input "true"
drag, startPoint x: 417, startPoint y: 534, endPoint x: 900, endPoint y: 580, distance: 485.2
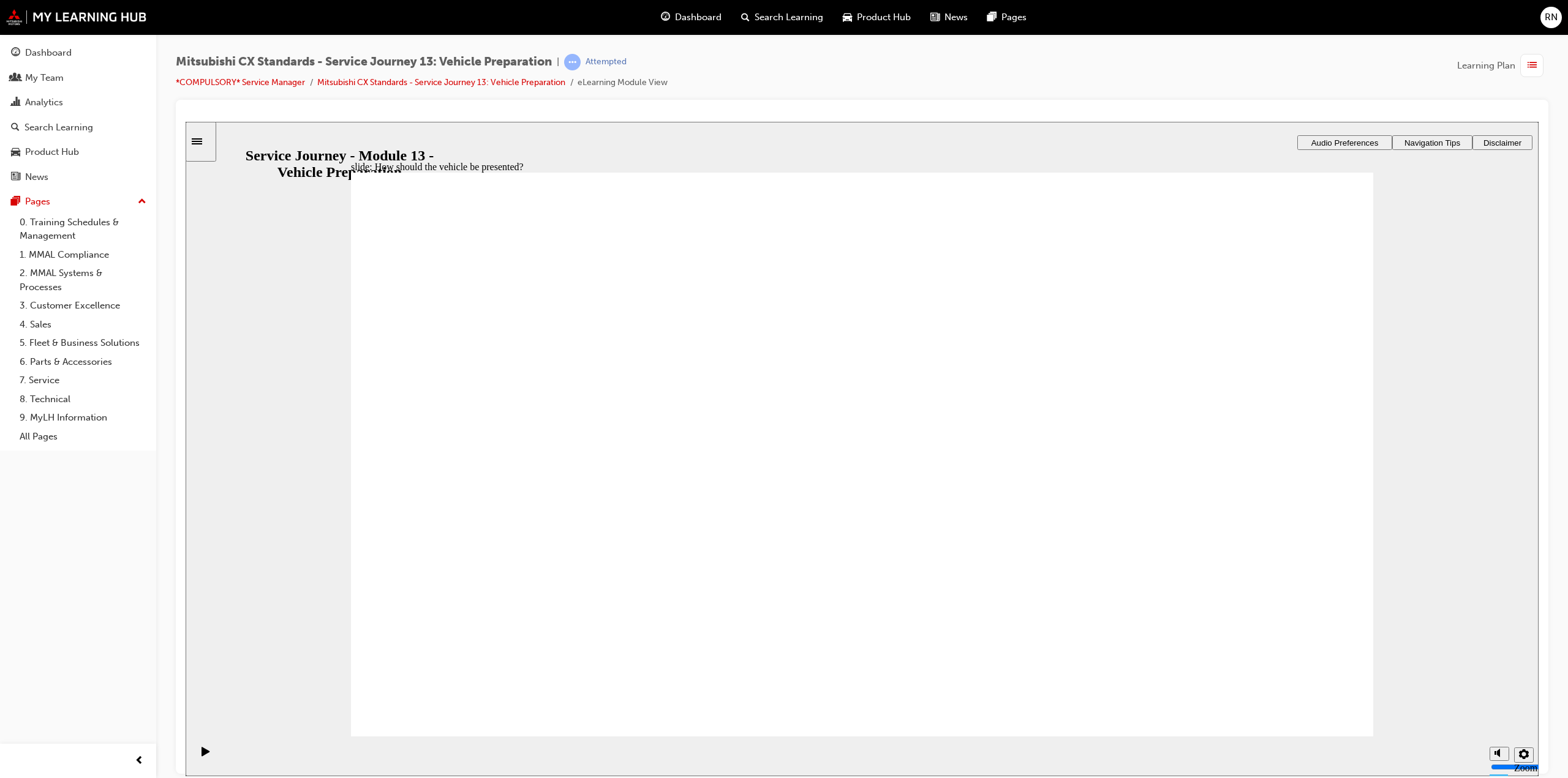
drag, startPoint x: 523, startPoint y: 496, endPoint x: 864, endPoint y: 393, distance: 356.2
drag, startPoint x: 564, startPoint y: 529, endPoint x: 859, endPoint y: 424, distance: 313.1
drag, startPoint x: 504, startPoint y: 525, endPoint x: 1165, endPoint y: 385, distance: 675.7
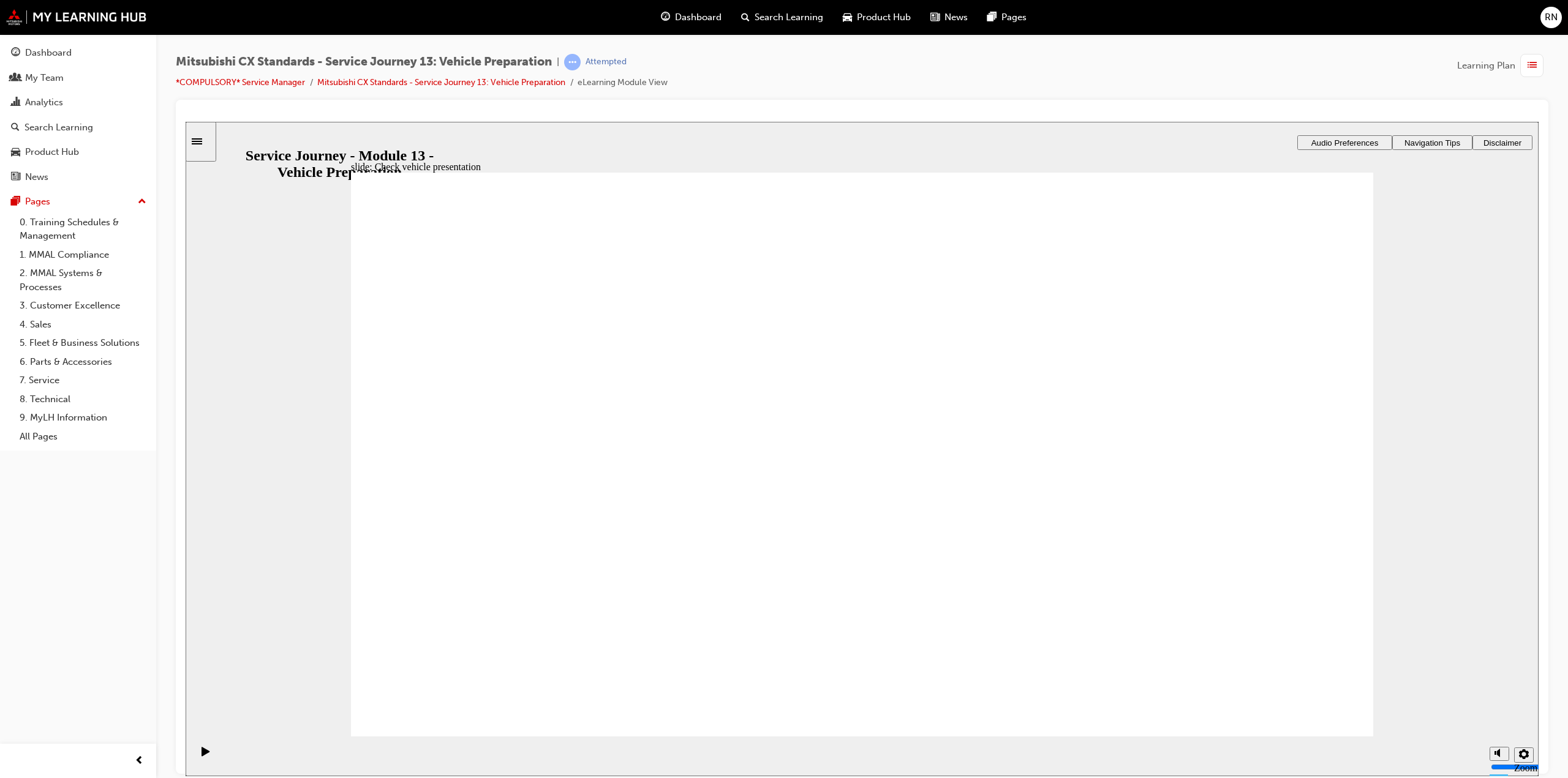
drag, startPoint x: 528, startPoint y: 539, endPoint x: 1187, endPoint y: 448, distance: 665.3
drag, startPoint x: 470, startPoint y: 535, endPoint x: 768, endPoint y: 498, distance: 300.3
drag, startPoint x: 554, startPoint y: 525, endPoint x: 1178, endPoint y: 441, distance: 629.6
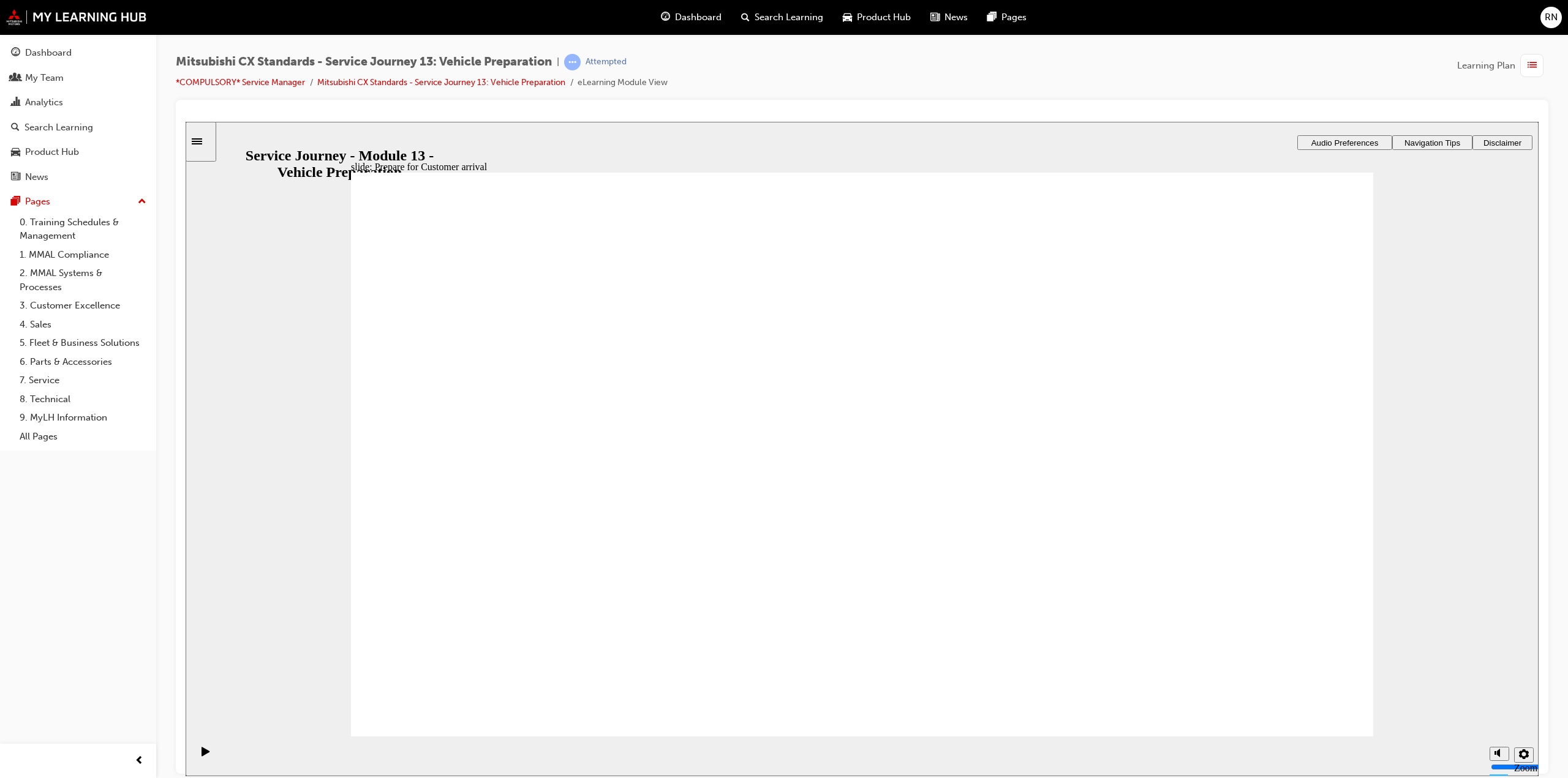
drag, startPoint x: 586, startPoint y: 508, endPoint x: 787, endPoint y: 459, distance: 206.9
drag, startPoint x: 567, startPoint y: 523, endPoint x: 870, endPoint y: 494, distance: 304.4
checkbox input "true"
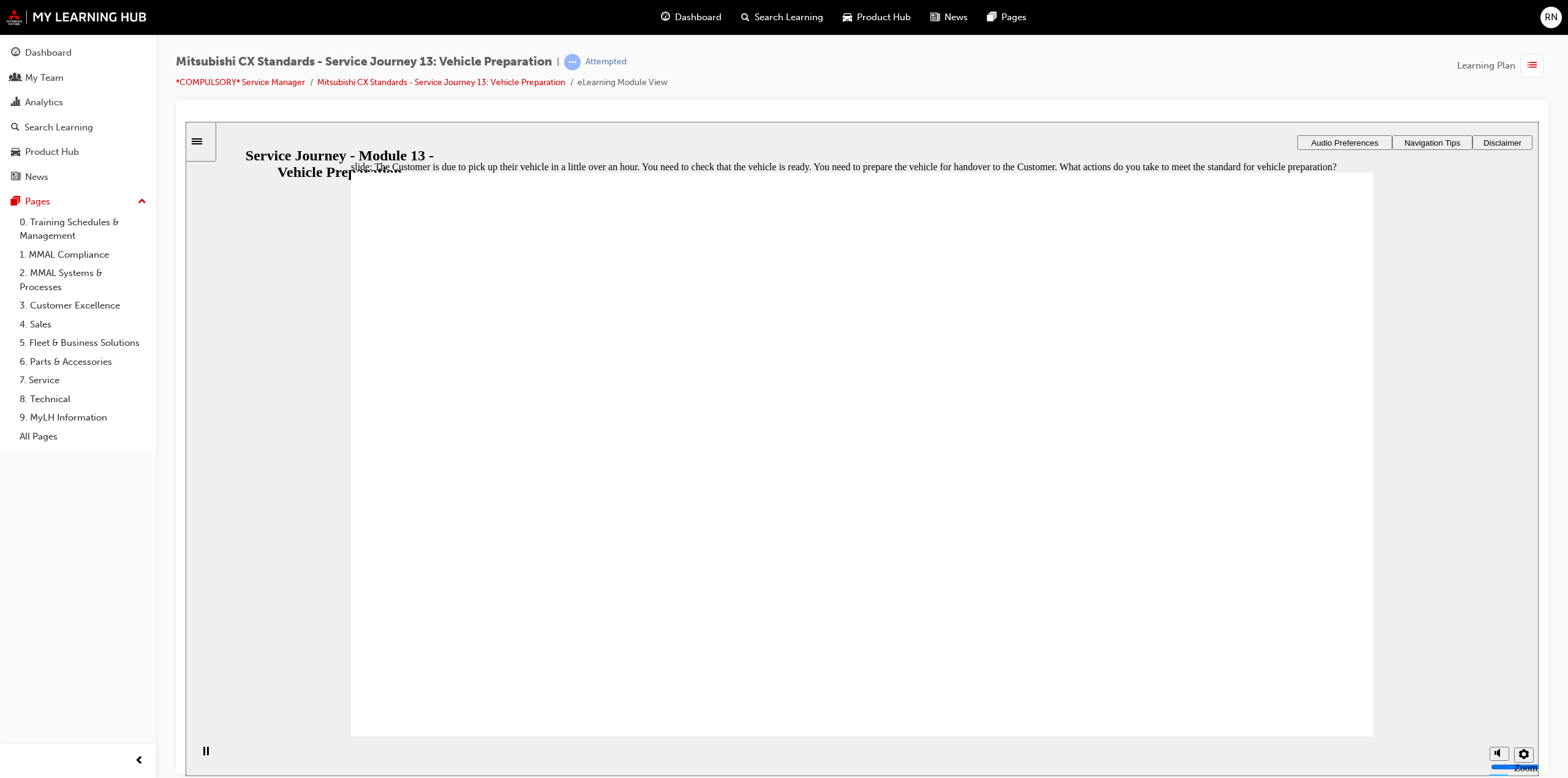
checkbox input "true"
drag, startPoint x: 814, startPoint y: 617, endPoint x: 873, endPoint y: 693, distance: 96.2
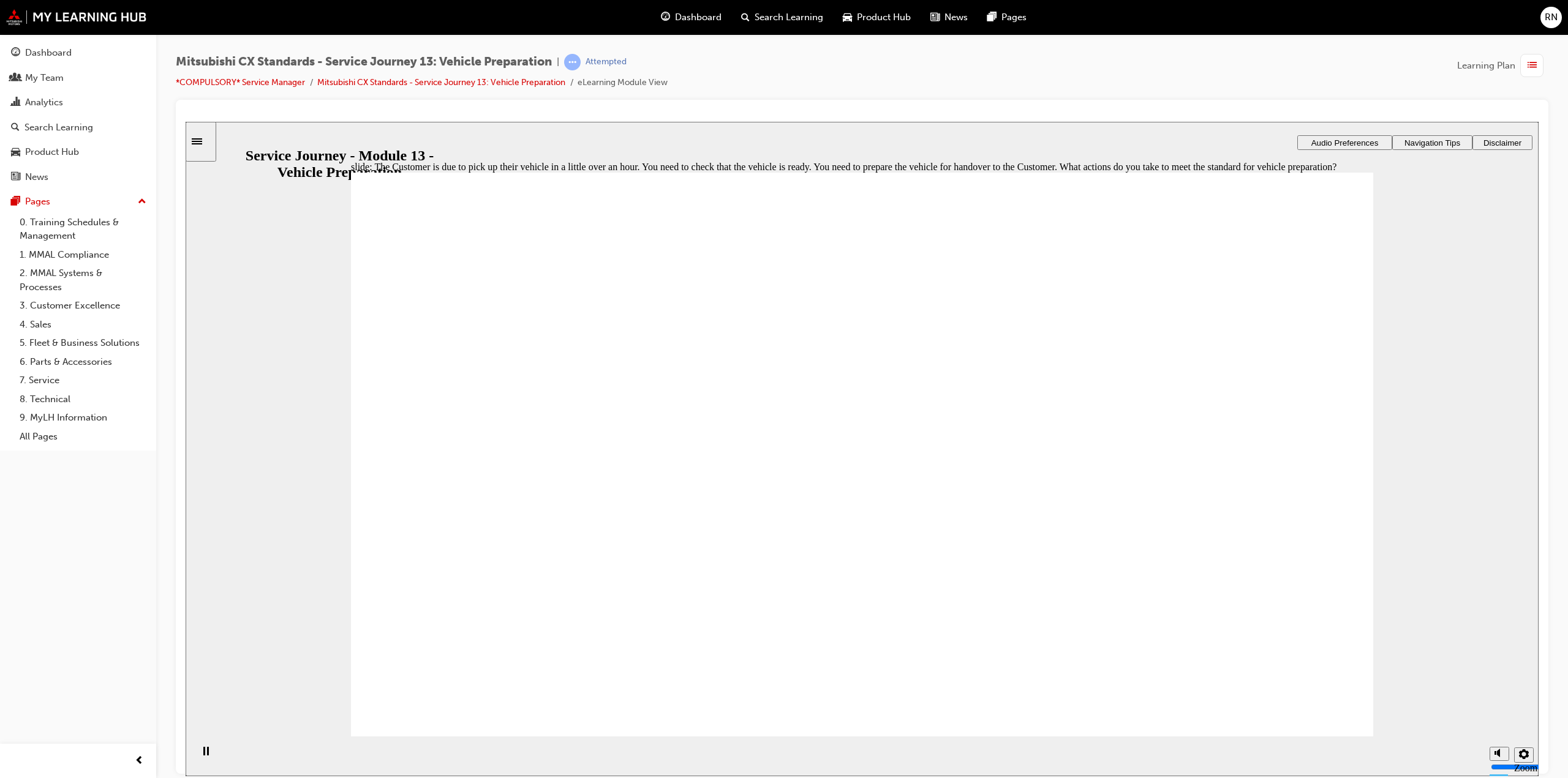
drag, startPoint x: 1012, startPoint y: 580, endPoint x: 1023, endPoint y: 571, distance: 14.2
drag, startPoint x: 724, startPoint y: 516, endPoint x: 849, endPoint y: 449, distance: 141.8
drag, startPoint x: 571, startPoint y: 523, endPoint x: 859, endPoint y: 475, distance: 292.0
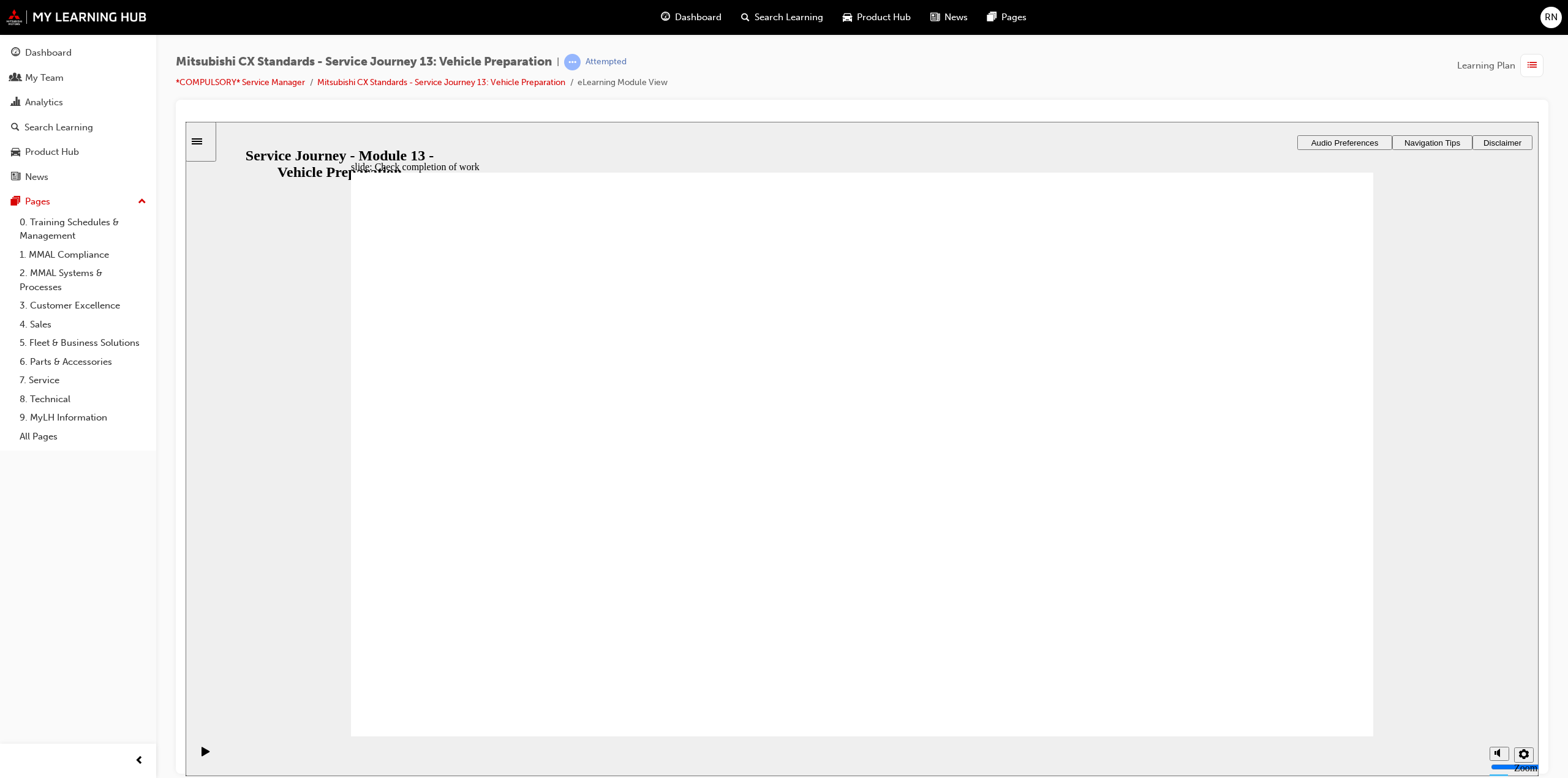
drag, startPoint x: 549, startPoint y: 530, endPoint x: 887, endPoint y: 531, distance: 338.0
drag, startPoint x: 566, startPoint y: 556, endPoint x: 1132, endPoint y: 404, distance: 586.1
drag, startPoint x: 872, startPoint y: 485, endPoint x: 1237, endPoint y: 501, distance: 365.4
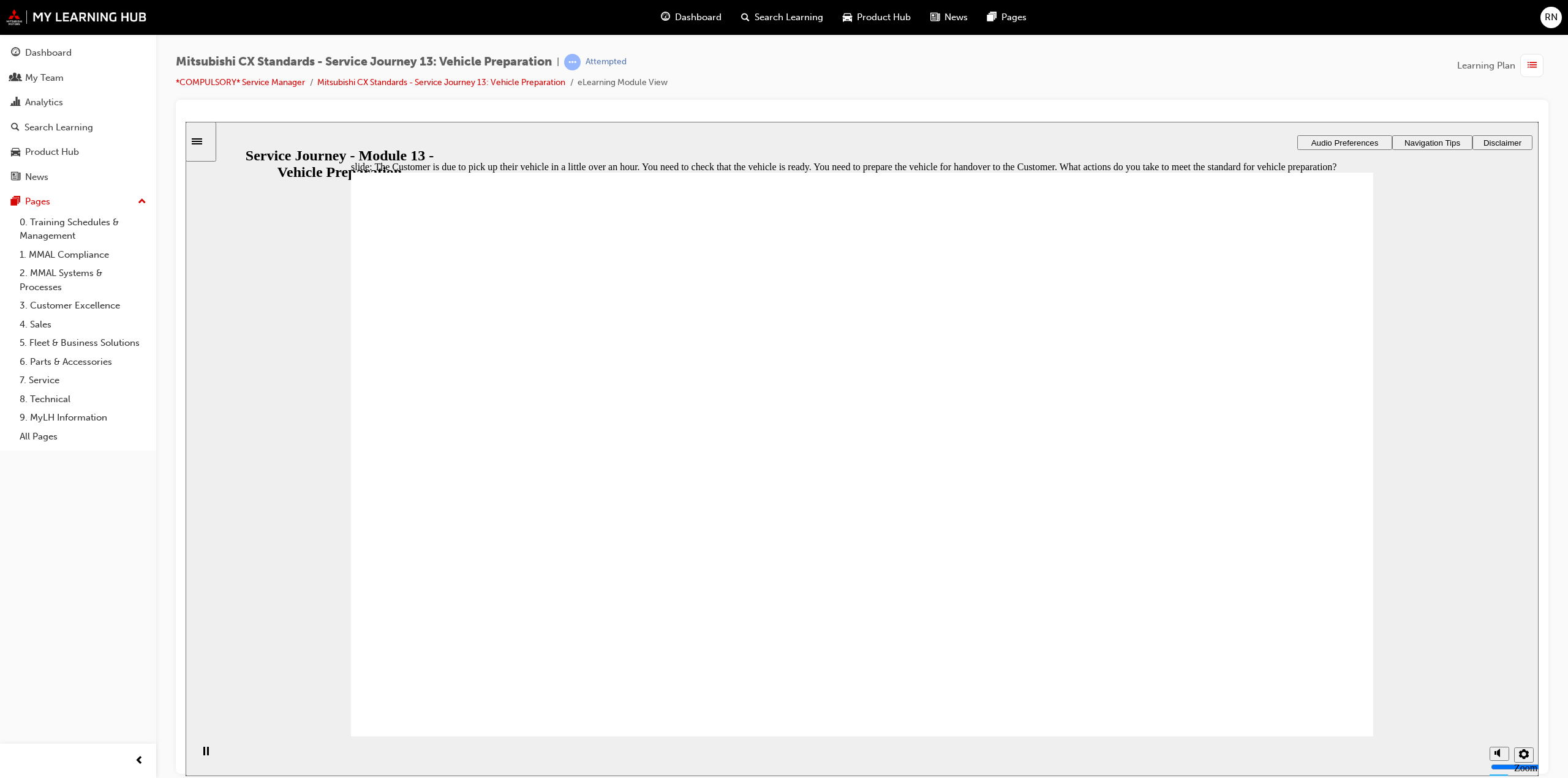
checkbox input "true"
drag, startPoint x: 823, startPoint y: 391, endPoint x: 829, endPoint y: 396, distance: 7.8
checkbox input "true"
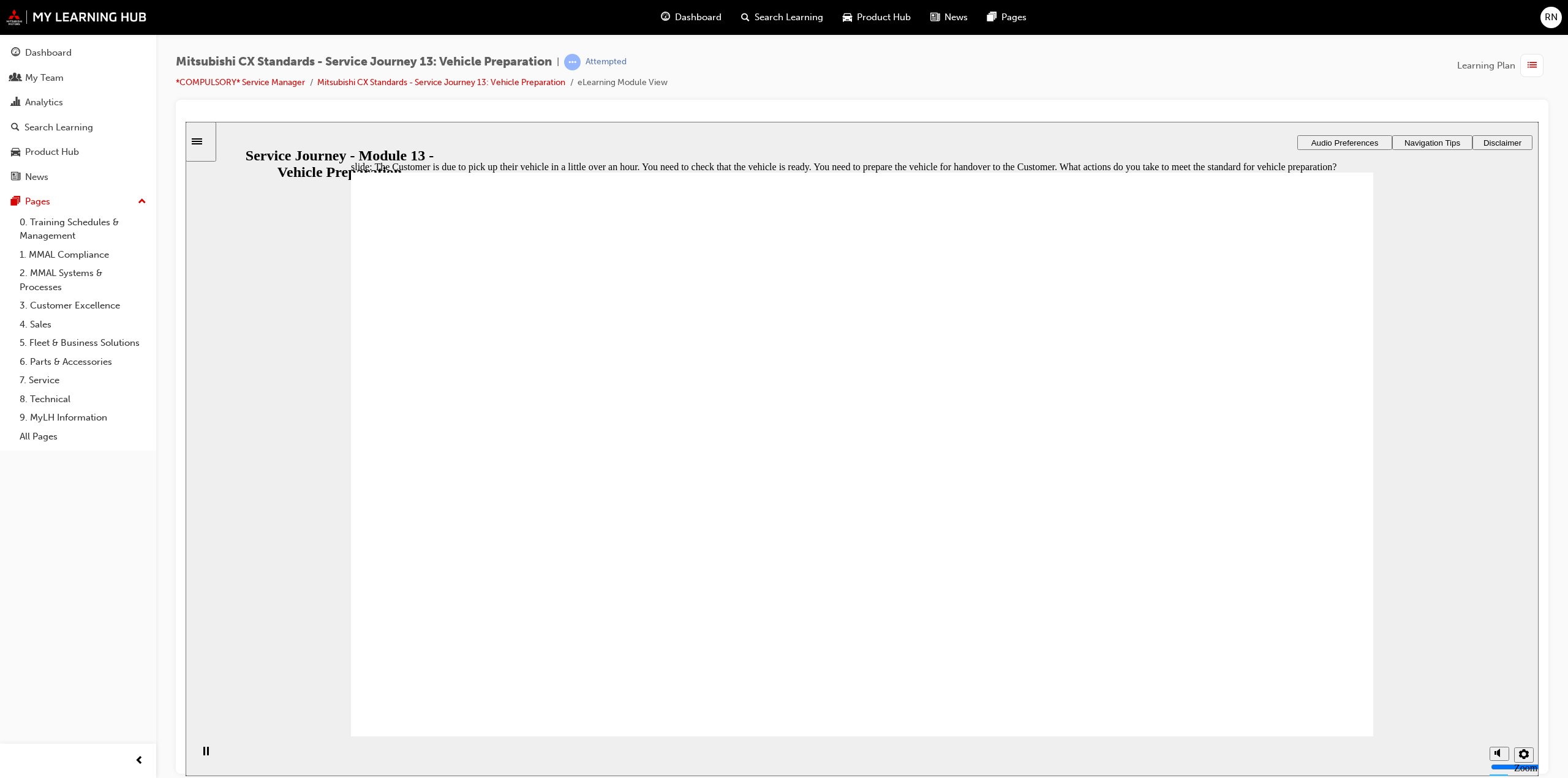
checkbox input "true"
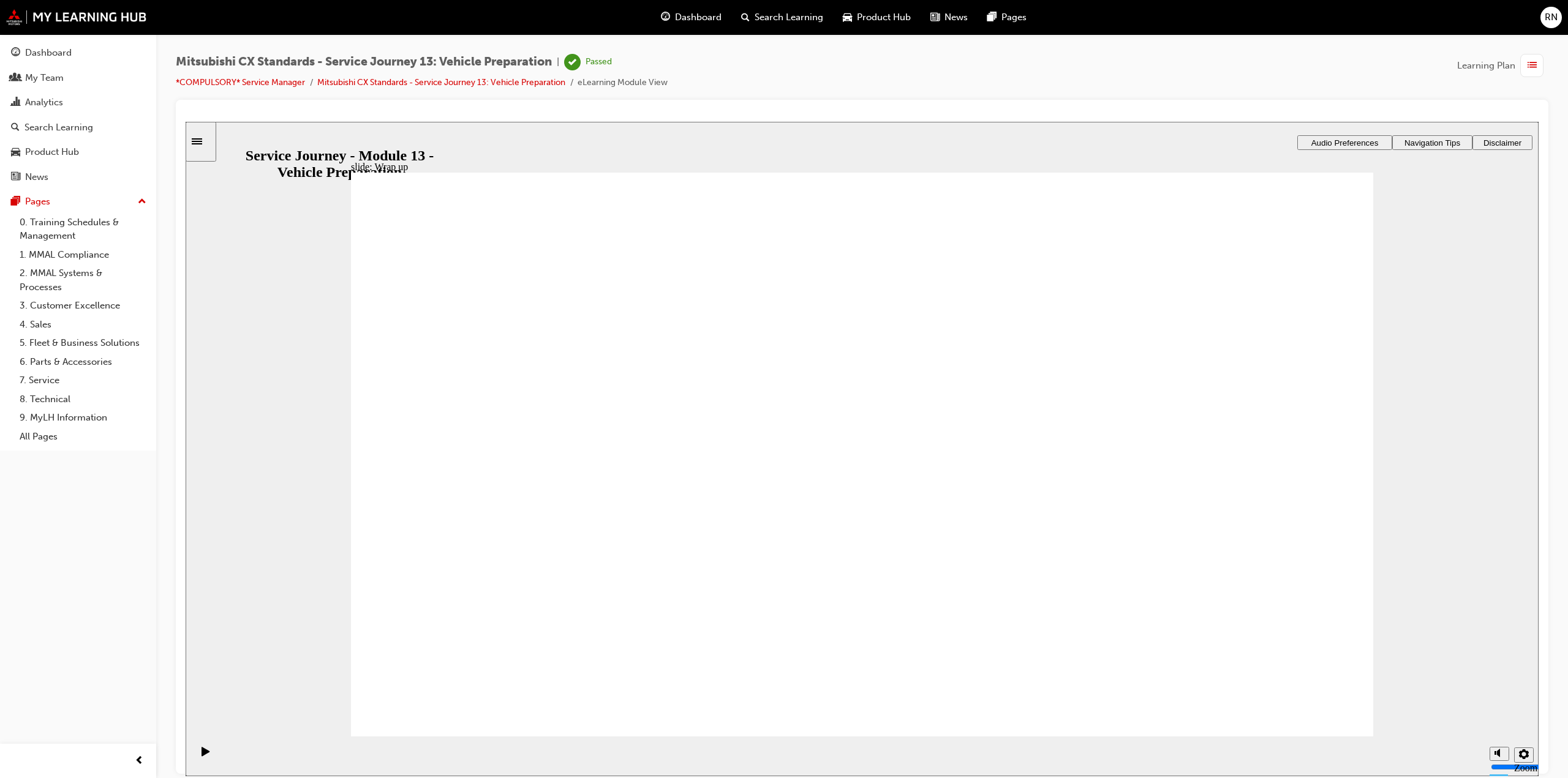
click at [1531, 66] on span "list-icon" at bounding box center [1531, 66] width 9 height 16
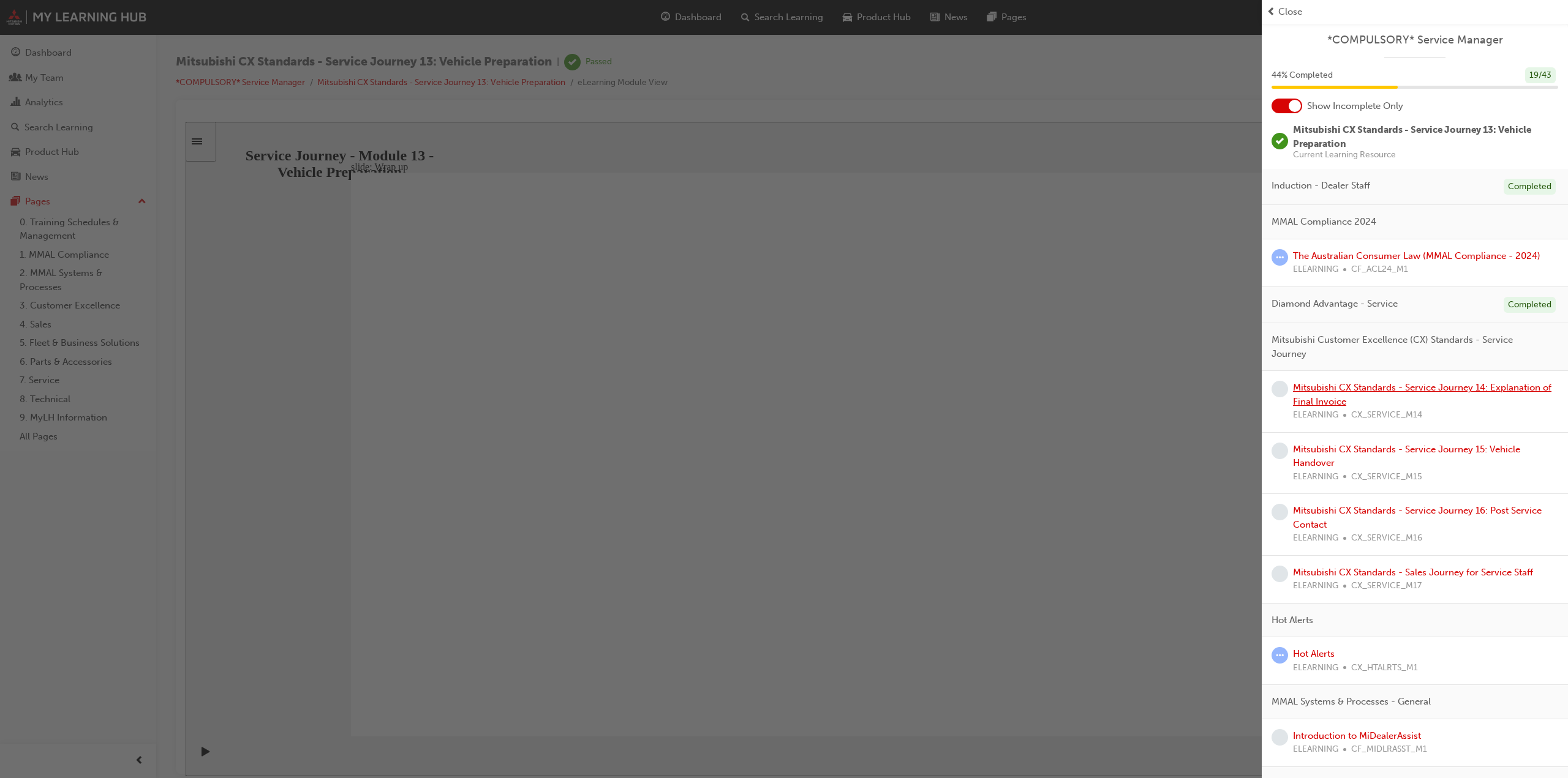
click at [1390, 385] on link "Mitsubishi CX Standards - Service Journey 14: Explanation of Final Invoice" at bounding box center [1421, 394] width 258 height 25
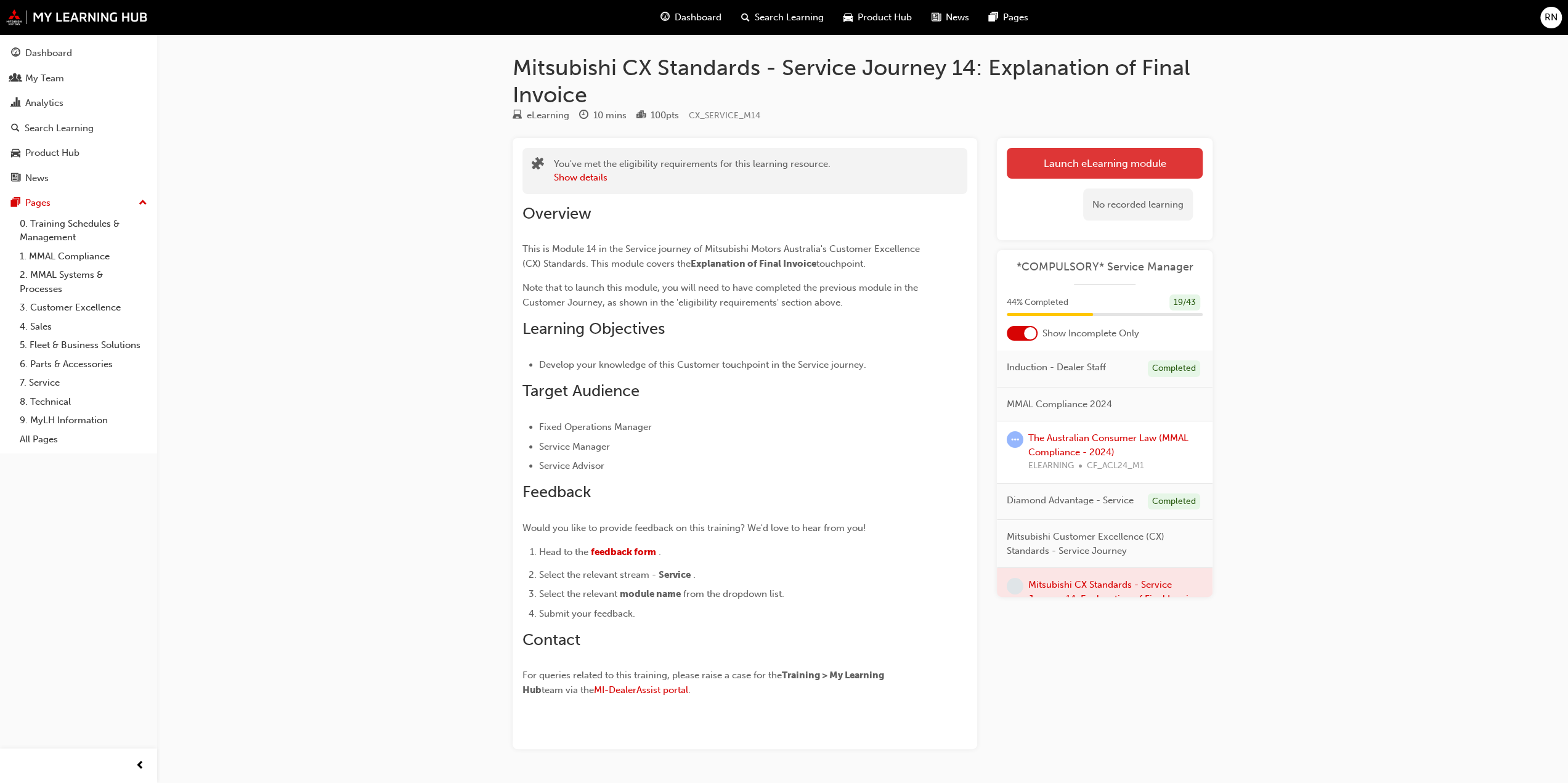
click at [1106, 168] on link "Launch eLearning module" at bounding box center [1104, 163] width 196 height 31
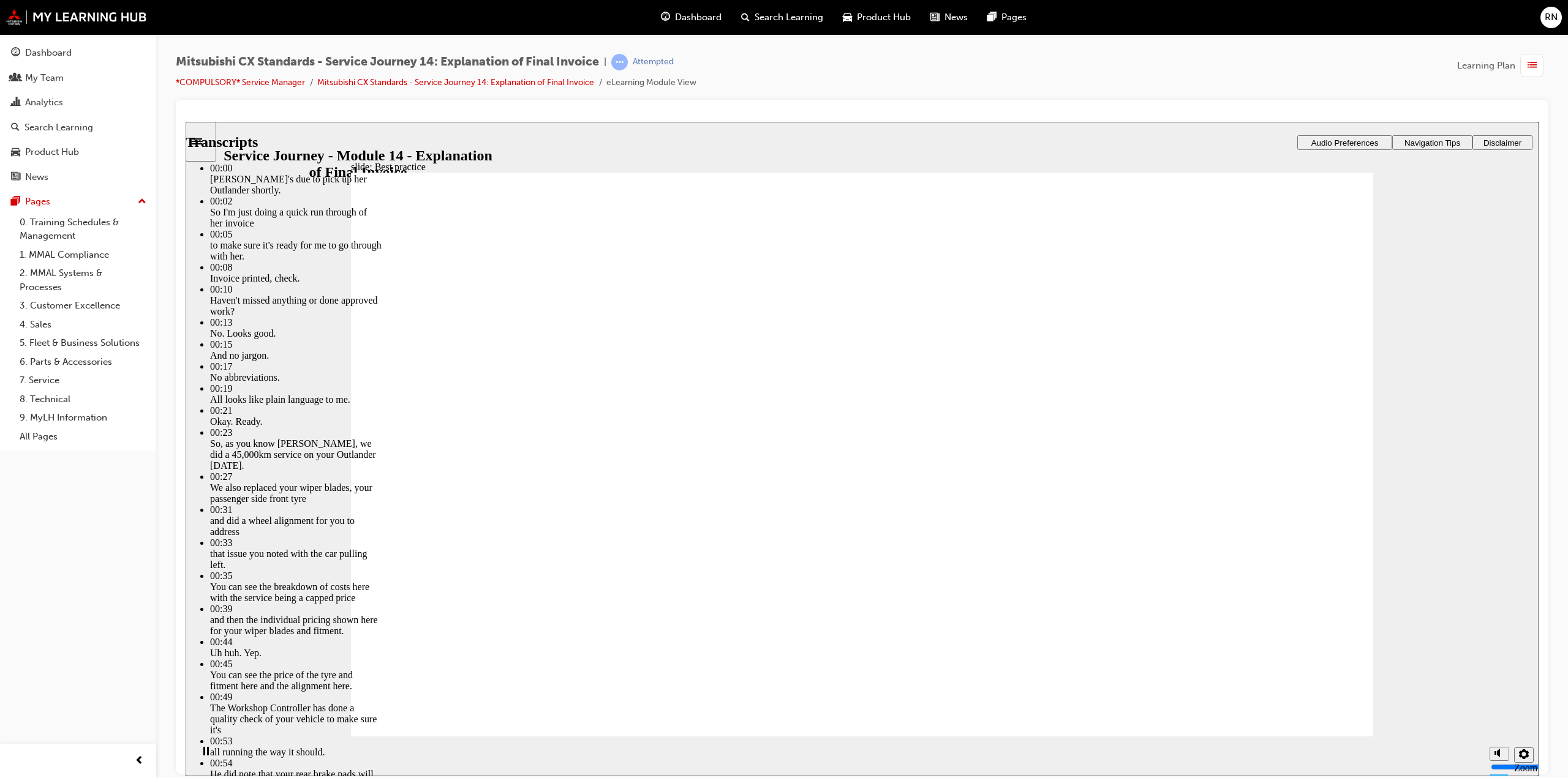
drag, startPoint x: 949, startPoint y: 707, endPoint x: 995, endPoint y: 707, distance: 46.0
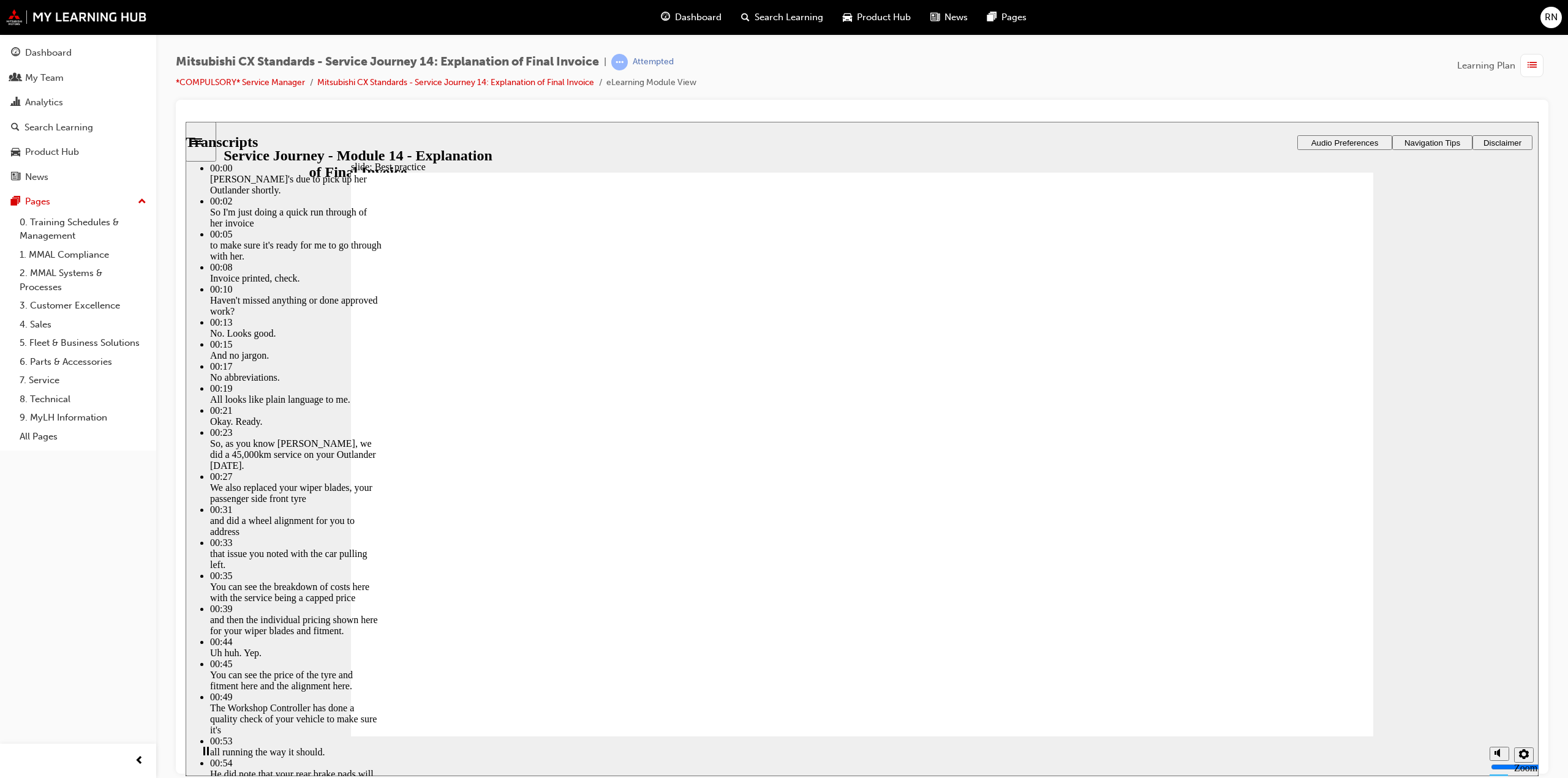
drag, startPoint x: 413, startPoint y: 712, endPoint x: 1278, endPoint y: 647, distance: 867.4
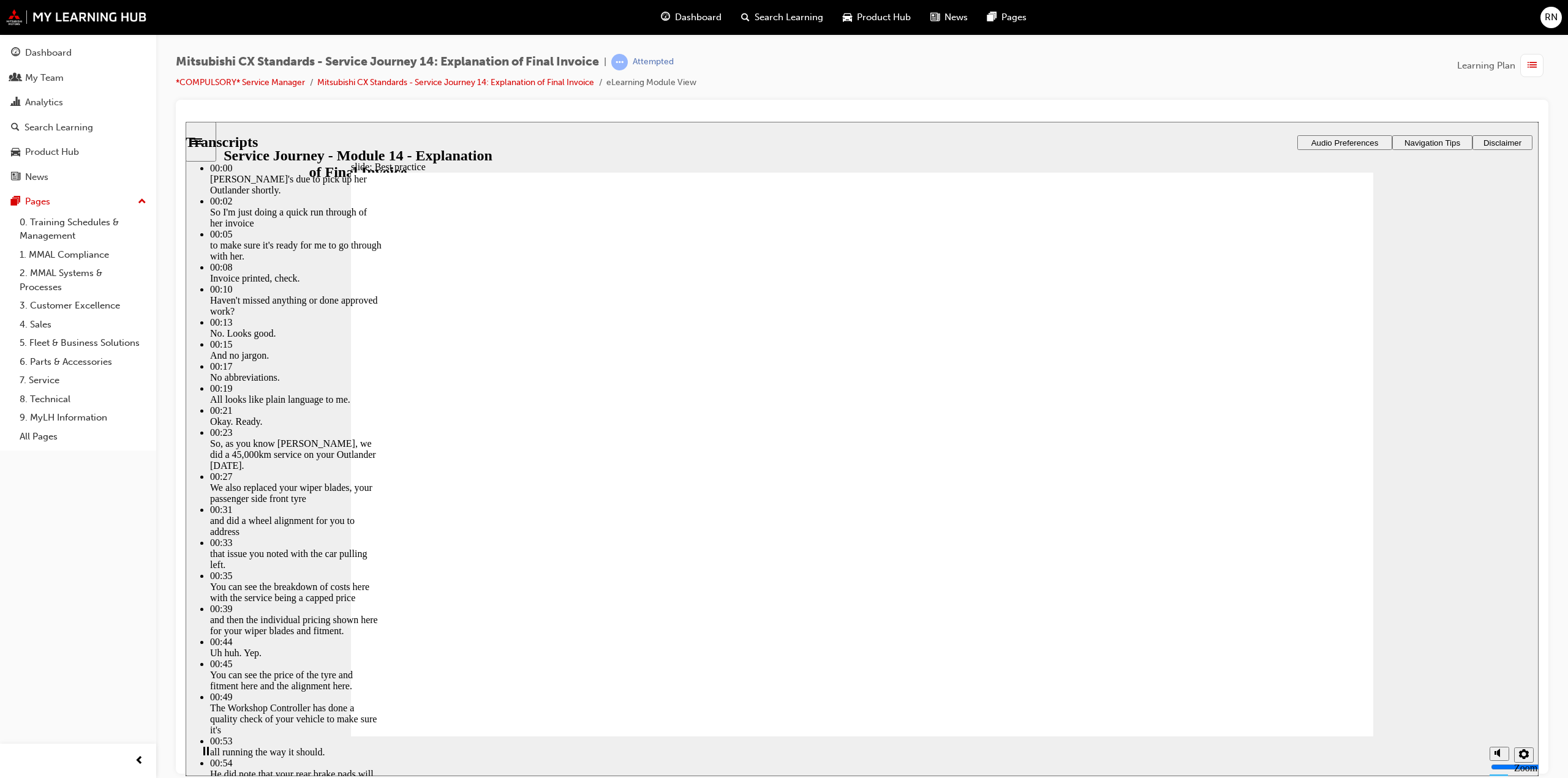
type input "130"
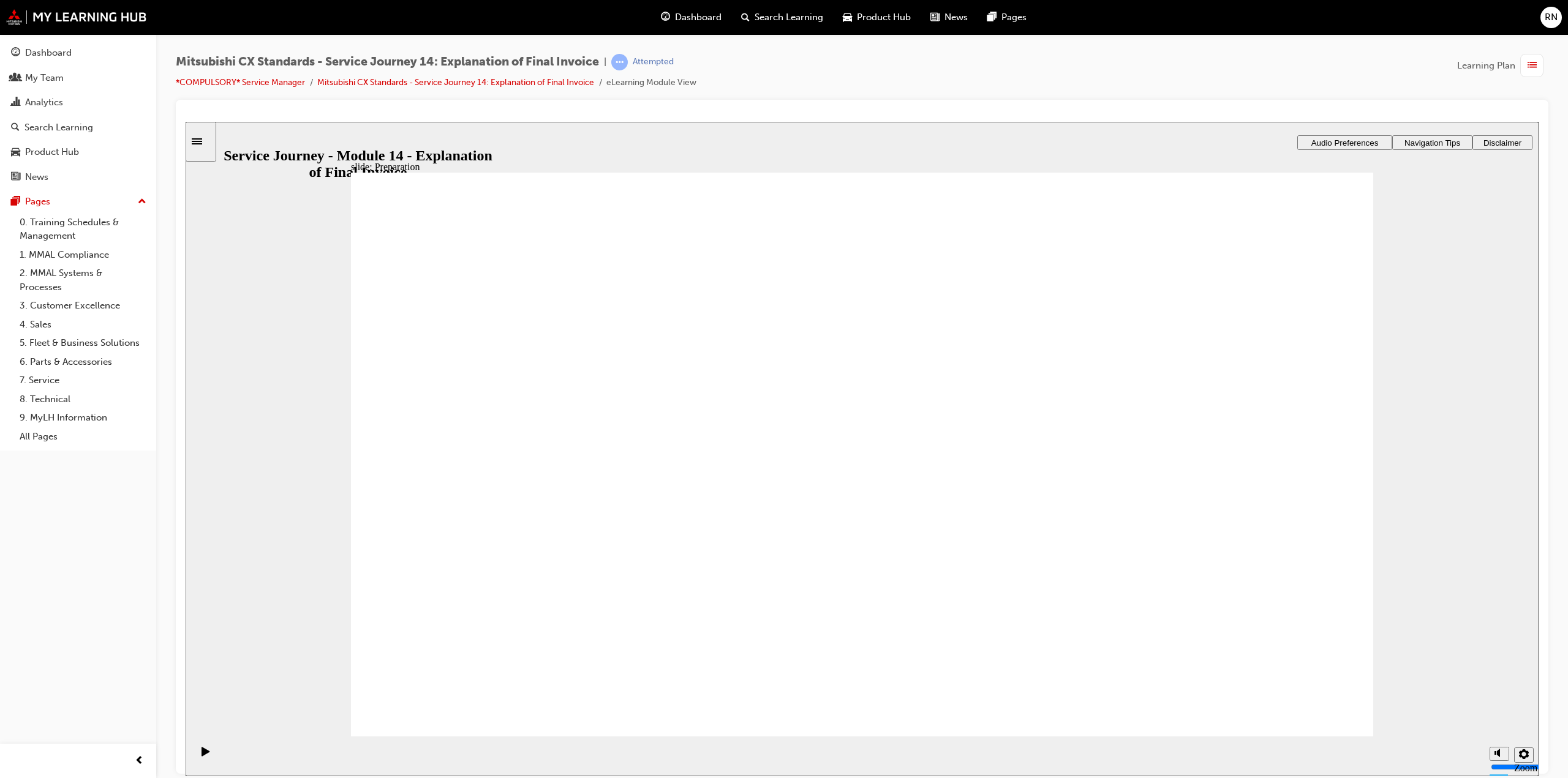
click at [1462, 351] on div "slide: Preparation Preparation Are these statements about preparing the invoice…" at bounding box center [862, 448] width 1353 height 654
drag, startPoint x: 562, startPoint y: 489, endPoint x: 1174, endPoint y: 456, distance: 612.9
drag, startPoint x: 596, startPoint y: 501, endPoint x: 902, endPoint y: 441, distance: 311.8
drag, startPoint x: 604, startPoint y: 499, endPoint x: 907, endPoint y: 499, distance: 303.0
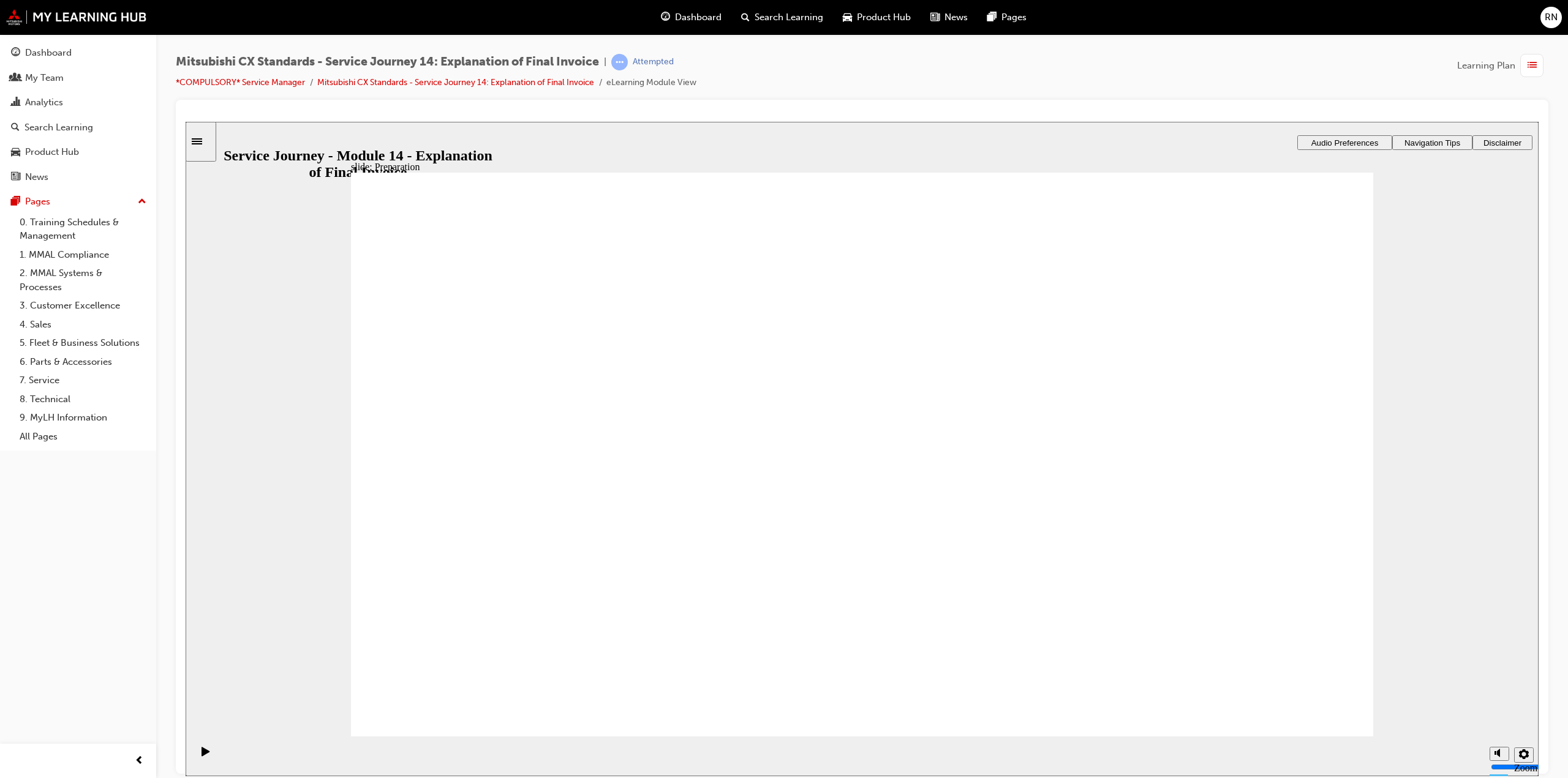
drag, startPoint x: 526, startPoint y: 494, endPoint x: 1191, endPoint y: 497, distance: 665.0
checkbox input "true"
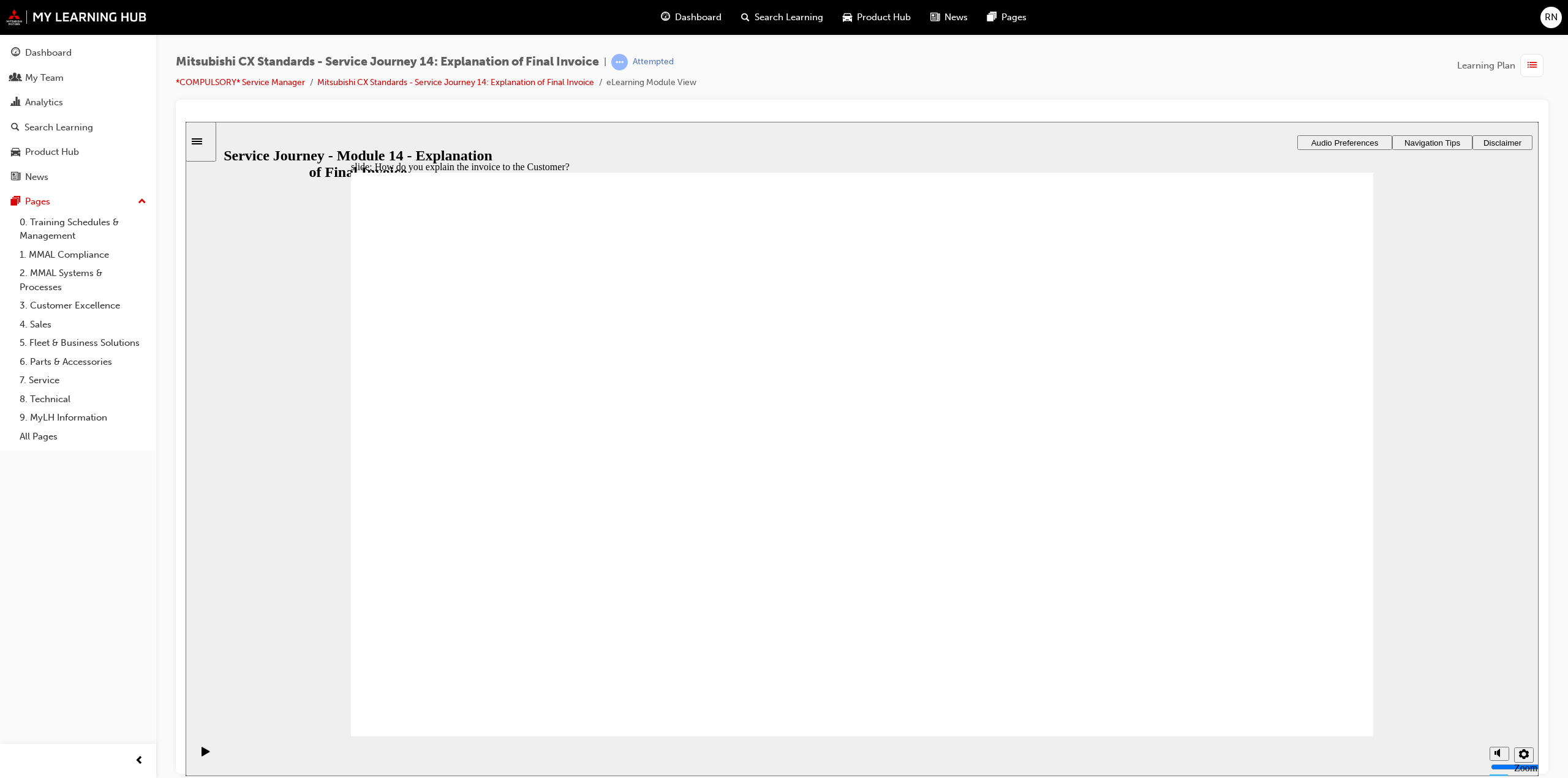
checkbox input "true"
drag, startPoint x: 939, startPoint y: 617, endPoint x: 895, endPoint y: 634, distance: 47.2
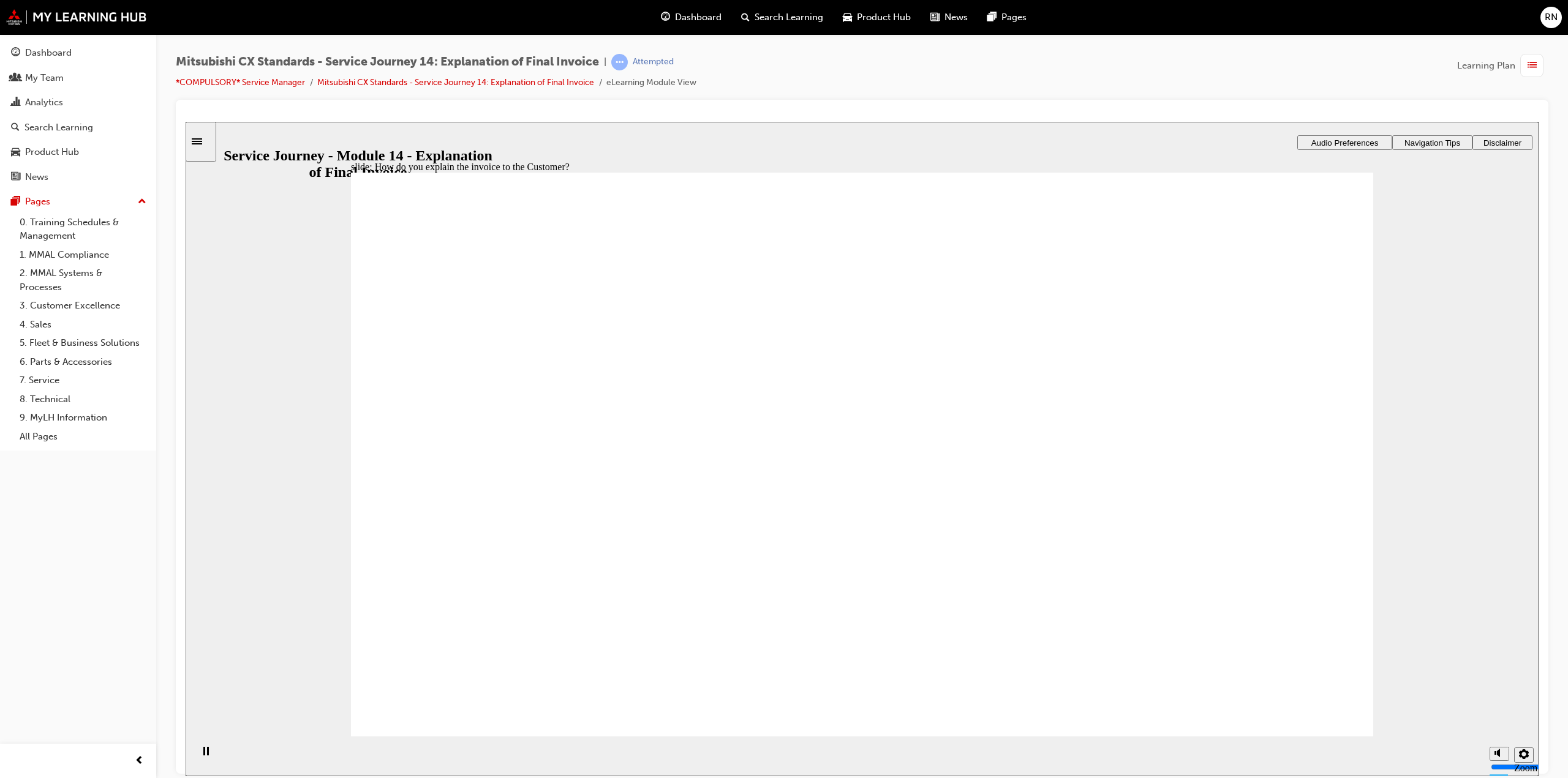
checkbox input "true"
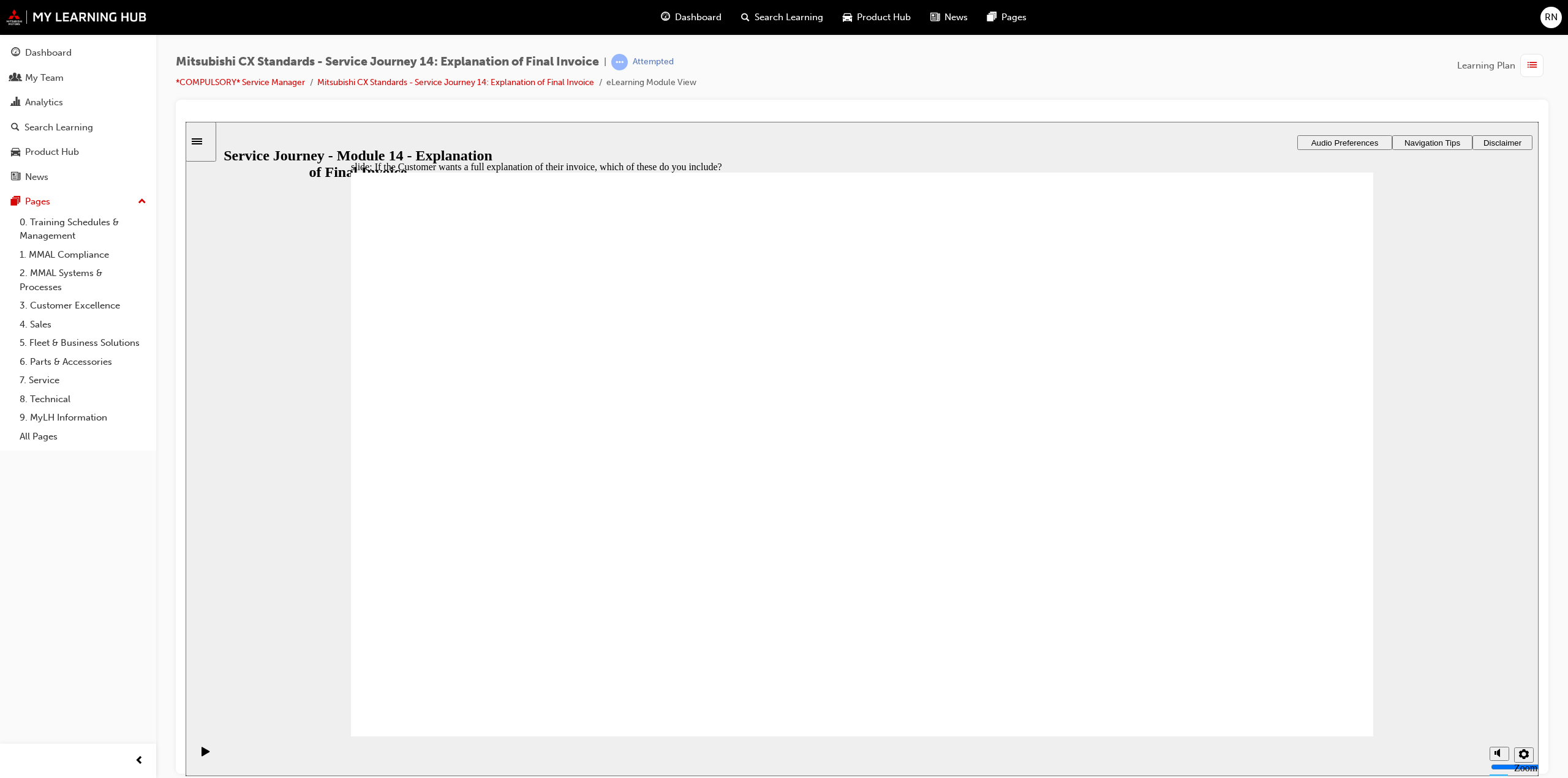
checkbox input "true"
drag, startPoint x: 594, startPoint y: 511, endPoint x: 893, endPoint y: 439, distance: 307.5
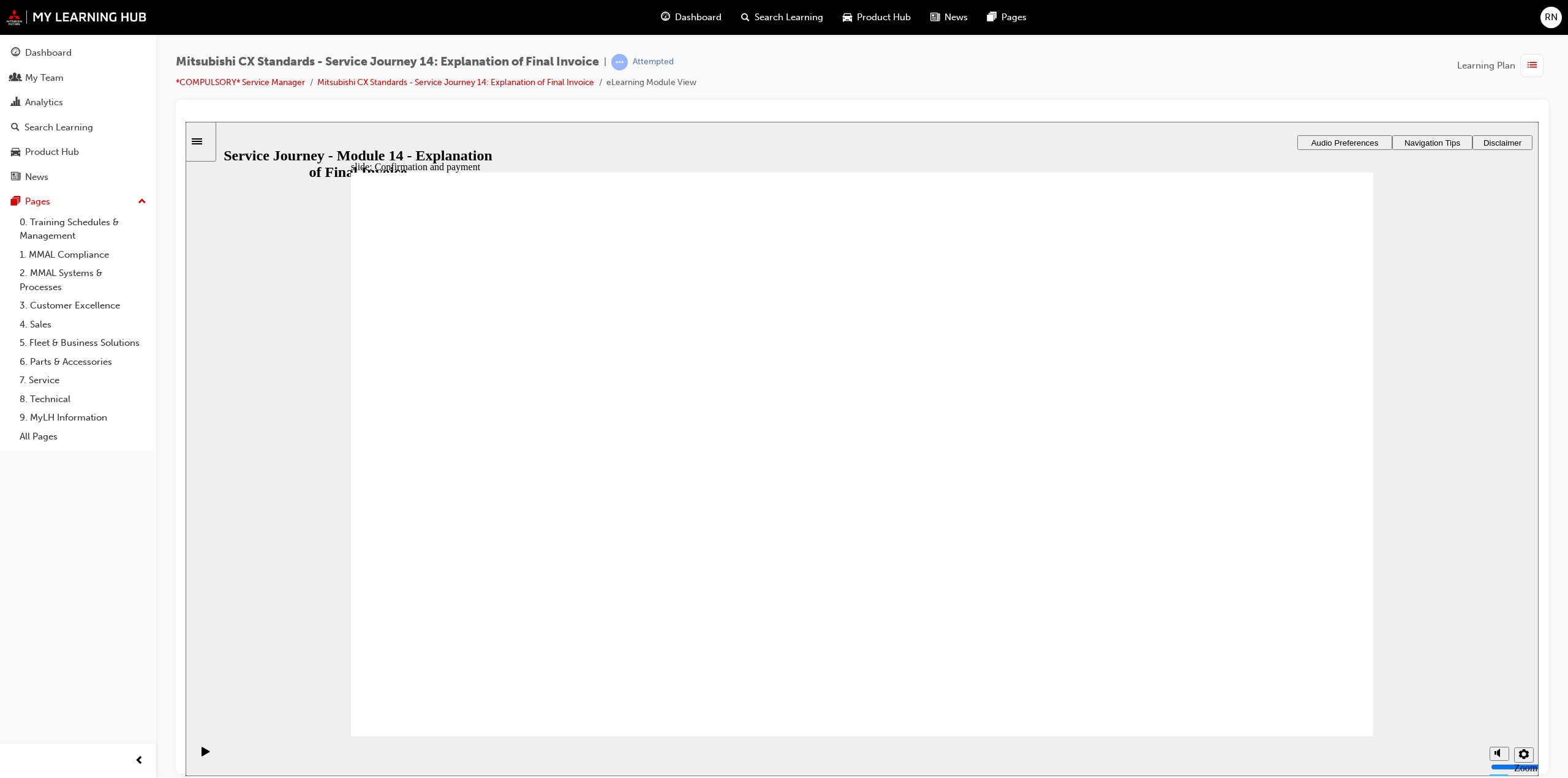
drag, startPoint x: 567, startPoint y: 530, endPoint x: 858, endPoint y: 507, distance: 291.9
drag, startPoint x: 543, startPoint y: 539, endPoint x: 1197, endPoint y: 437, distance: 661.9
drag, startPoint x: 528, startPoint y: 527, endPoint x: 826, endPoint y: 557, distance: 299.5
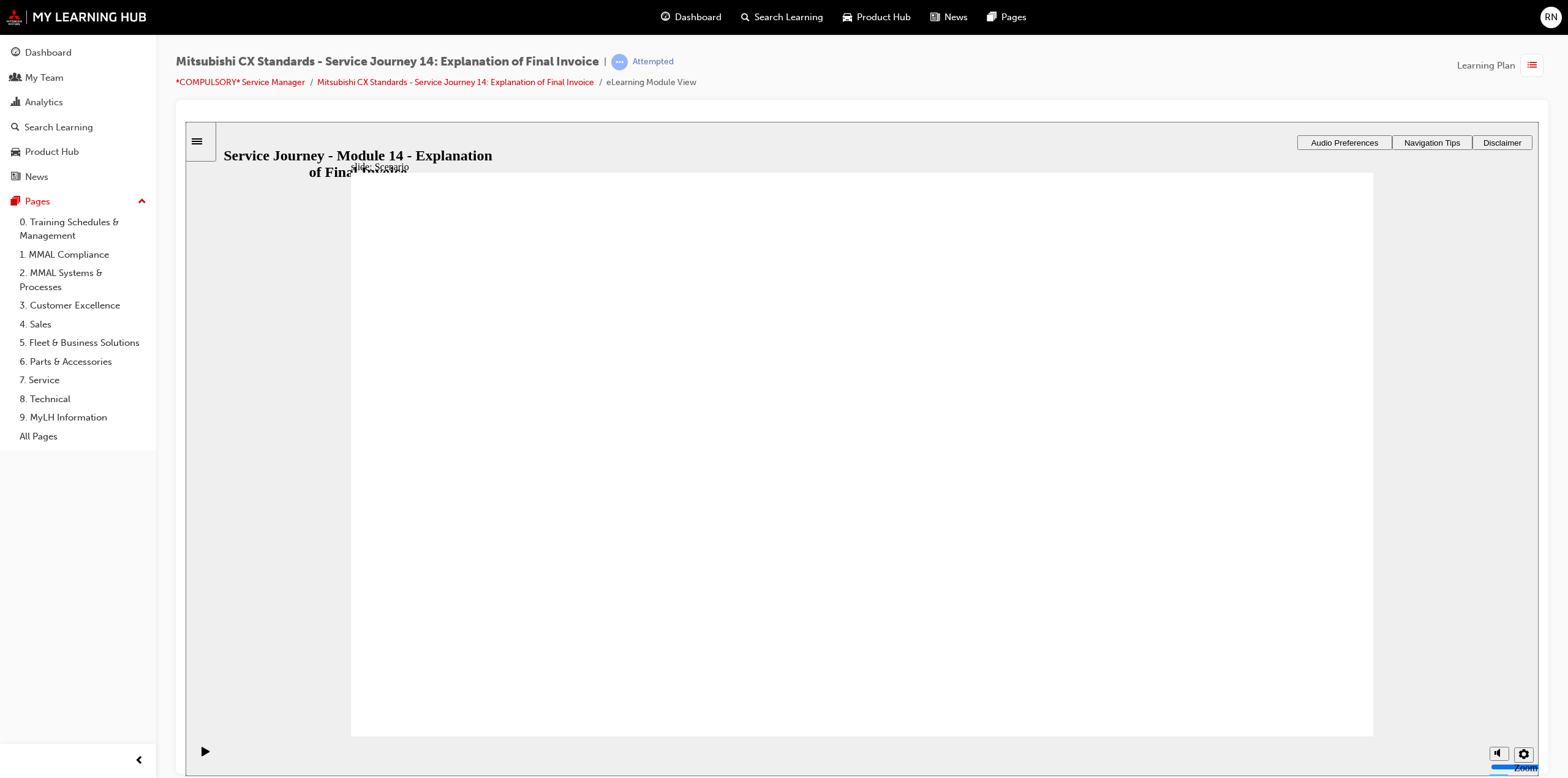
checkbox input "true"
drag, startPoint x: 416, startPoint y: 496, endPoint x: 422, endPoint y: 479, distance: 18.0
checkbox input "true"
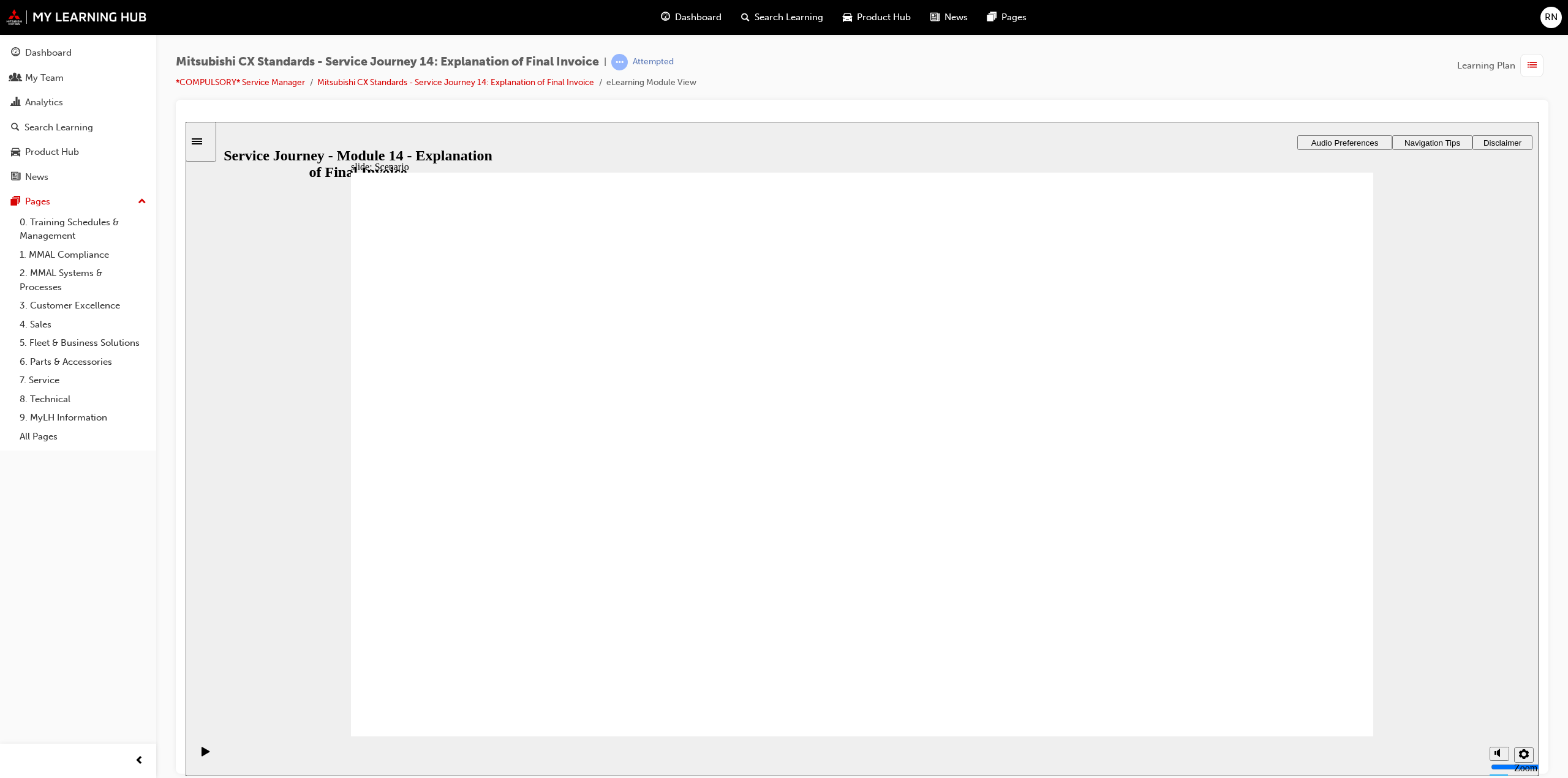
checkbox input "true"
drag, startPoint x: 1323, startPoint y: 695, endPoint x: 1319, endPoint y: 685, distance: 10.8
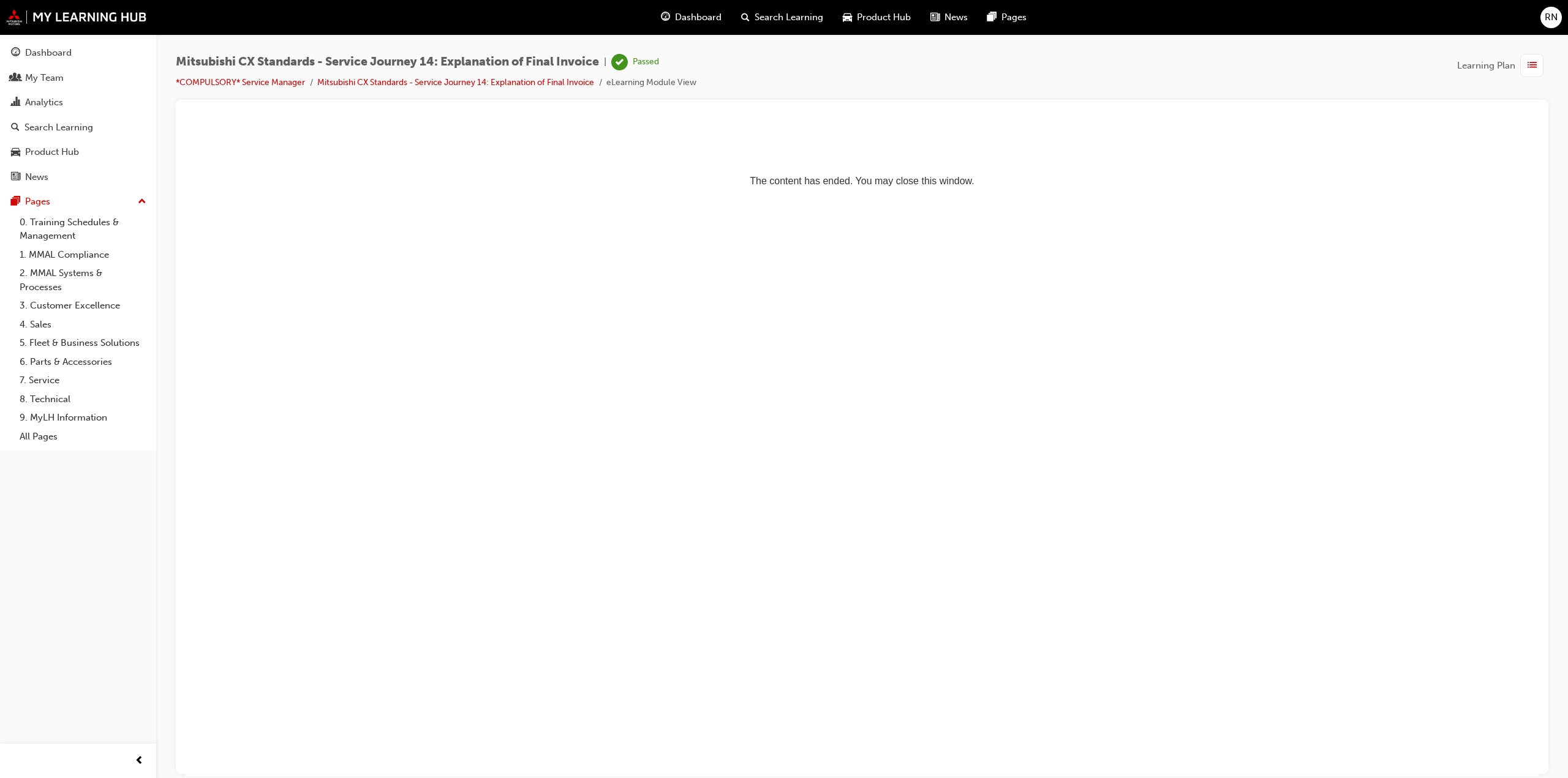
click at [1531, 65] on span "list-icon" at bounding box center [1531, 66] width 9 height 16
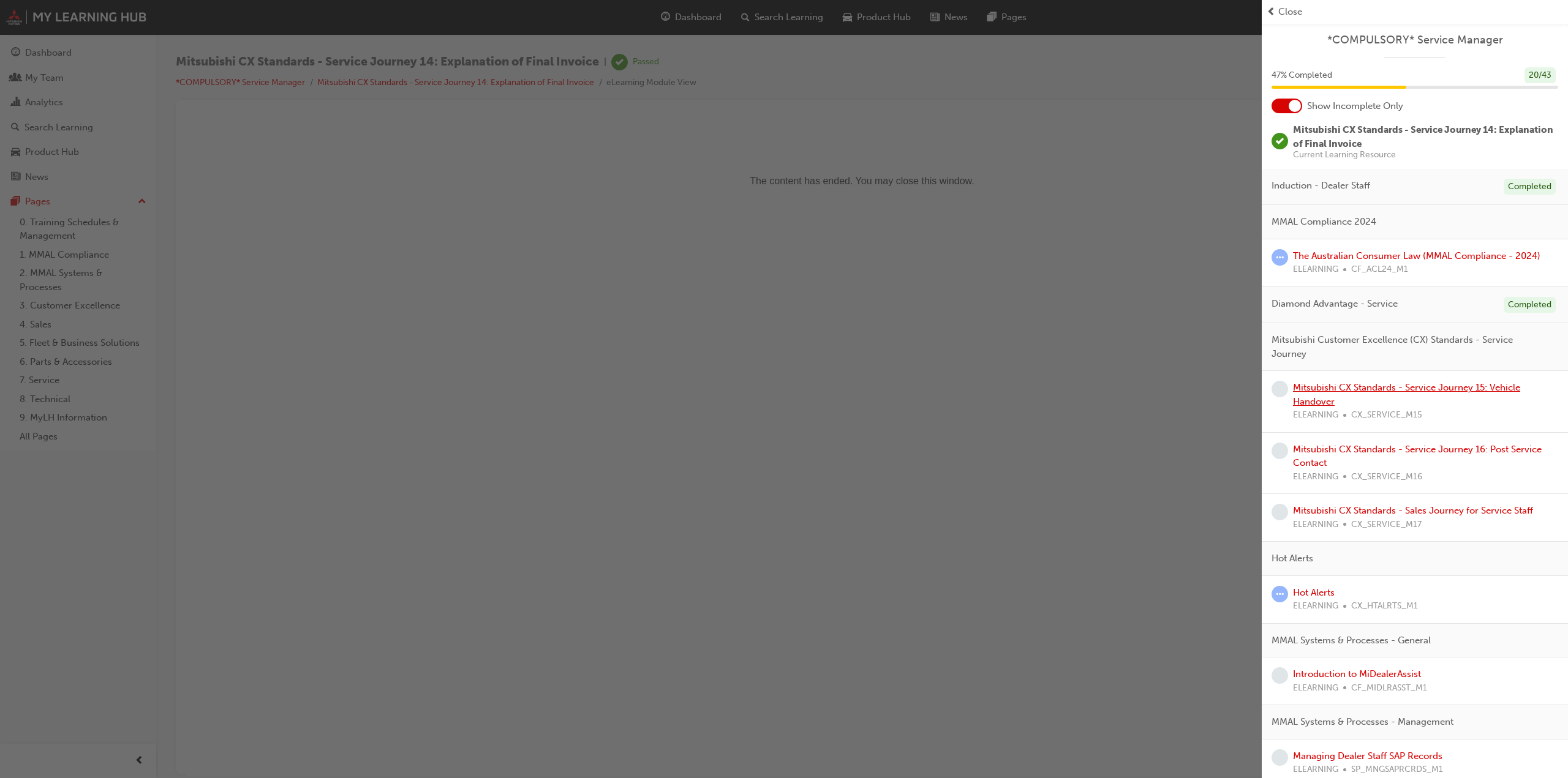
click at [1365, 385] on link "Mitsubishi CX Standards - Service Journey 15: Vehicle Handover" at bounding box center [1406, 394] width 227 height 25
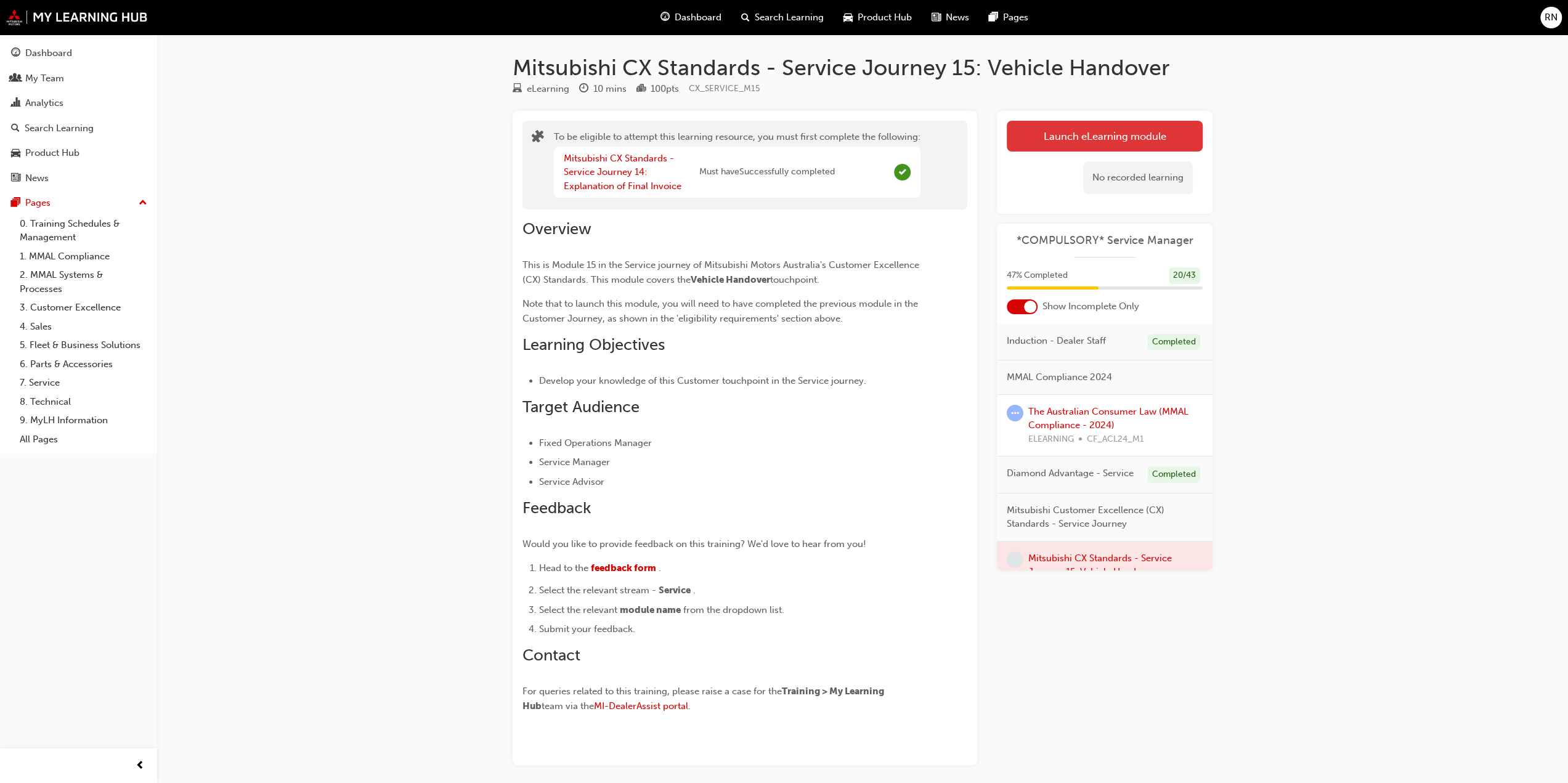
click at [1145, 135] on button "Launch eLearning module" at bounding box center [1104, 135] width 196 height 31
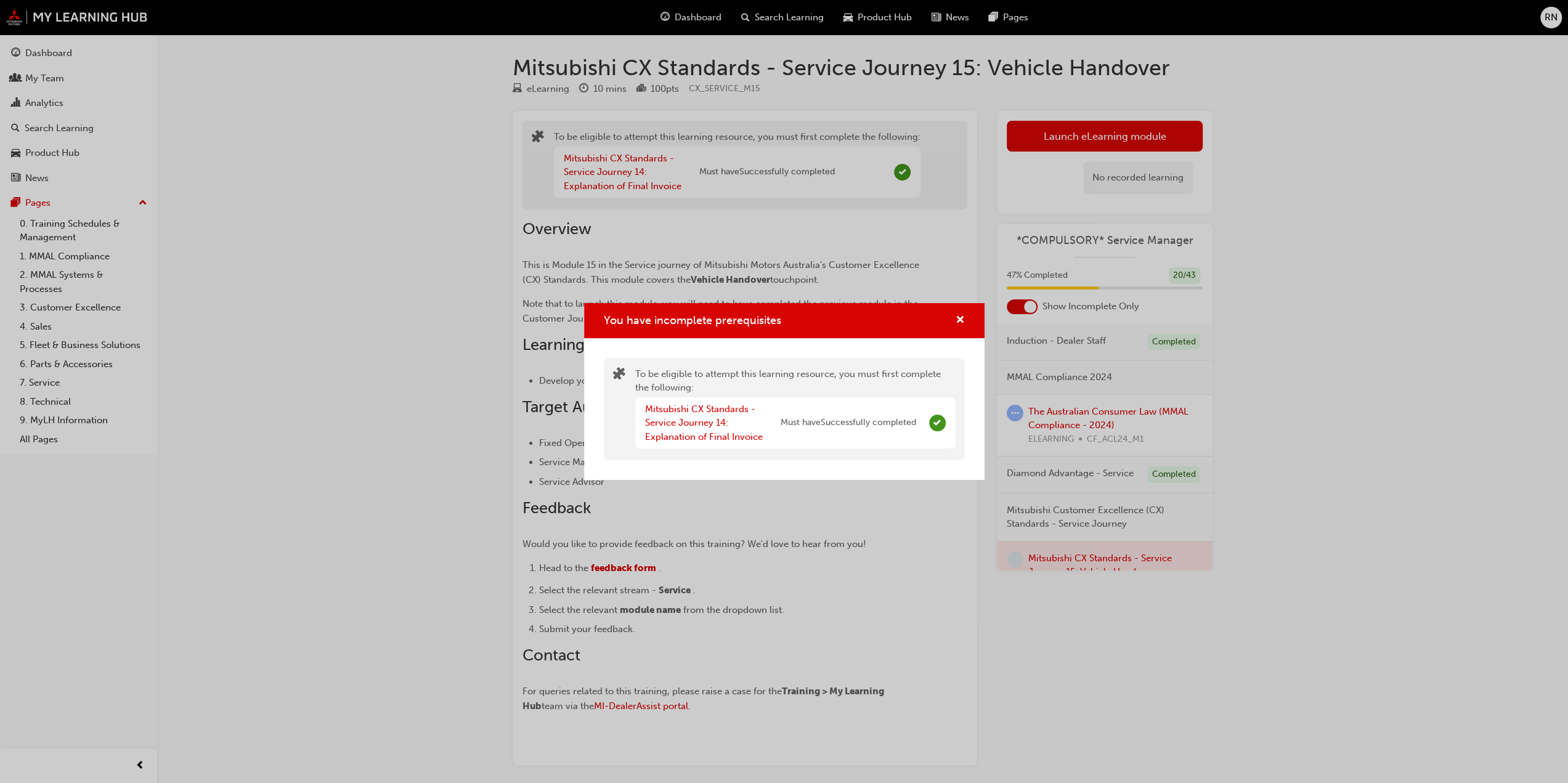
click at [1386, 488] on div "You have incomplete prerequisites To be eligible to attempt this learning resou…" at bounding box center [784, 391] width 1568 height 783
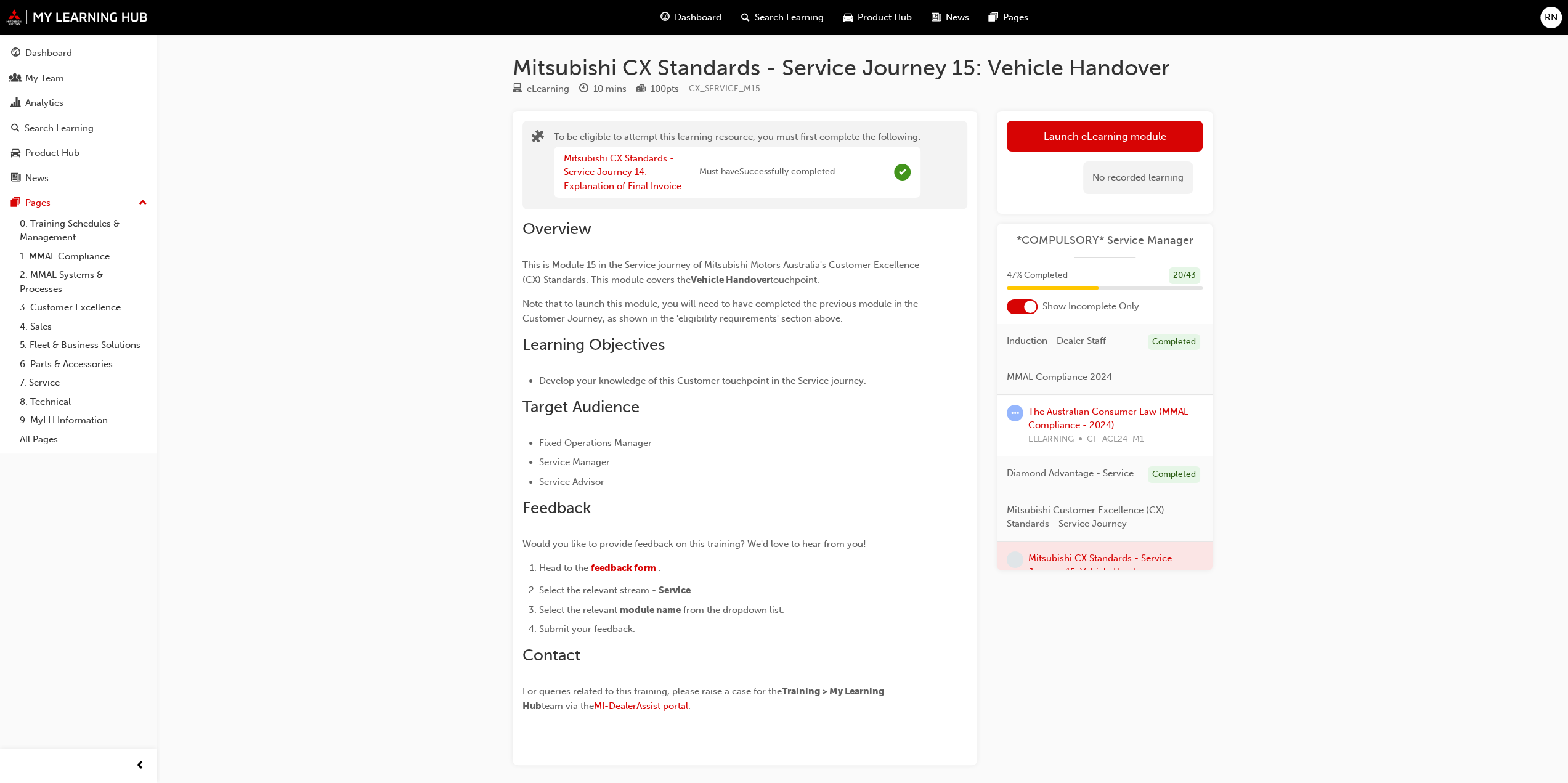
click at [846, 174] on div "Mitsubishi CX Standards - Service Journey 14: Explanation of Final Invoice Must…" at bounding box center [737, 172] width 366 height 52
click at [1082, 130] on button "Launch eLearning module" at bounding box center [1104, 135] width 196 height 31
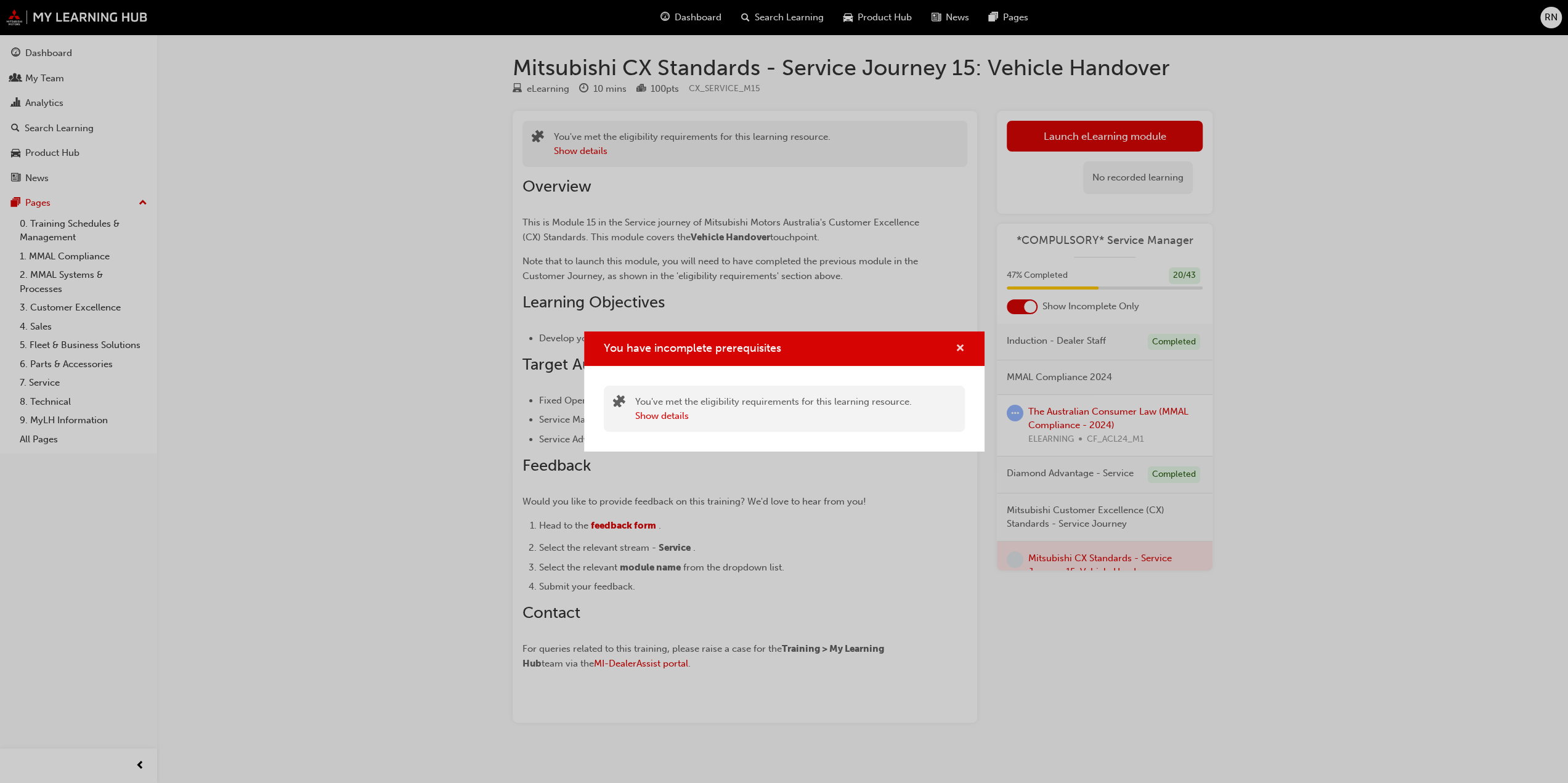
click at [964, 347] on span "cross-icon" at bounding box center [960, 349] width 9 height 11
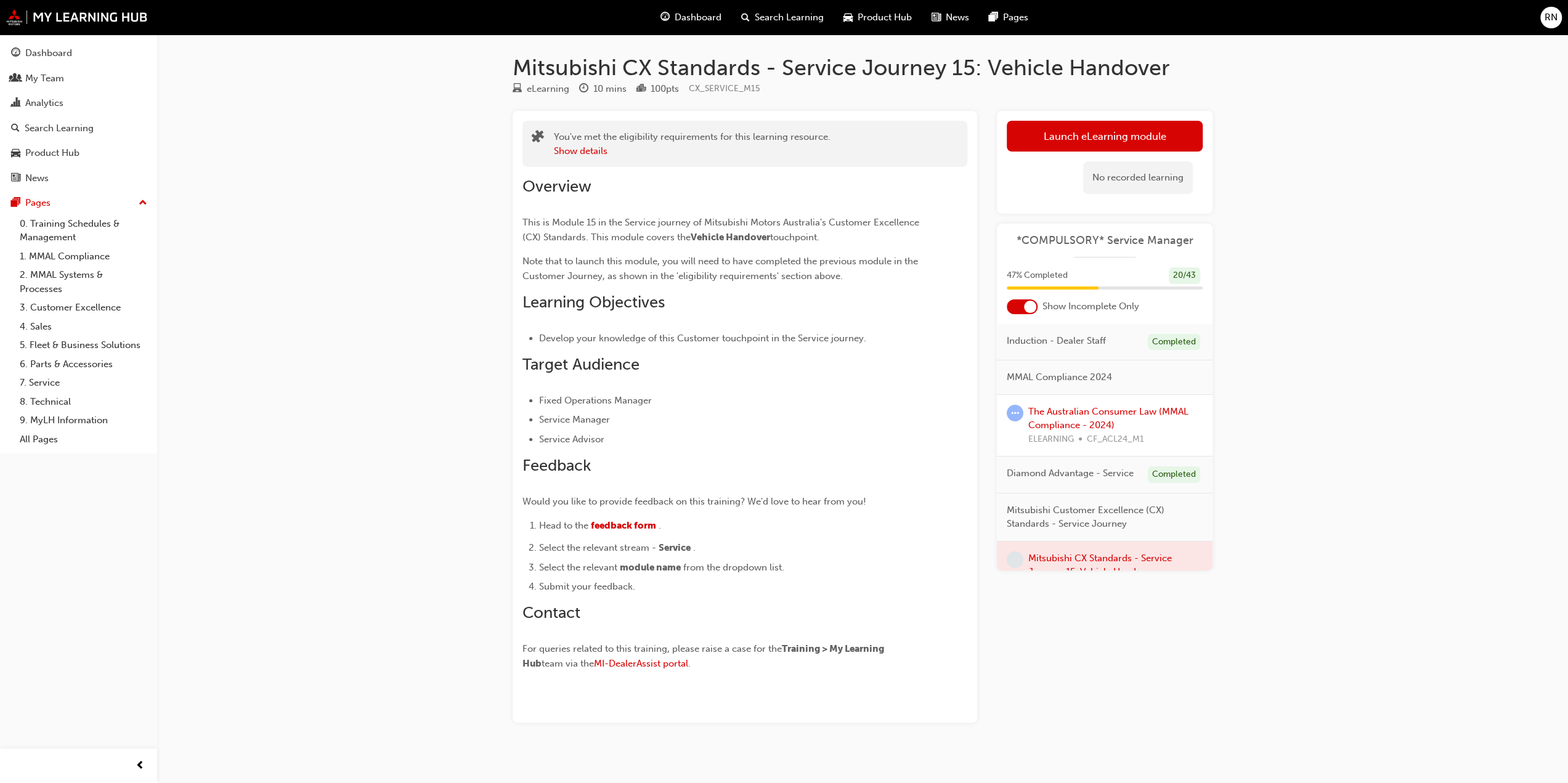
drag, startPoint x: 201, startPoint y: 179, endPoint x: 172, endPoint y: 155, distance: 37.6
click at [192, 171] on div "Mitsubishi CX Standards - Service Journey 15: Vehicle Handover eLearning 10 min…" at bounding box center [784, 396] width 1568 height 793
